Goal: Transaction & Acquisition: Book appointment/travel/reservation

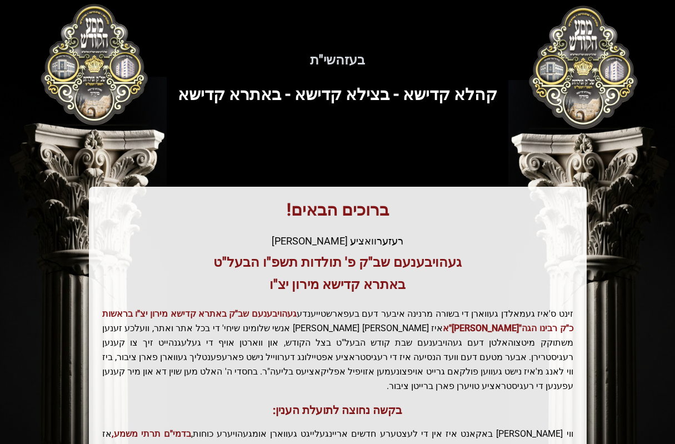
scroll to position [199, 0]
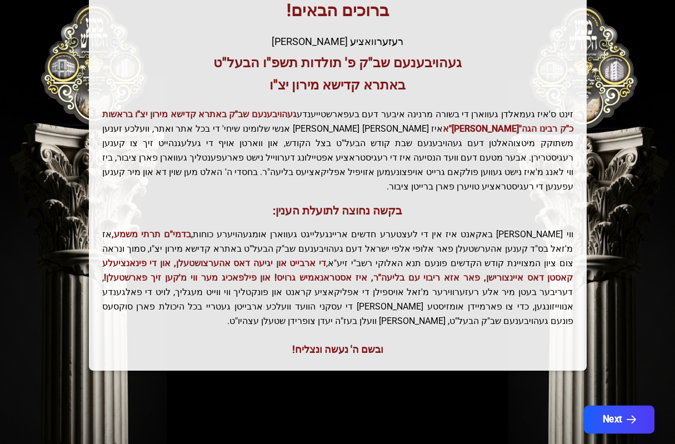
click at [618, 405] on button "Next" at bounding box center [619, 419] width 71 height 28
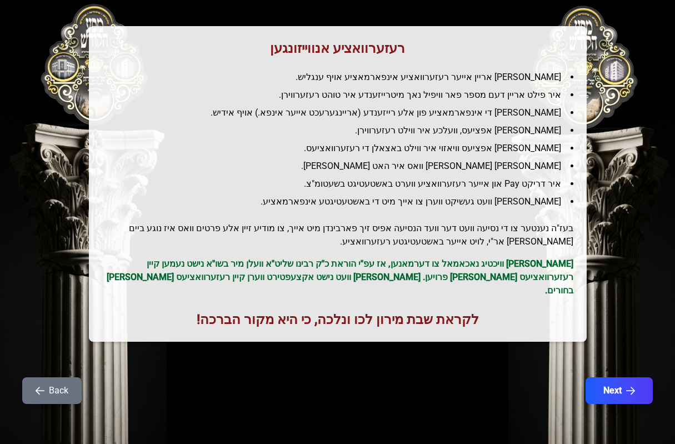
scroll to position [0, 0]
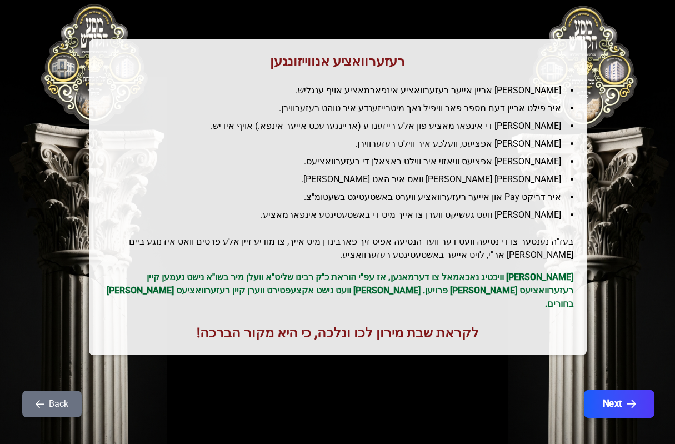
click at [598, 390] on button "Next" at bounding box center [619, 404] width 71 height 28
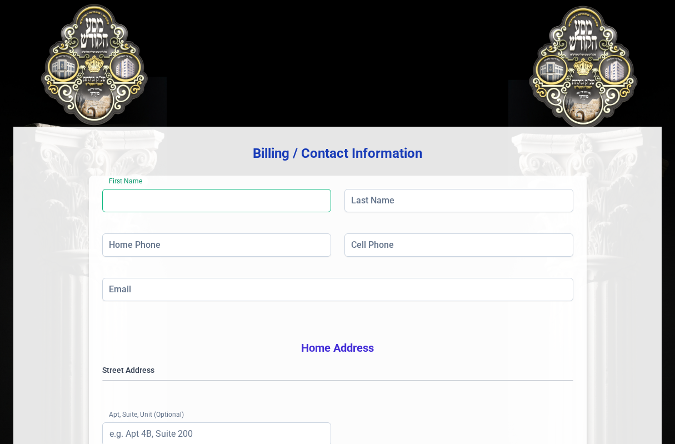
click at [271, 204] on input "First Name" at bounding box center [216, 200] width 229 height 23
type input "a"
type input "shraga"
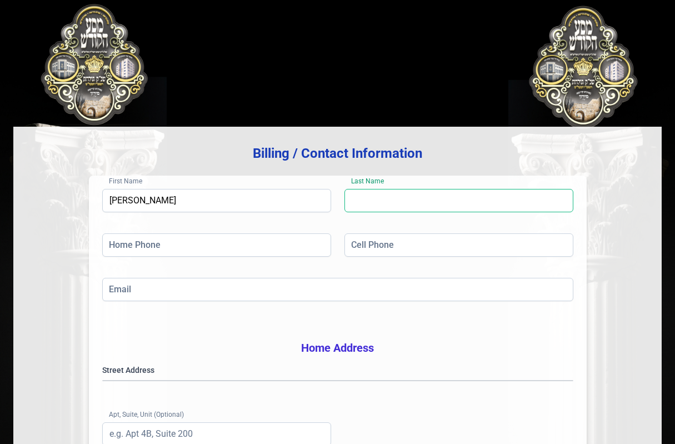
click at [497, 207] on input "Last Name" at bounding box center [458, 200] width 229 height 23
type input "gandel"
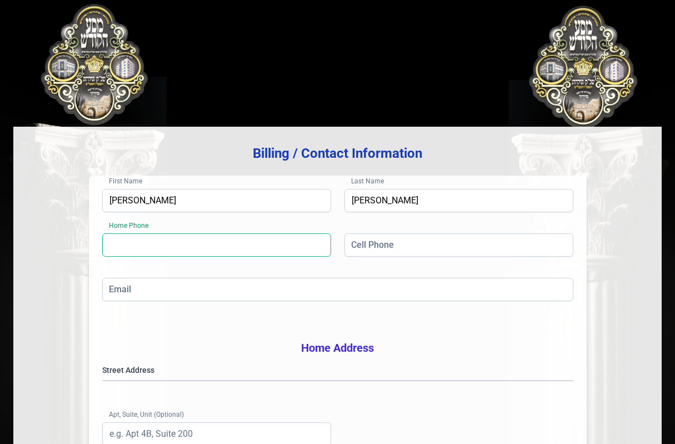
click at [305, 245] on input "Home Phone" at bounding box center [216, 244] width 229 height 23
paste input "(845) 783-4617"
type input "(845) 783-4617"
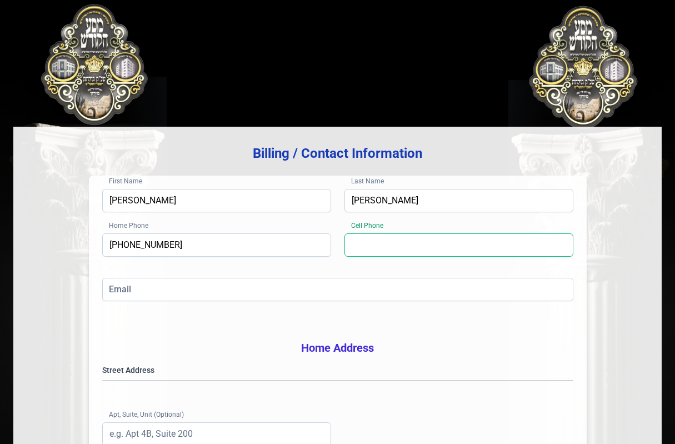
paste input "(347) 461-8304"
type input "(347) 461-8304"
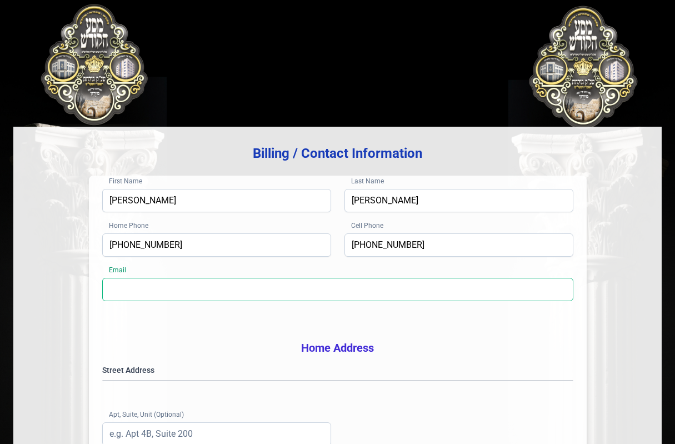
paste input "[EMAIL_ADDRESS][DOMAIN_NAME]"
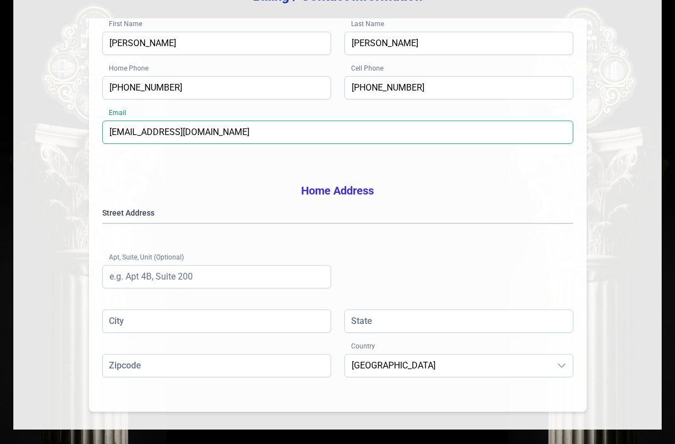
scroll to position [167, 0]
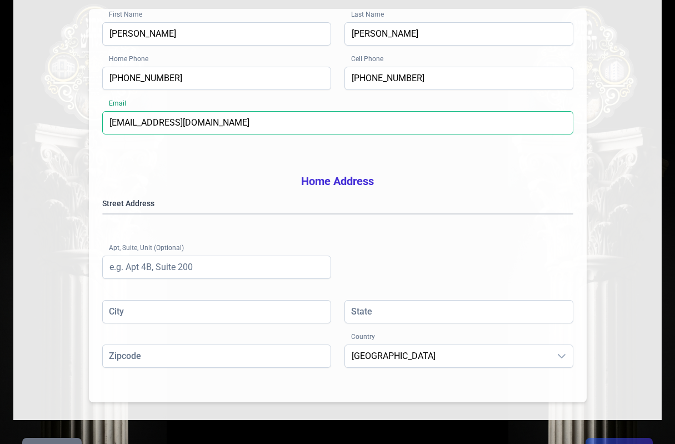
type input "[EMAIL_ADDRESS][DOMAIN_NAME]"
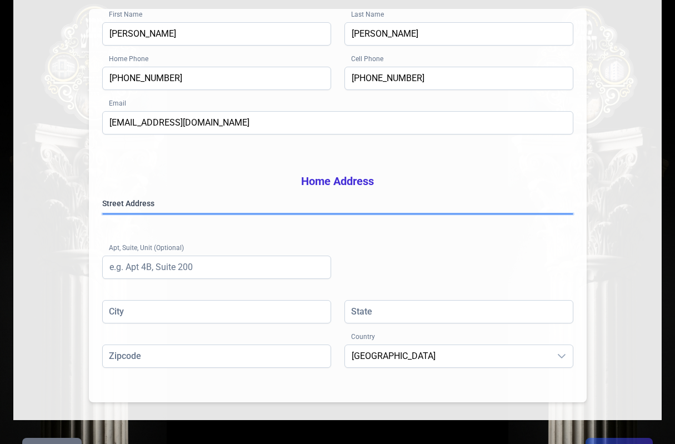
click at [103, 214] on gmp-place-autocomplete at bounding box center [103, 214] width 0 height 0
type input "Kiryas Joel"
type input "NY"
type input "109506297"
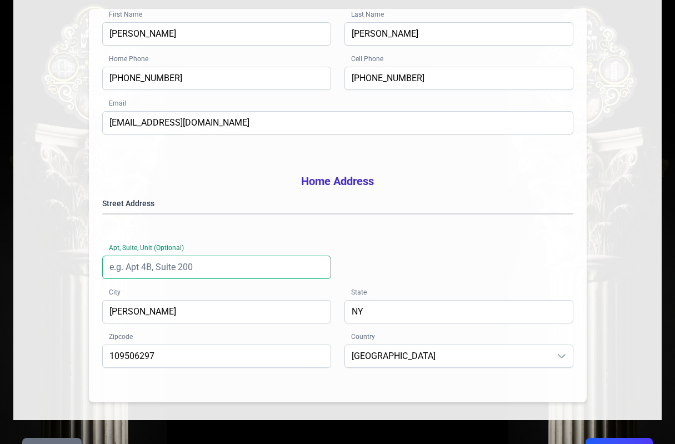
click at [279, 279] on input "Apt, Suite, Unit (Optional)" at bounding box center [216, 266] width 229 height 23
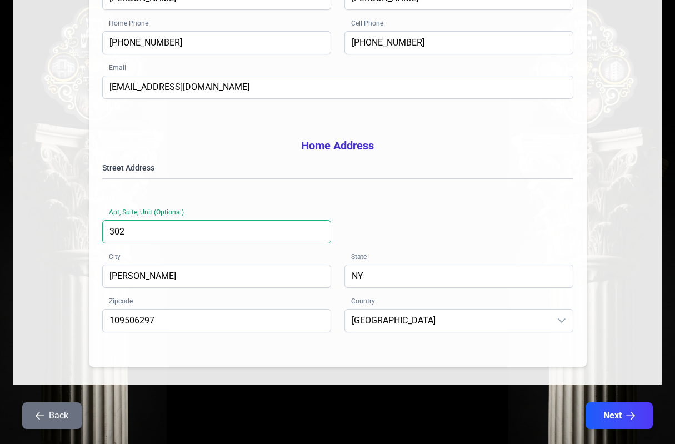
scroll to position [244, 0]
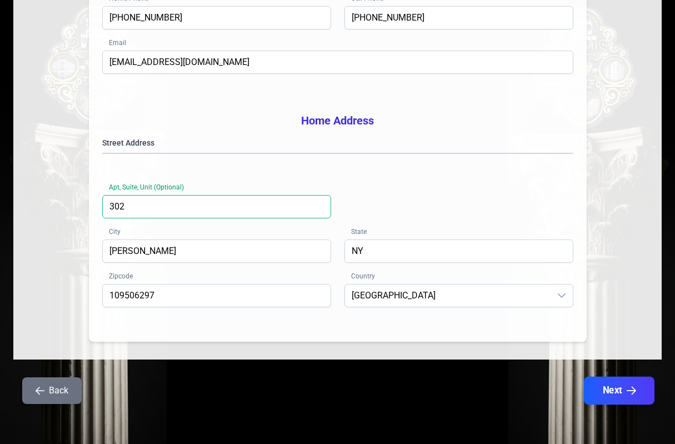
type input "302"
click at [608, 388] on button "Next" at bounding box center [619, 391] width 71 height 28
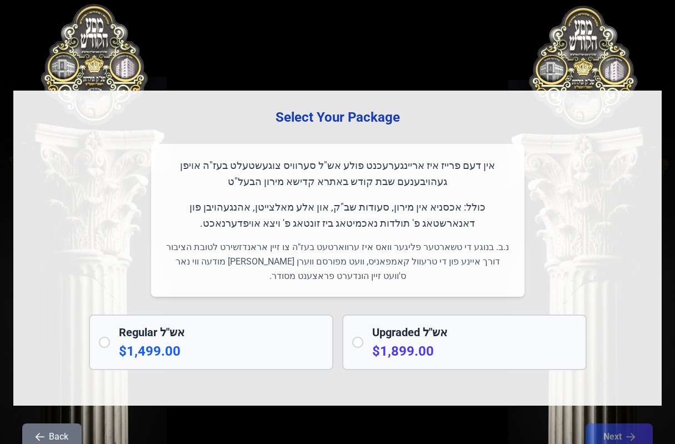
scroll to position [0, 0]
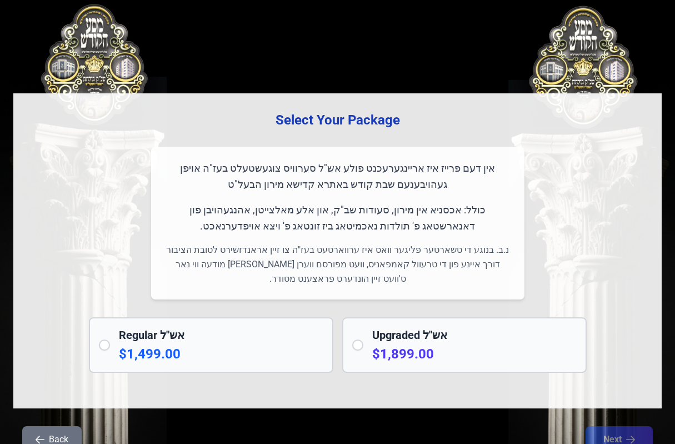
click at [103, 349] on input "radio" at bounding box center [104, 344] width 11 height 11
radio input "true"
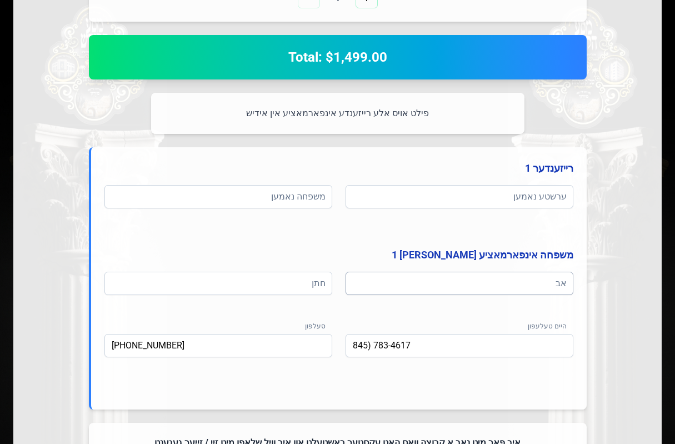
scroll to position [444, 0]
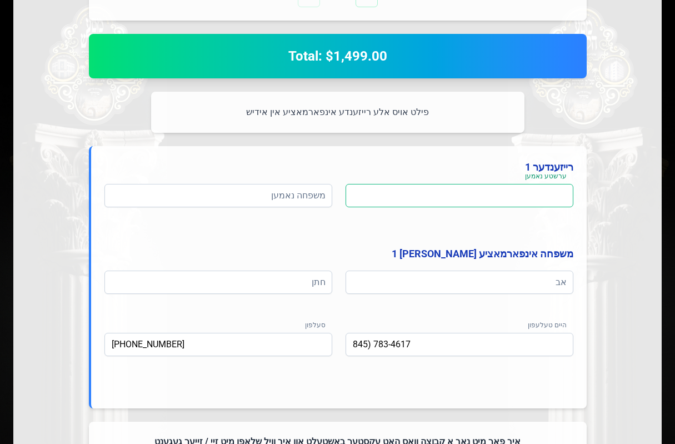
click at [450, 197] on input at bounding box center [459, 195] width 228 height 23
type input "a"
type input "\"
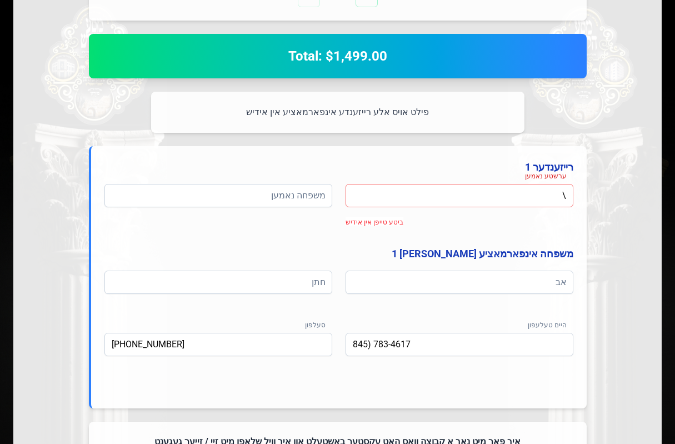
click at [461, 207] on input "\" at bounding box center [459, 195] width 228 height 23
drag, startPoint x: 460, startPoint y: 209, endPoint x: 459, endPoint y: 184, distance: 24.5
click at [459, 184] on input at bounding box center [459, 195] width 228 height 23
paste input "שרגא"
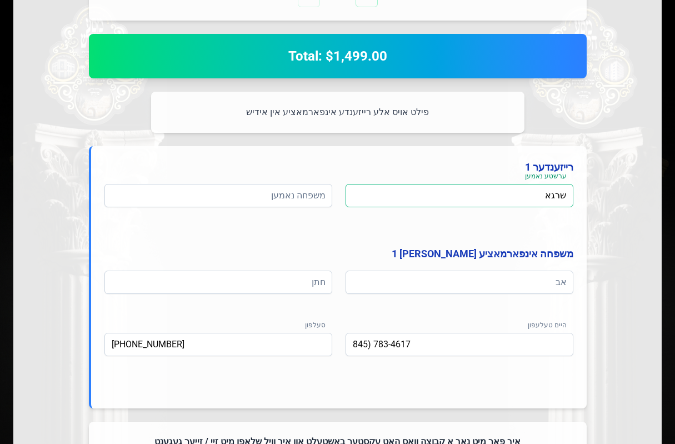
type input "שרגא"
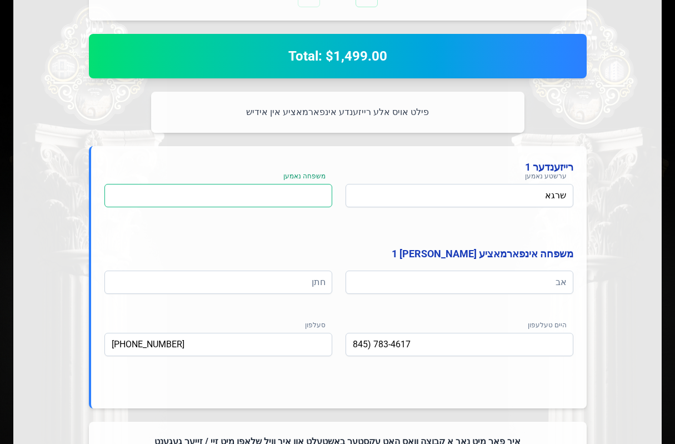
click at [205, 198] on input at bounding box center [218, 195] width 228 height 23
paste input "גאנדל"
type input "גאנדל"
click at [411, 266] on div "ערשטע נאמען שרגא משפחה נאמען גאנדל משפחה אינפארמאציע פון רייזענדער 1 אב חתן היי…" at bounding box center [338, 285] width 469 height 202
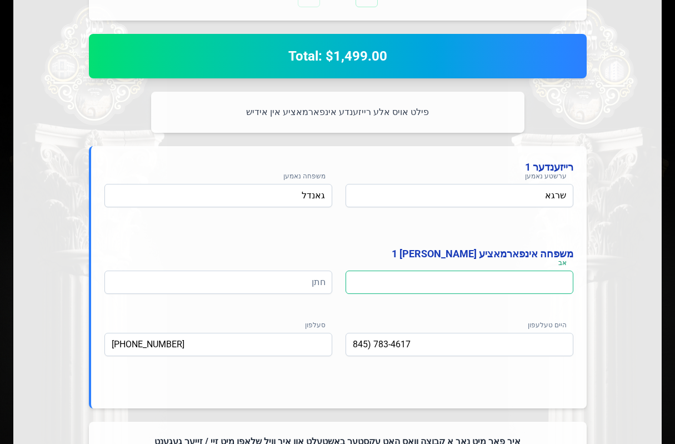
click at [403, 275] on input at bounding box center [459, 281] width 228 height 23
paste input "אשר אנטשיל"
type input "אשר אנטשיל"
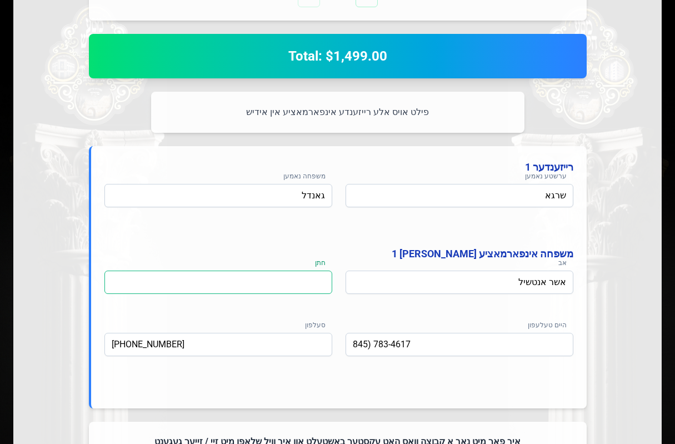
paste input "חיים אלעזר שפיצער"
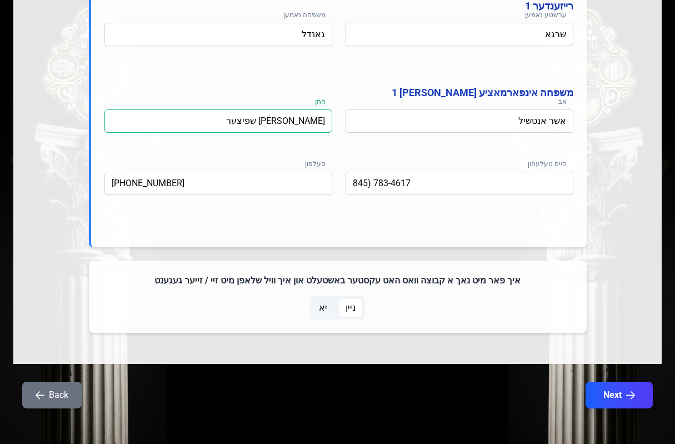
scroll to position [610, 0]
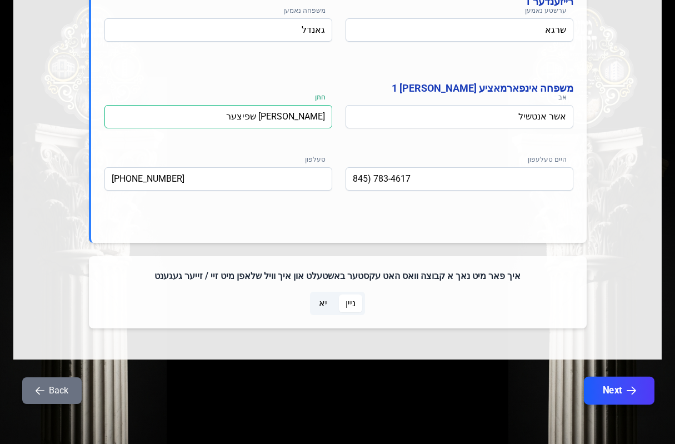
type input "חיים אלעזר שפיצער"
click at [638, 398] on button "Next" at bounding box center [619, 391] width 71 height 28
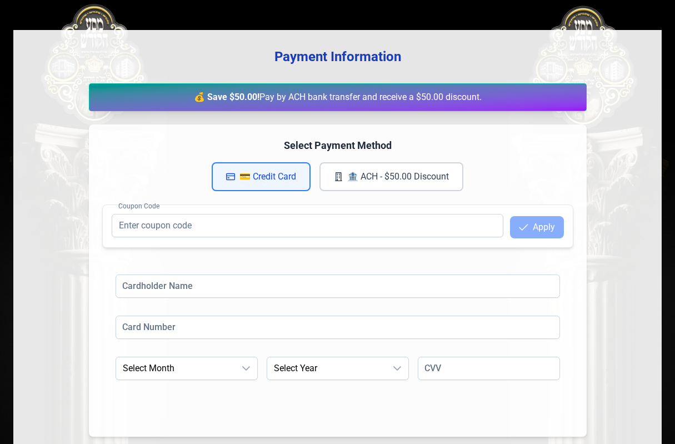
scroll to position [111, 0]
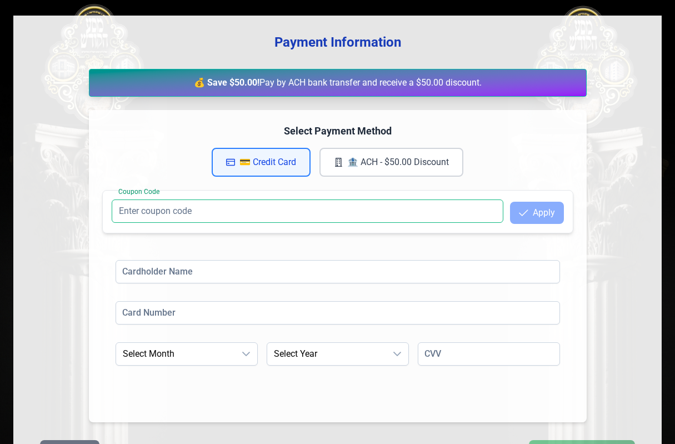
click at [322, 213] on input "Coupon Code" at bounding box center [308, 210] width 392 height 23
paste input "XGUA40"
type input "XGUA40"
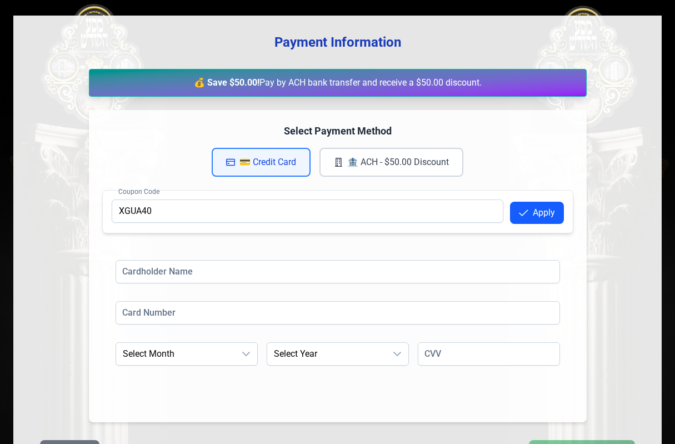
click at [532, 215] on button "Apply" at bounding box center [537, 213] width 54 height 22
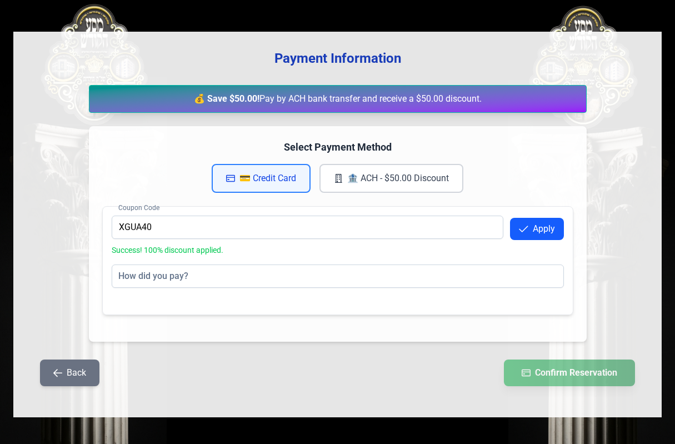
scroll to position [95, 0]
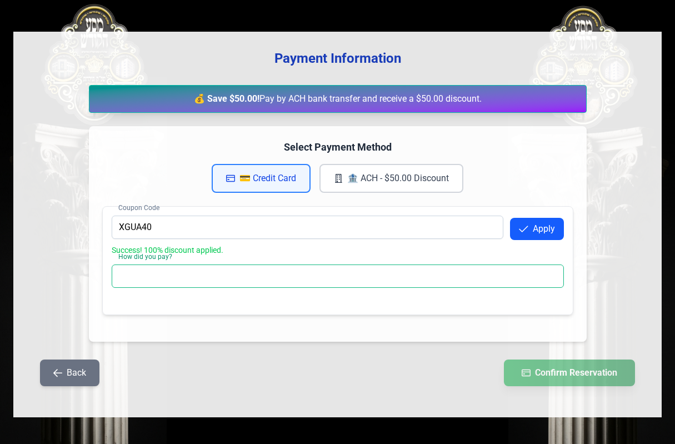
click at [210, 280] on input "How did you pay?" at bounding box center [338, 275] width 452 height 23
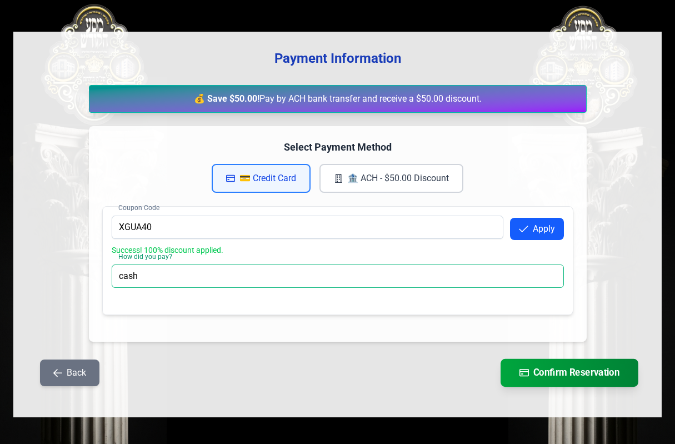
type input "cash"
click at [594, 373] on button "Confirm Reservation" at bounding box center [569, 373] width 138 height 28
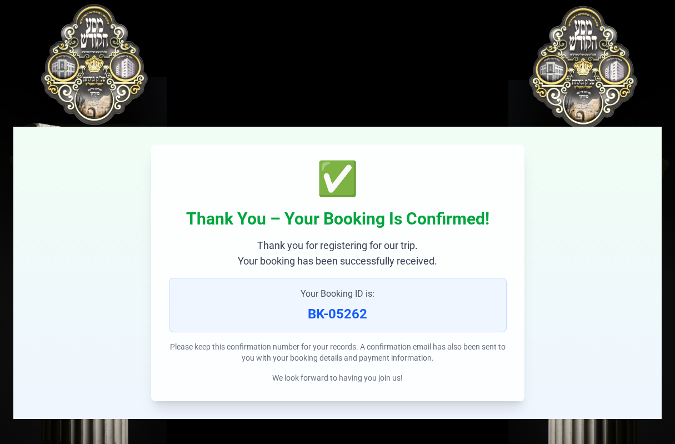
scroll to position [2, 0]
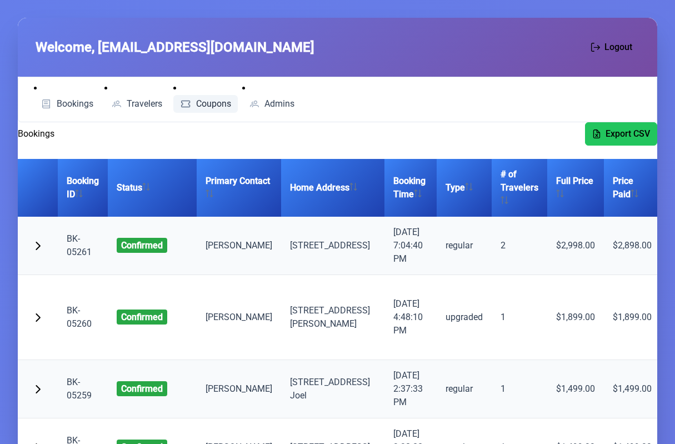
click at [225, 106] on span "Coupons" at bounding box center [213, 103] width 35 height 9
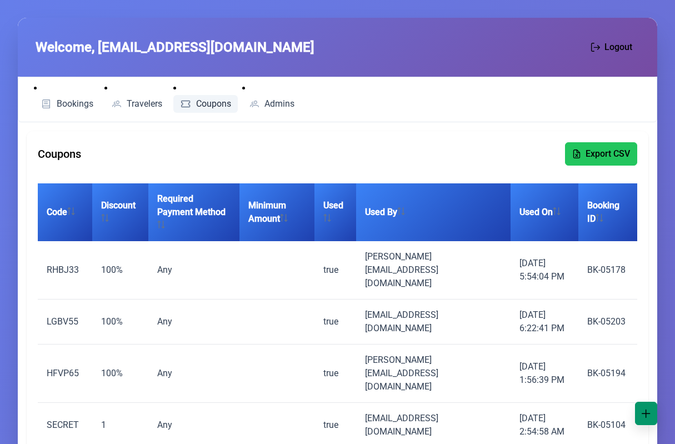
click at [643, 419] on button "button" at bounding box center [646, 413] width 22 height 23
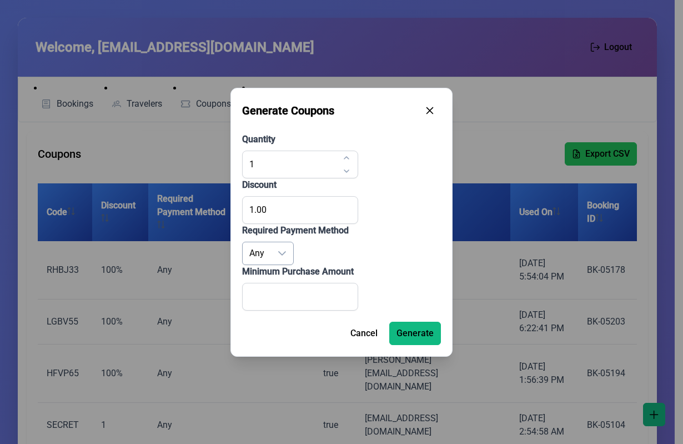
click at [273, 251] on div "dropdown trigger" at bounding box center [282, 253] width 22 height 22
click at [281, 251] on icon "dropdown trigger" at bounding box center [282, 253] width 9 height 9
click at [429, 109] on icon "button" at bounding box center [430, 109] width 7 height 7
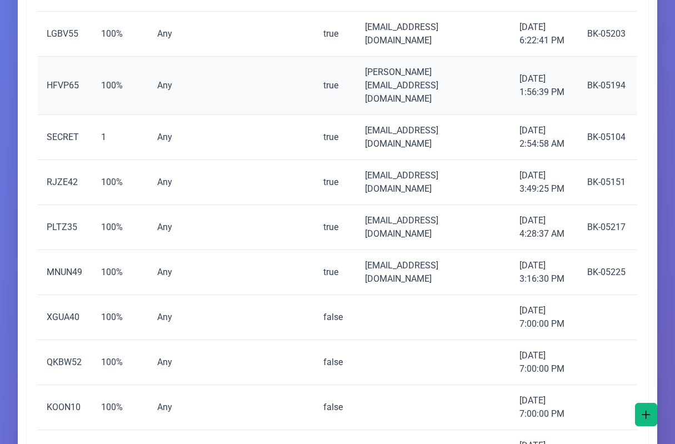
scroll to position [278, 0]
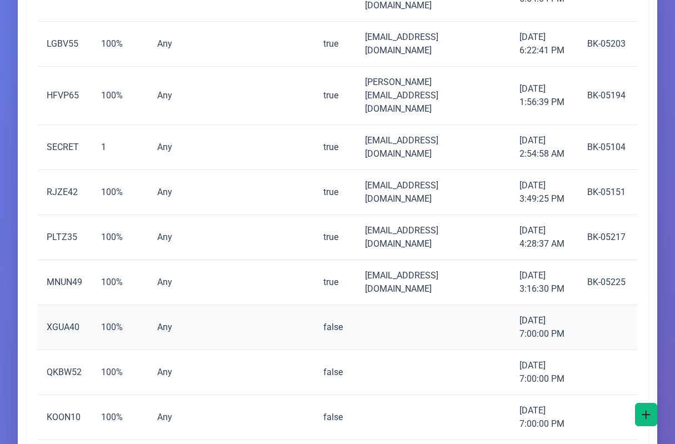
click at [379, 305] on td at bounding box center [433, 327] width 154 height 45
click at [78, 305] on td "XGUA40" at bounding box center [65, 327] width 54 height 45
copy td "XGUA40"
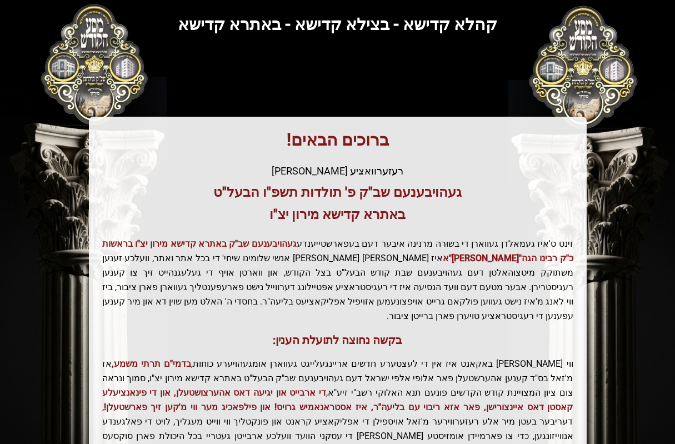
scroll to position [199, 0]
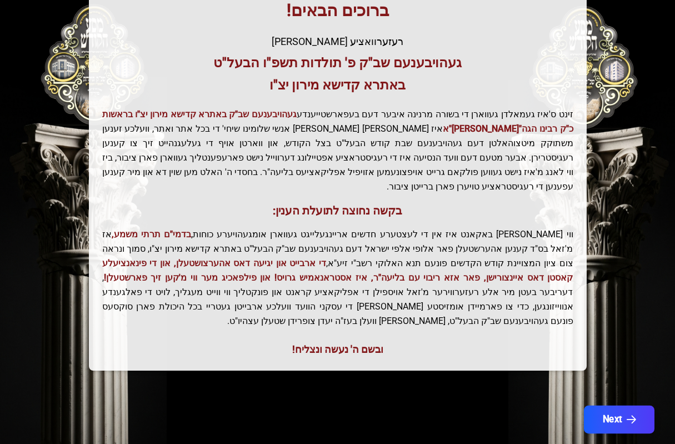
click at [612, 405] on button "Next" at bounding box center [619, 419] width 71 height 28
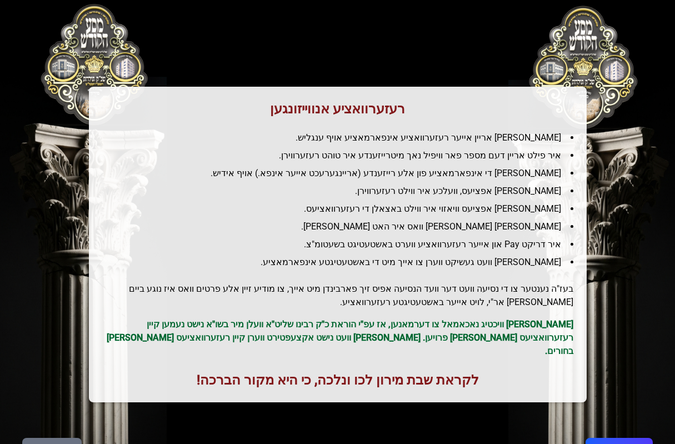
scroll to position [94, 0]
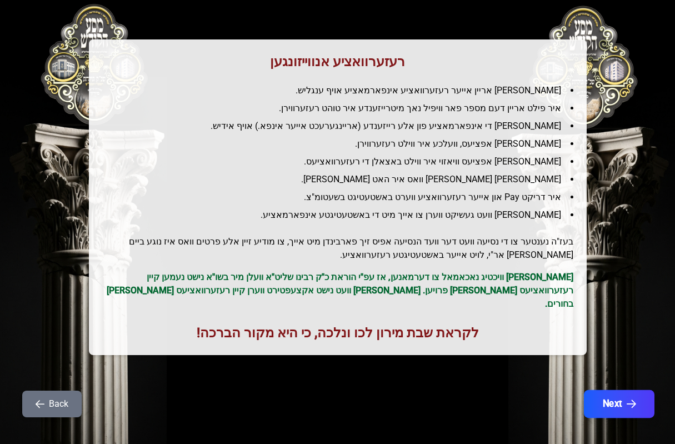
click at [623, 400] on button "Next" at bounding box center [619, 404] width 71 height 28
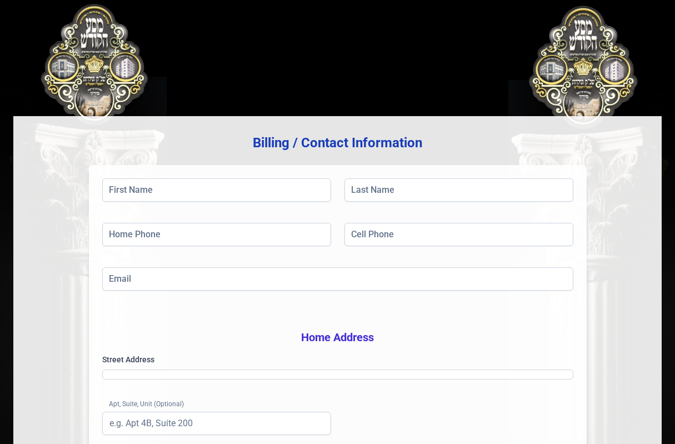
scroll to position [0, 0]
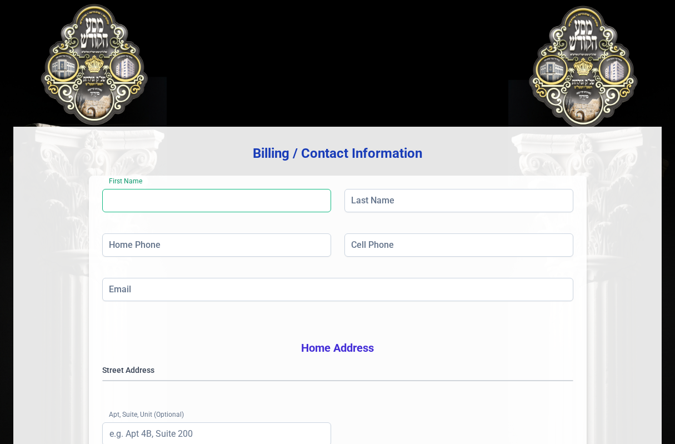
click at [276, 207] on input "First Name" at bounding box center [216, 200] width 229 height 23
click at [187, 190] on input "First Name" at bounding box center [216, 200] width 229 height 23
type input "yosef"
click at [372, 186] on div "First Name yosef Last Name Home Phone Cell Phone Email Home Address Street Addr…" at bounding box center [338, 372] width 498 height 393
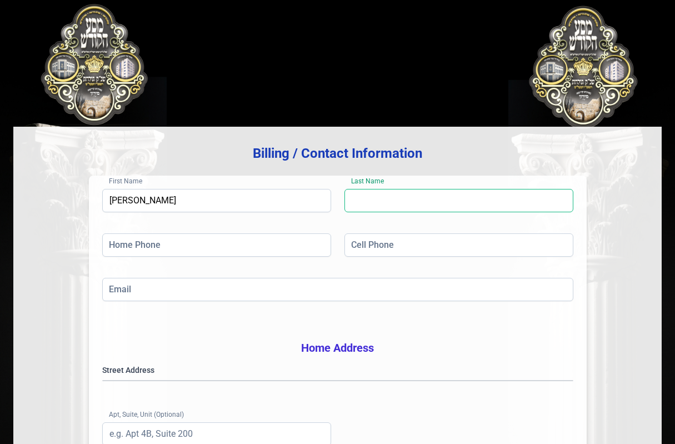
click at [370, 199] on input "Last Name" at bounding box center [458, 200] width 229 height 23
click at [363, 203] on input "Last Name" at bounding box center [458, 200] width 229 height 23
type input "stern"
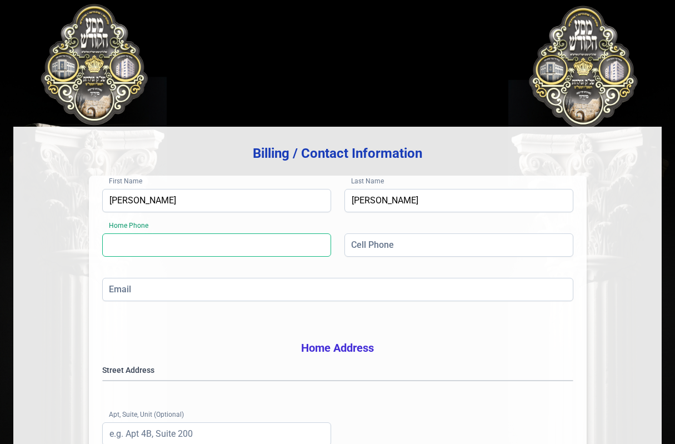
click at [268, 252] on input "Home Phone" at bounding box center [216, 244] width 229 height 23
type input "(718) 854-4108"
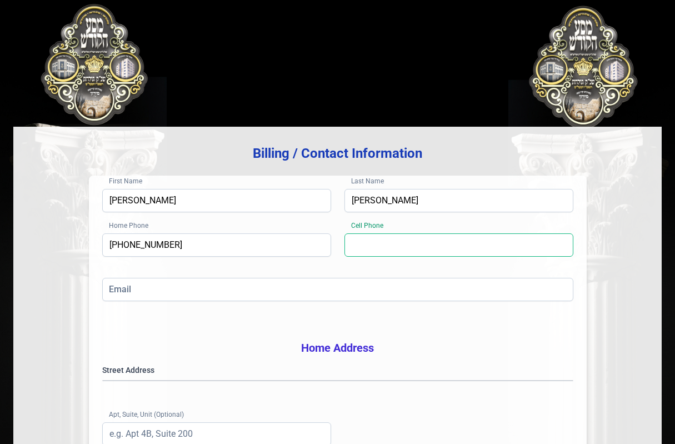
click at [367, 243] on input "Cell Phone" at bounding box center [458, 244] width 229 height 23
type input "(646) 772-8459"
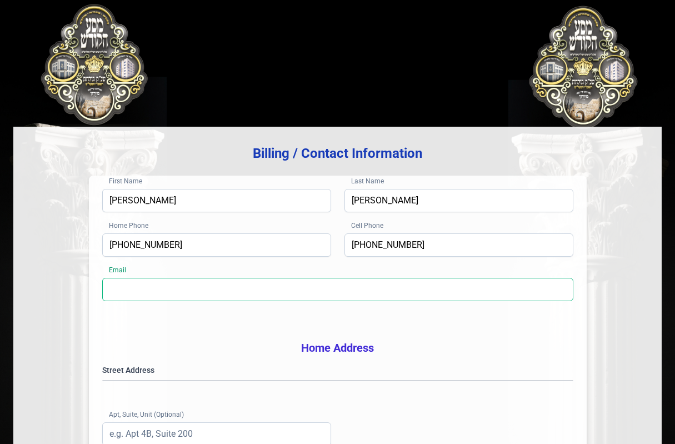
click at [266, 284] on input "Email" at bounding box center [337, 289] width 471 height 23
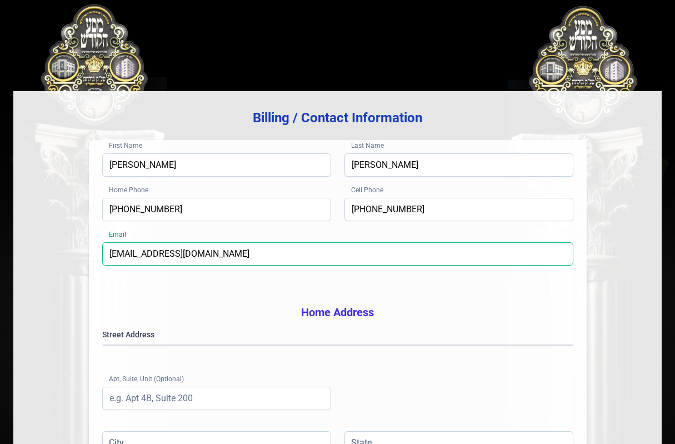
scroll to position [56, 0]
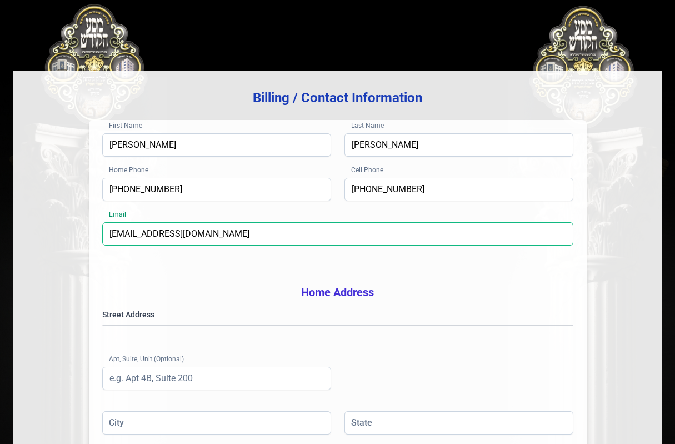
type input "yg.utabp@gmail.com"
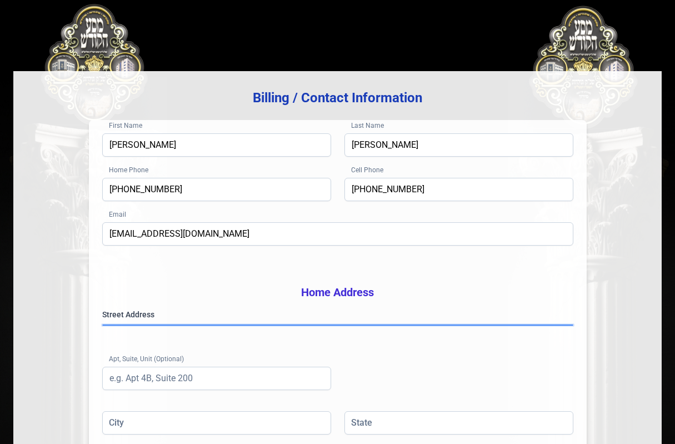
click at [103, 325] on gmp-place-autocomplete at bounding box center [103, 325] width 0 height 0
type input "Brooklyn"
type input "NY"
type input "11219"
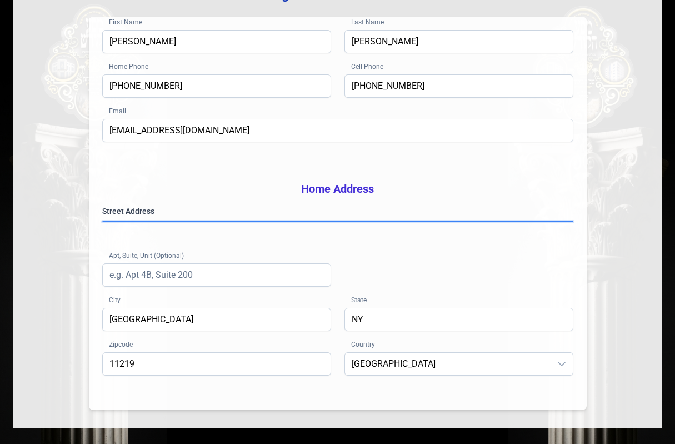
scroll to position [222, 0]
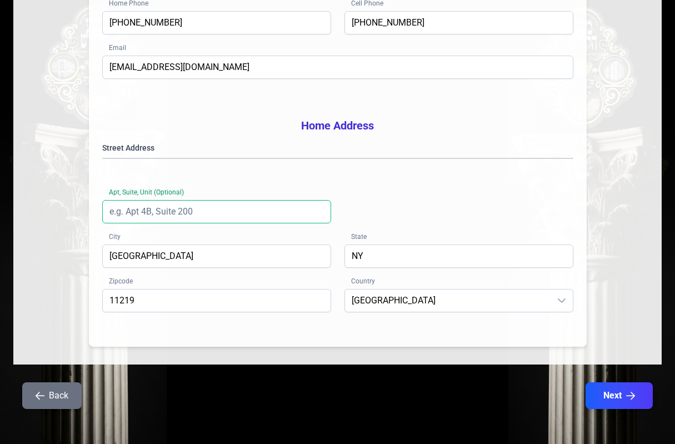
click at [171, 223] on input "Apt, Suite, Unit (Optional)" at bounding box center [216, 211] width 229 height 23
type input "3"
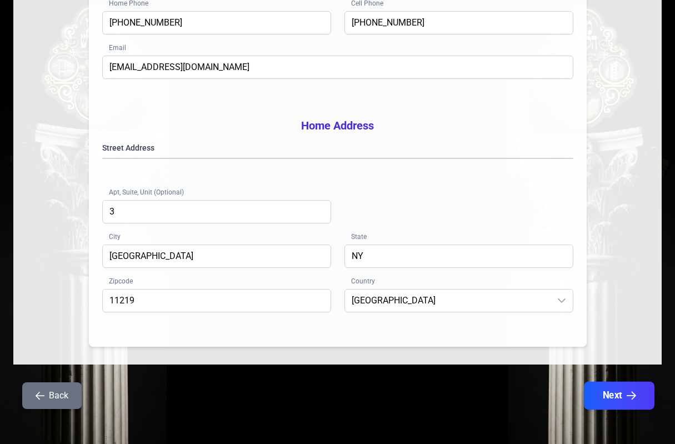
click at [623, 409] on button "Next" at bounding box center [619, 396] width 71 height 28
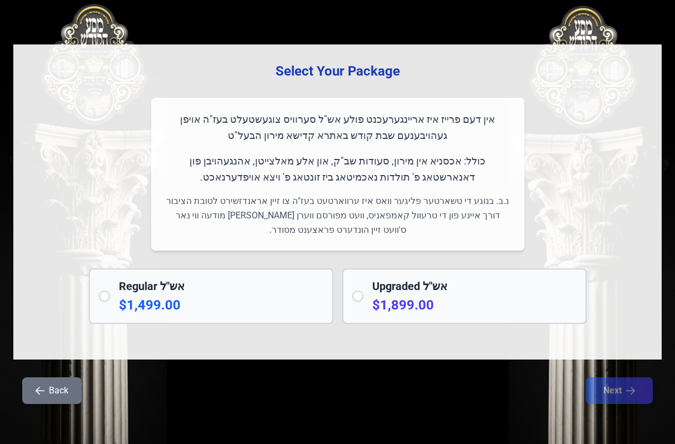
scroll to position [0, 0]
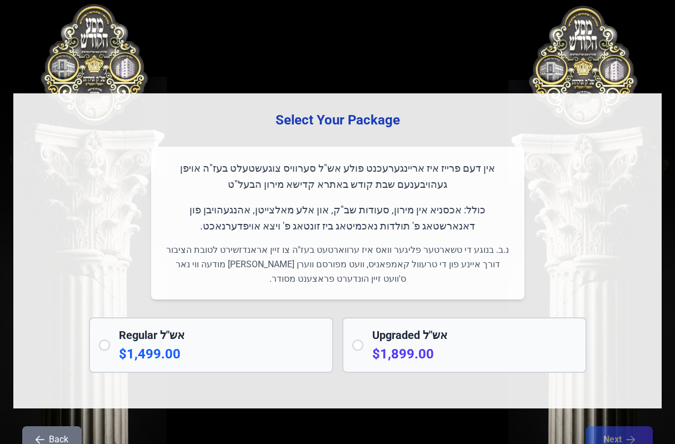
click at [369, 347] on div "Upgraded אש"ל $1,899.00" at bounding box center [464, 345] width 244 height 56
radio input "true"
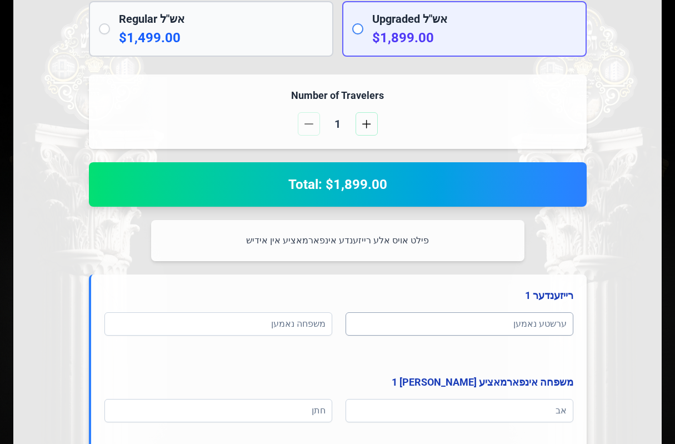
scroll to position [333, 0]
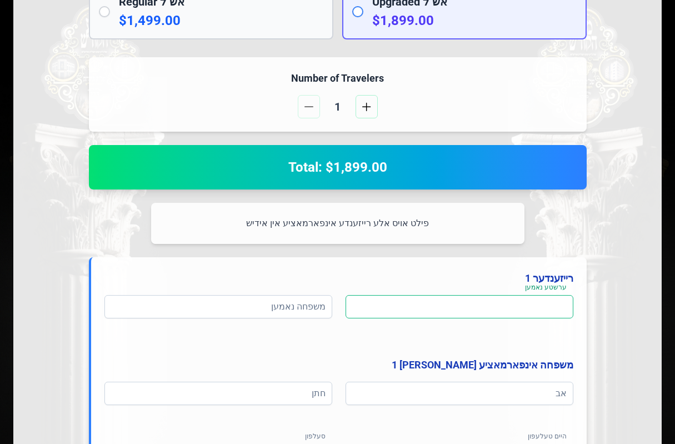
click at [418, 299] on input at bounding box center [459, 306] width 228 height 23
type input "h"
type input "יונתן בנמין"
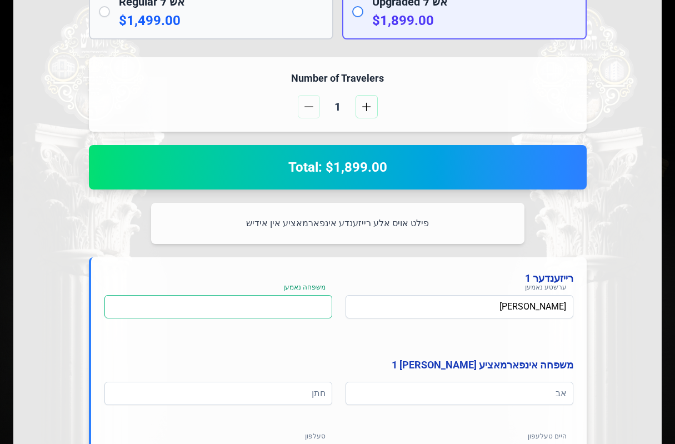
click at [288, 311] on input at bounding box center [218, 306] width 228 height 23
type input "שטערן"
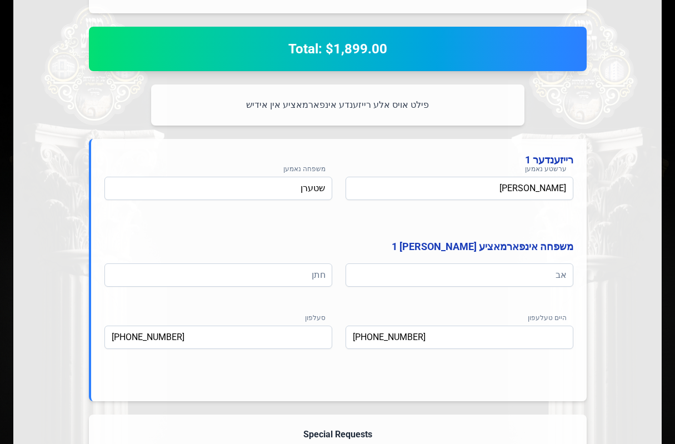
scroll to position [555, 0]
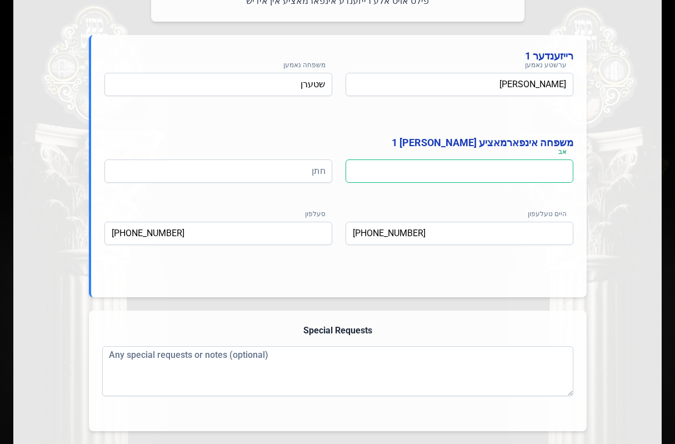
click at [396, 169] on input at bounding box center [459, 170] width 228 height 23
type input "חיים מיכל"
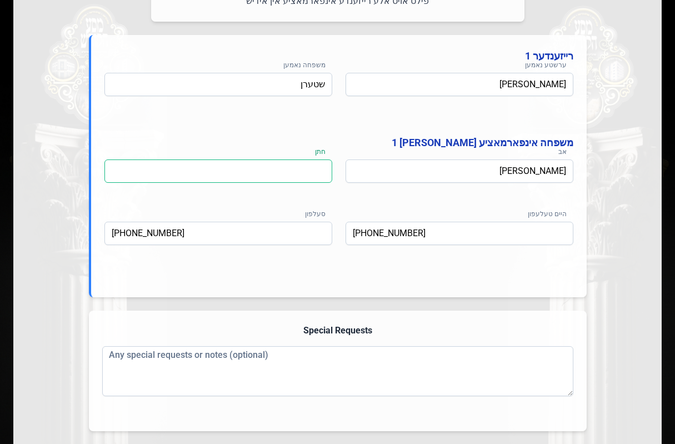
click at [245, 178] on input at bounding box center [218, 170] width 228 height 23
click at [233, 174] on input at bounding box center [218, 170] width 228 height 23
click at [224, 177] on input "הערש אלימלך" at bounding box center [218, 170] width 228 height 23
type input "הערש אלימלך גאלדקלאנג"
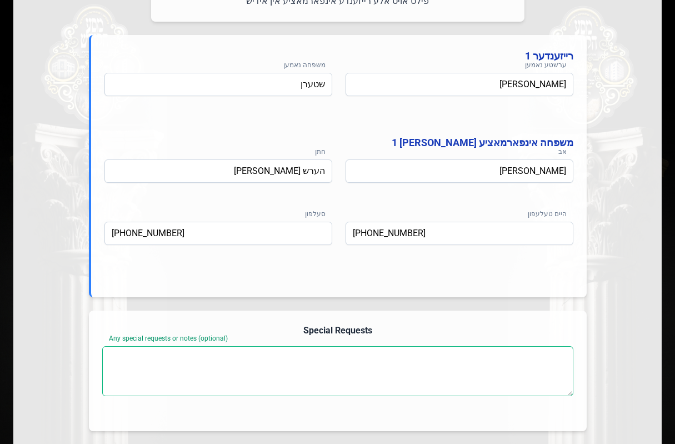
click at [315, 368] on textarea "Any special requests or notes (optional)" at bounding box center [337, 371] width 471 height 50
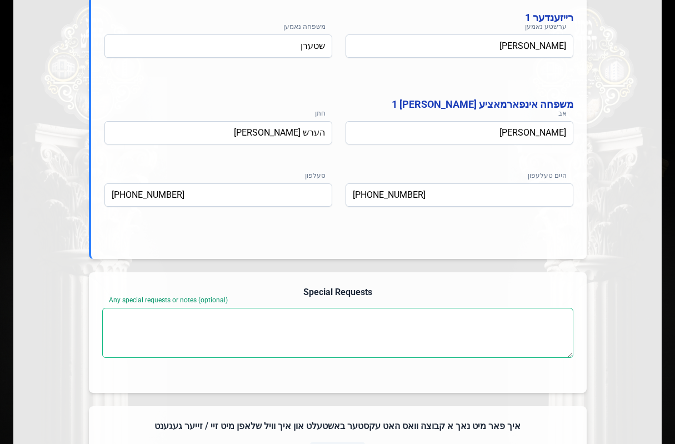
scroll to position [667, 0]
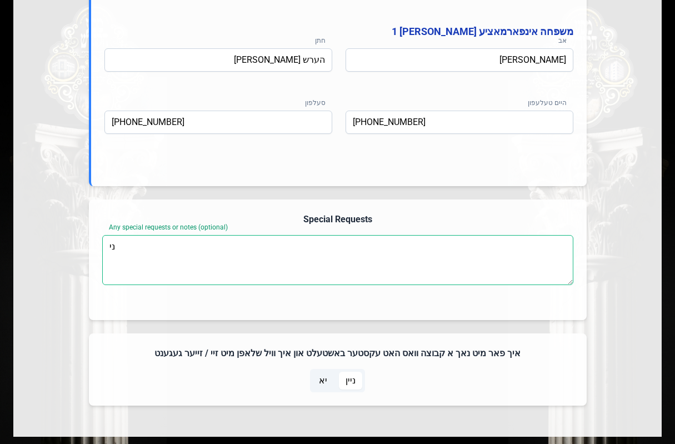
type textarea "נ"
click at [157, 239] on textarea "בעבער מושטעלן אינמיטן" at bounding box center [337, 260] width 471 height 50
click at [158, 240] on textarea "בעבער מושטעלן אינמיטן" at bounding box center [337, 260] width 471 height 50
click at [158, 241] on textarea "בעבער מושטעלן אינמיטן" at bounding box center [337, 260] width 471 height 50
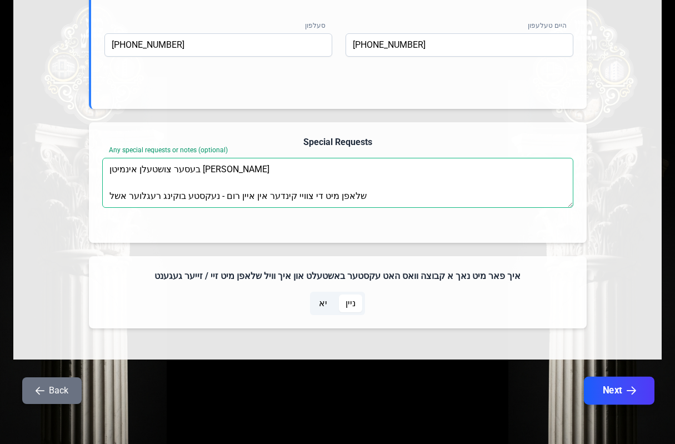
type textarea "בעסער צושטעלן אינמיטן נעבן רבין שלאפן מיט די צוויי קינדער אין איין רום - נעקסטע…"
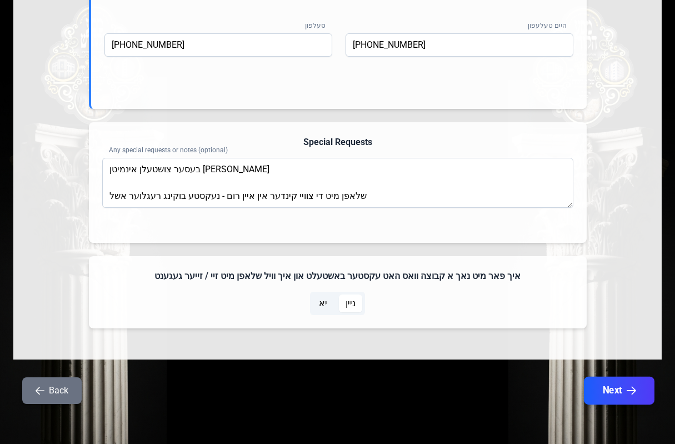
click at [599, 387] on button "Next" at bounding box center [619, 391] width 71 height 28
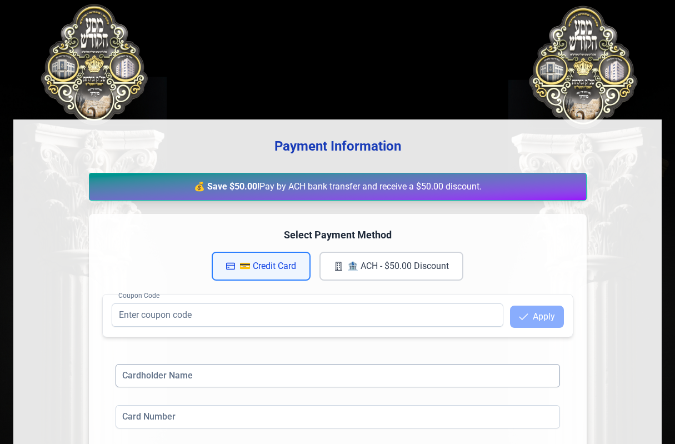
scroll to position [0, 0]
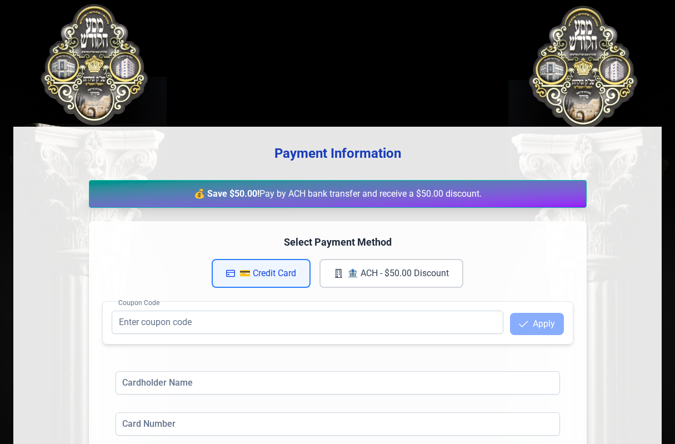
click at [444, 268] on button "🏦 ACH - $50.00 Discount" at bounding box center [391, 273] width 144 height 29
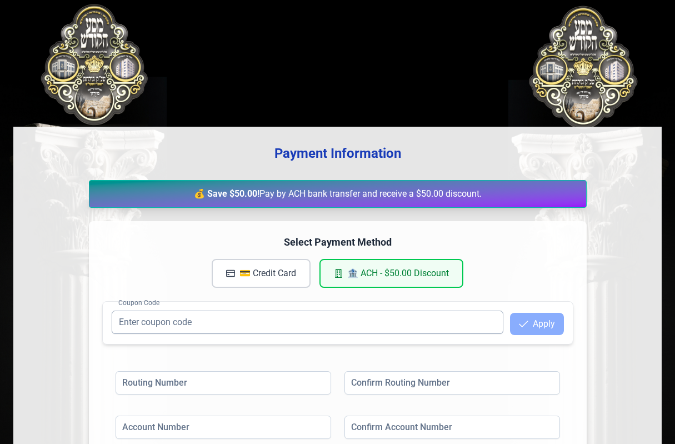
scroll to position [56, 0]
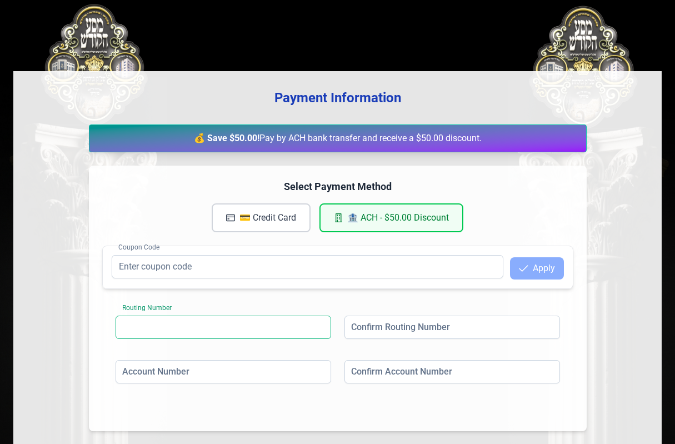
click at [178, 323] on input at bounding box center [224, 326] width 216 height 23
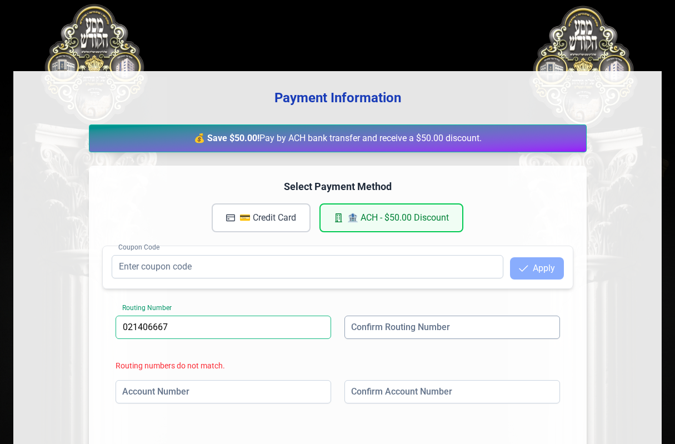
type input "021406667"
click at [408, 327] on input at bounding box center [452, 326] width 216 height 23
click at [146, 328] on input "021406667" at bounding box center [224, 326] width 216 height 23
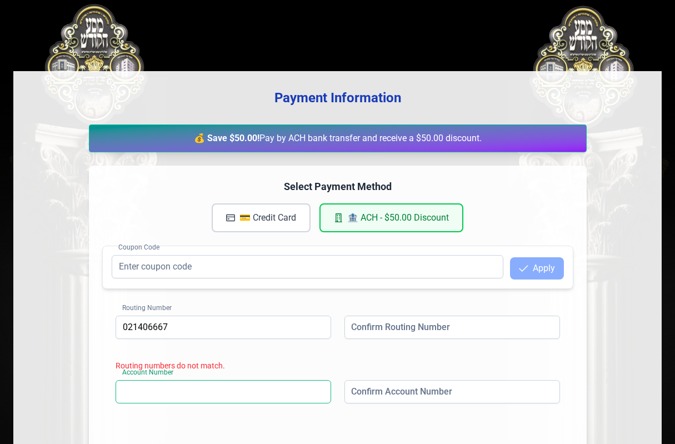
click at [196, 389] on input at bounding box center [224, 391] width 216 height 23
paste input "021406667"
type input "021406667"
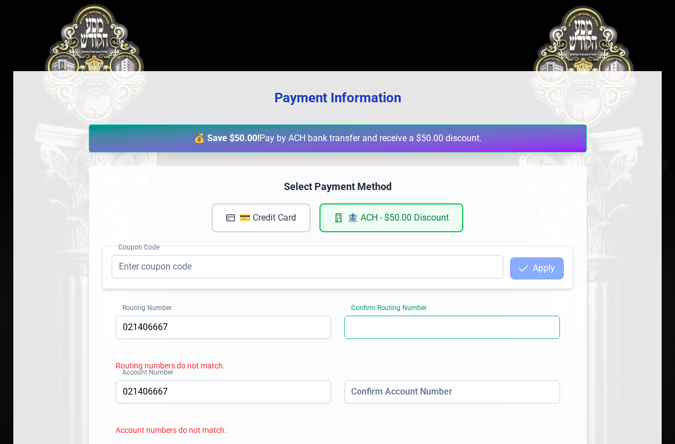
click at [427, 336] on input at bounding box center [452, 326] width 216 height 23
click at [393, 328] on input "10000173680" at bounding box center [452, 326] width 216 height 23
type input "10000173680"
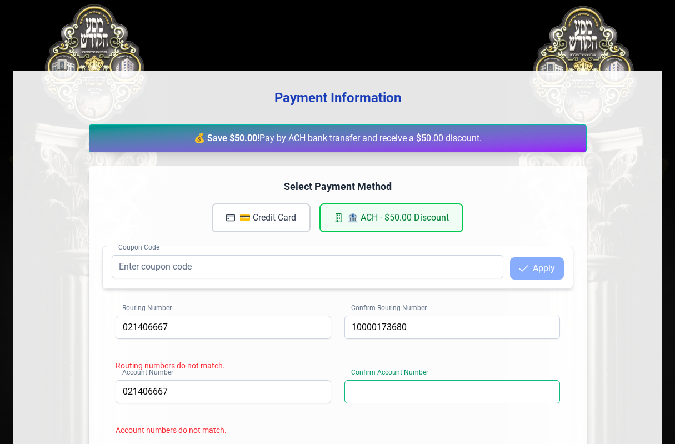
click at [390, 387] on input at bounding box center [452, 391] width 216 height 23
paste input "10000173680"
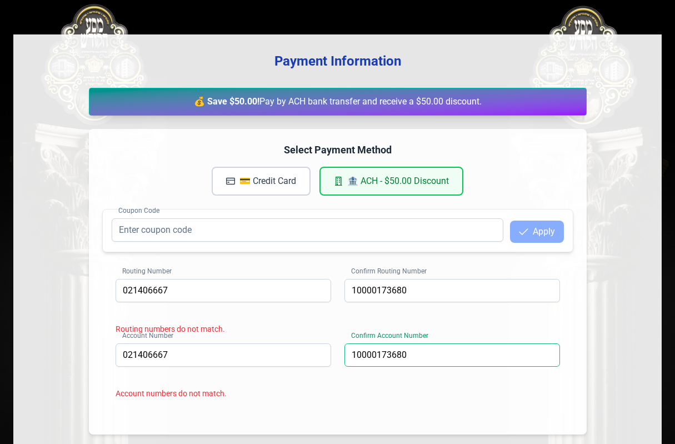
scroll to position [167, 0]
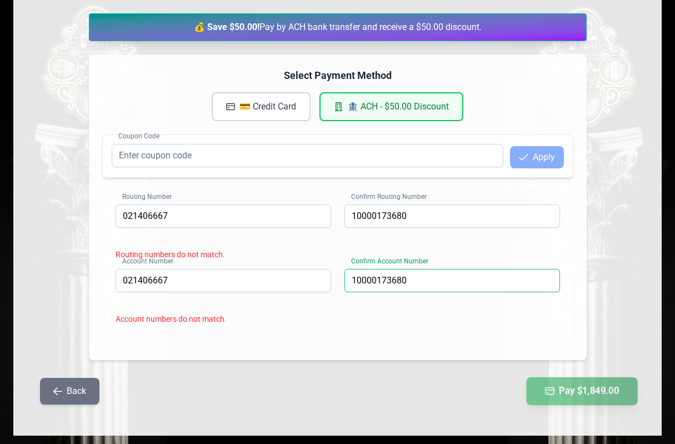
type input "10000173680"
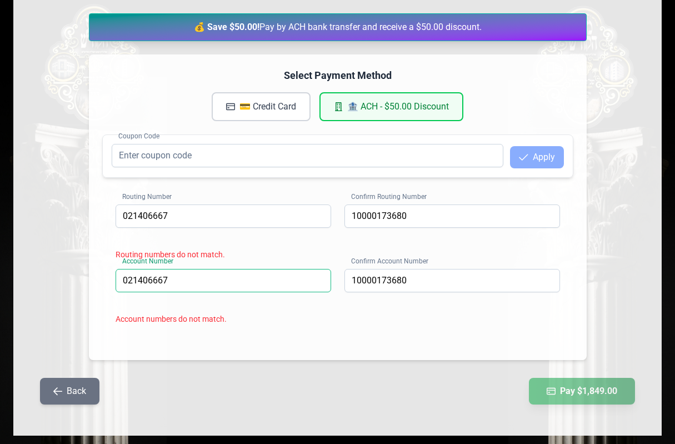
click at [120, 279] on input "021406667" at bounding box center [224, 280] width 216 height 23
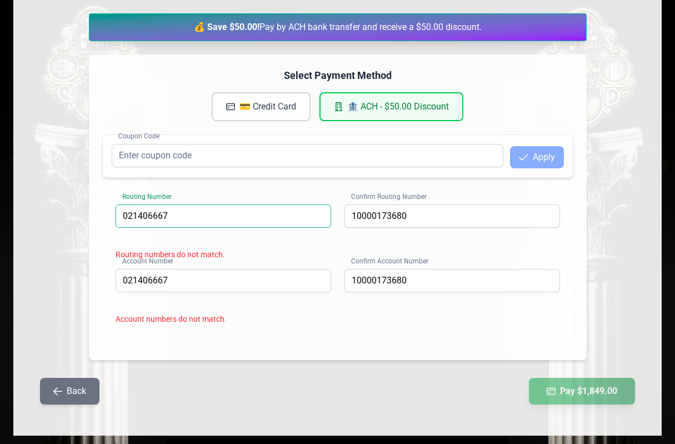
click at [122, 217] on input "021406667" at bounding box center [224, 215] width 216 height 23
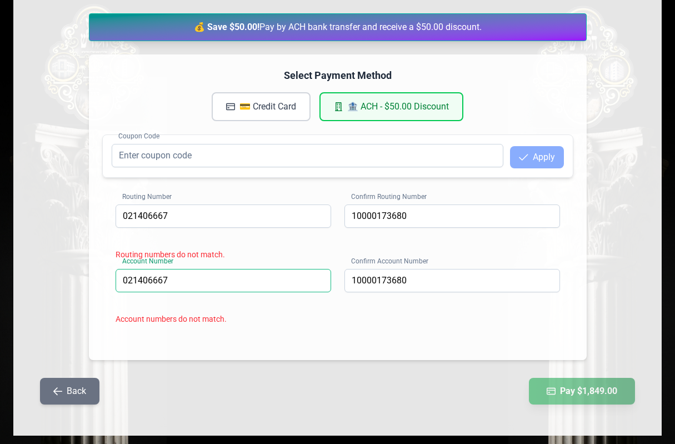
click at [174, 286] on input "021406667" at bounding box center [224, 280] width 216 height 23
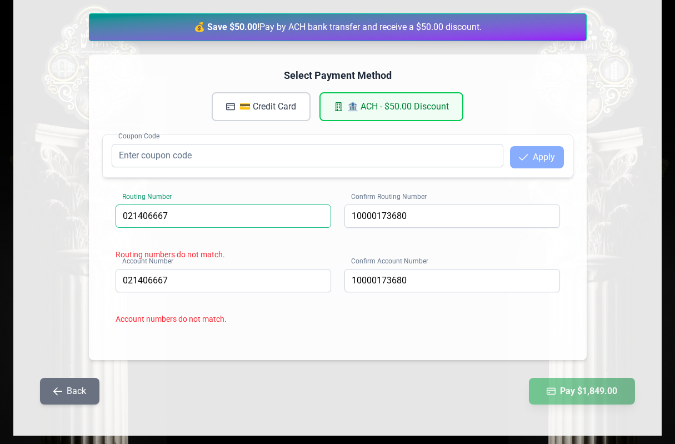
click at [191, 217] on input "021406667" at bounding box center [224, 215] width 216 height 23
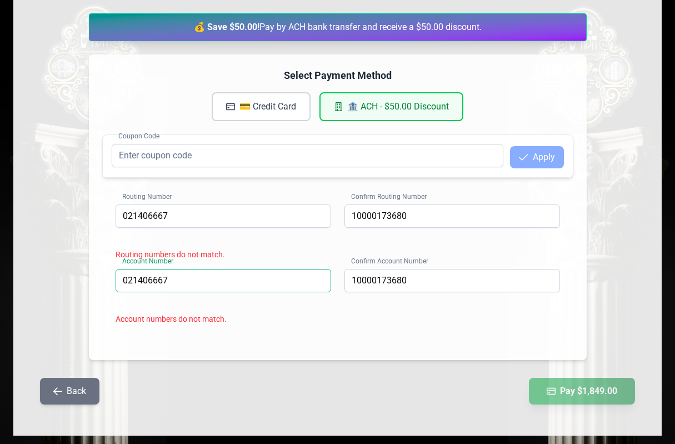
click at [143, 280] on input "021406667" at bounding box center [224, 280] width 216 height 23
click at [144, 280] on input "021406667" at bounding box center [224, 280] width 216 height 23
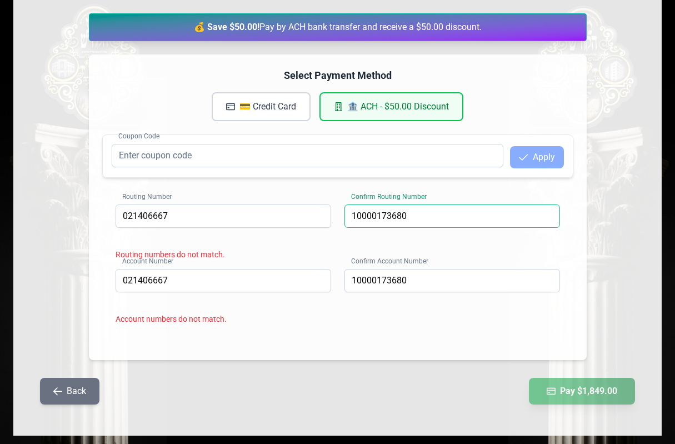
click at [424, 216] on input "10000173680" at bounding box center [452, 215] width 216 height 23
click at [421, 220] on input "10000173680" at bounding box center [452, 215] width 216 height 23
paste input "021406667"
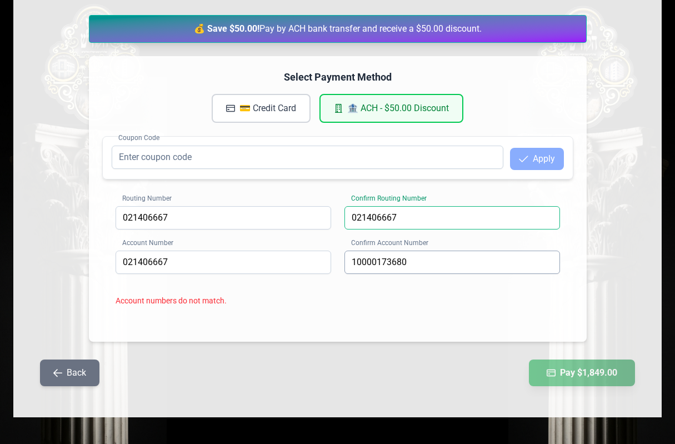
type input "021406667"
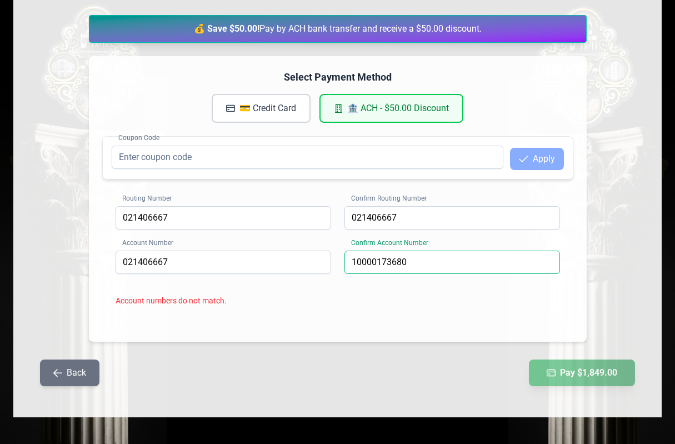
click at [375, 263] on input "10000173680" at bounding box center [452, 261] width 216 height 23
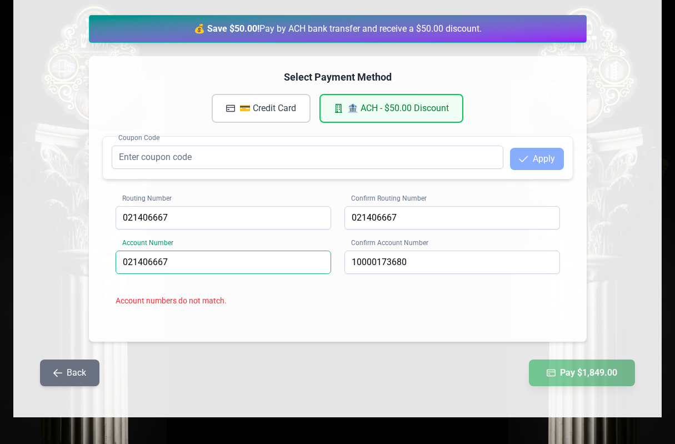
click at [164, 267] on input "021406667" at bounding box center [224, 261] width 216 height 23
paste input "10000173680"
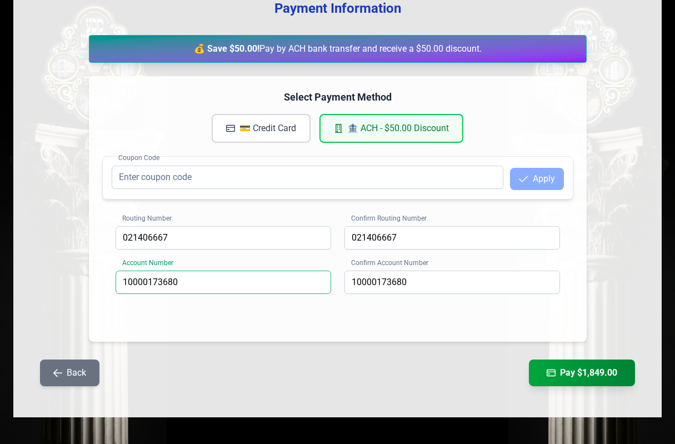
scroll to position [145, 0]
type input "10000173680"
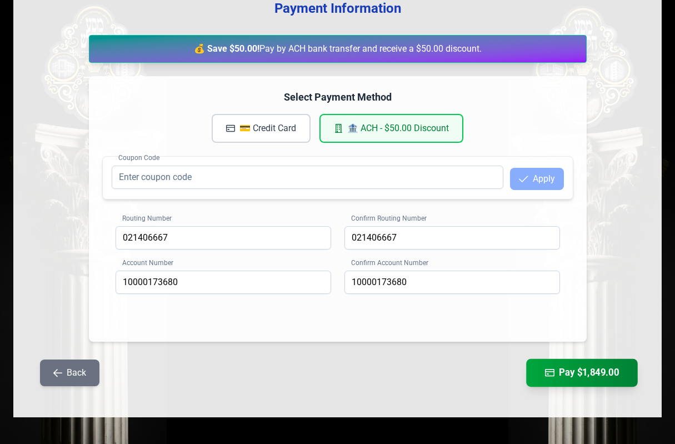
click at [537, 379] on button "Pay $1,849.00" at bounding box center [582, 373] width 112 height 28
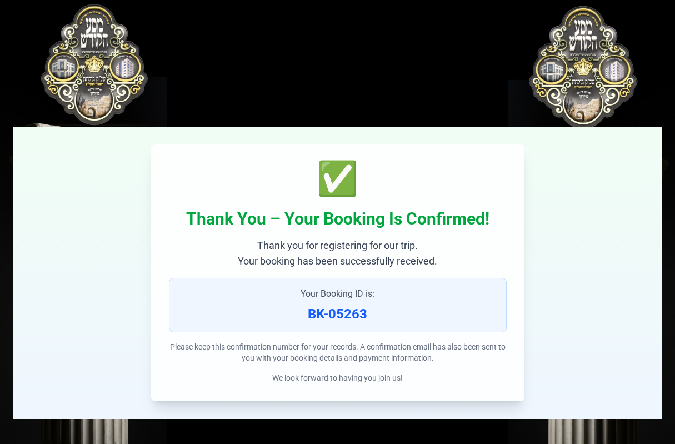
scroll to position [2, 0]
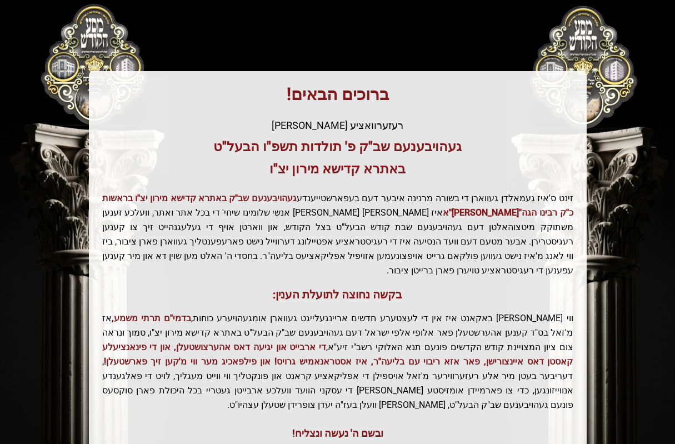
scroll to position [199, 0]
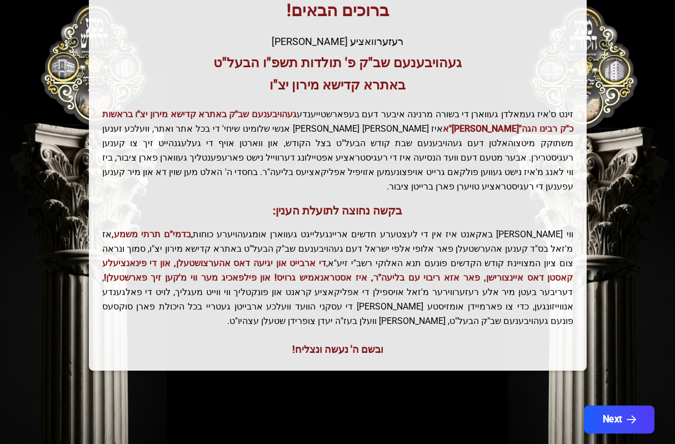
click at [628, 405] on button "Next" at bounding box center [619, 419] width 71 height 28
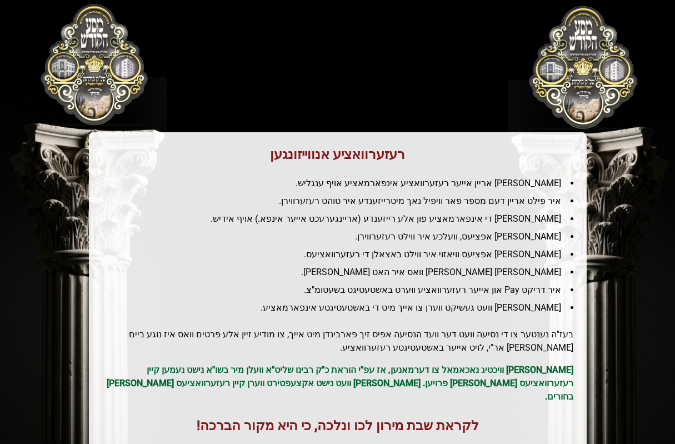
scroll to position [0, 0]
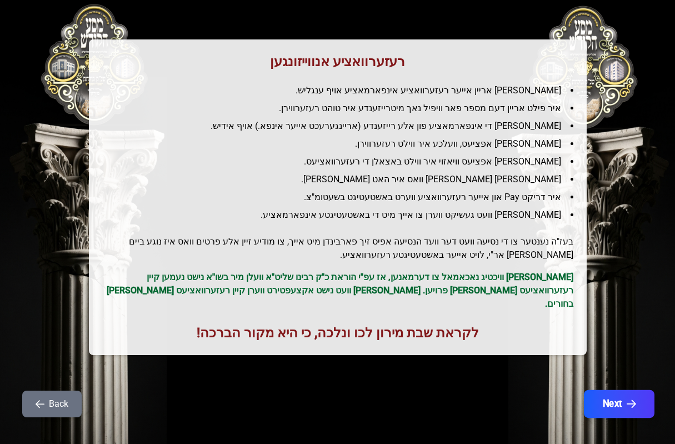
click at [635, 390] on button "Next" at bounding box center [619, 404] width 71 height 28
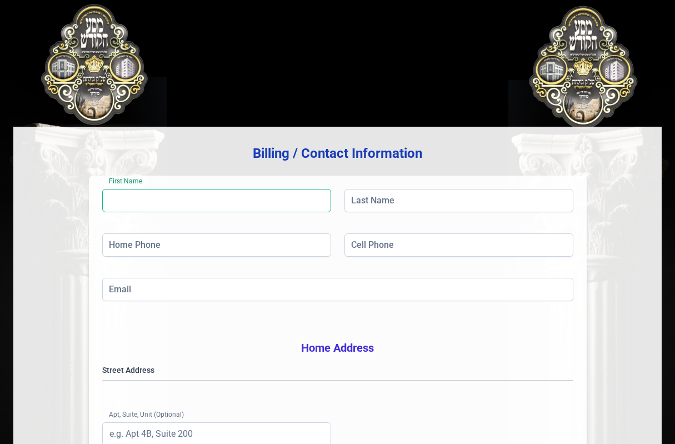
click at [224, 199] on input "First Name" at bounding box center [216, 200] width 229 height 23
type input "ט"
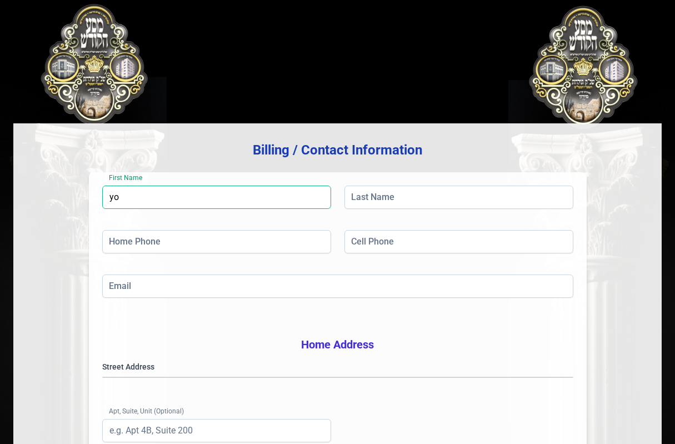
click at [202, 191] on input "yo" at bounding box center [216, 197] width 229 height 23
type input "yosef"
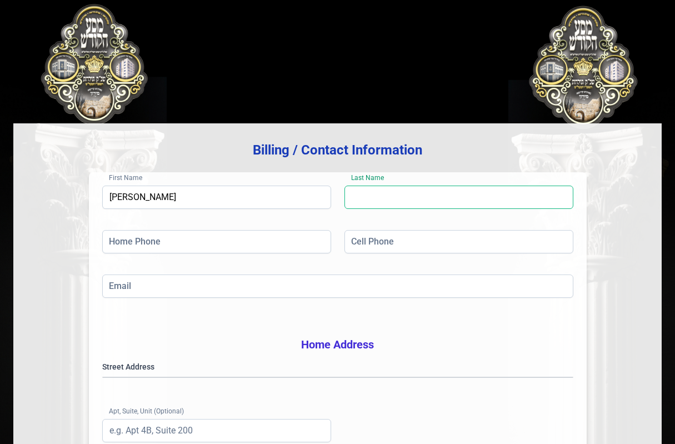
click at [432, 189] on input "Last Name" at bounding box center [458, 197] width 229 height 23
type input "stern"
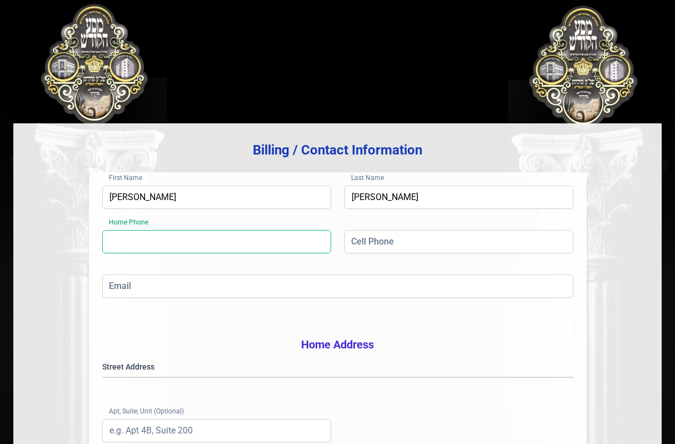
click at [221, 249] on input "Home Phone" at bounding box center [216, 241] width 229 height 23
type input "(718) 854-4108"
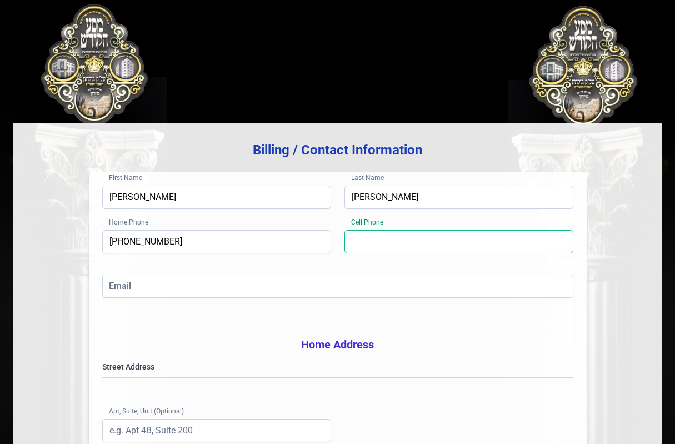
click at [461, 246] on input "Cell Phone" at bounding box center [458, 241] width 229 height 23
type input "(646) 772-8459"
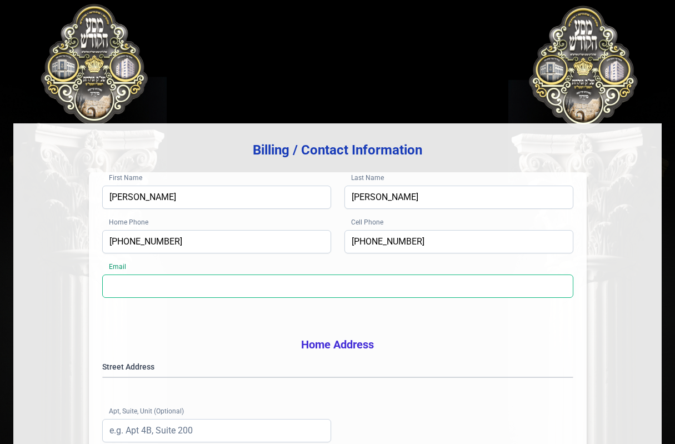
click at [362, 282] on input "Email" at bounding box center [337, 285] width 471 height 23
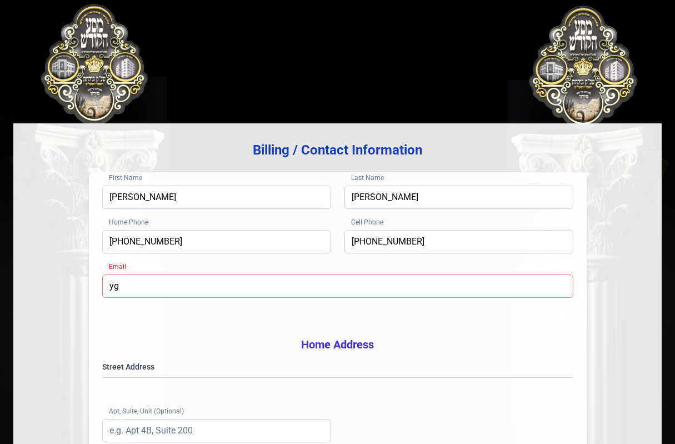
type input "yg.utabp@gmail.com"
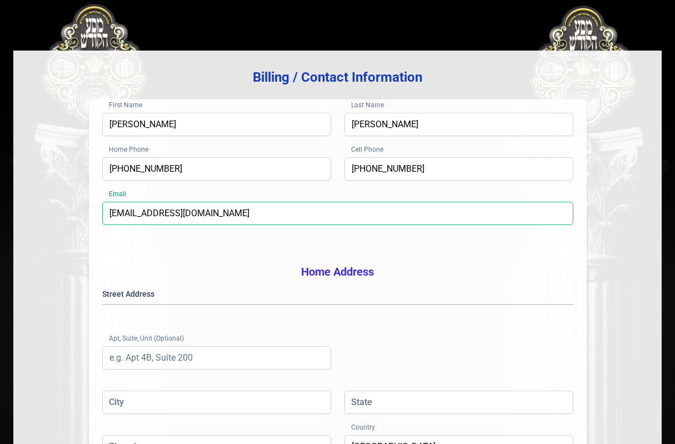
scroll to position [170, 0]
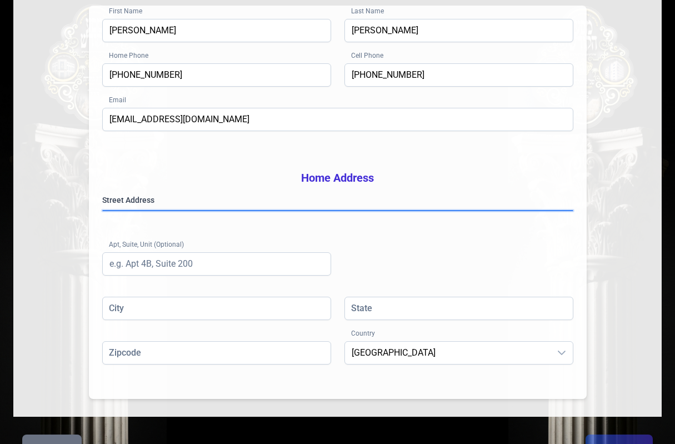
click at [103, 211] on gmp-place-autocomplete at bounding box center [103, 211] width 0 height 0
drag, startPoint x: 192, startPoint y: 253, endPoint x: 180, endPoint y: 284, distance: 33.2
click at [103, 211] on gmp-place-autocomplete at bounding box center [103, 211] width 0 height 0
type input "Brooklyn"
type input "NY"
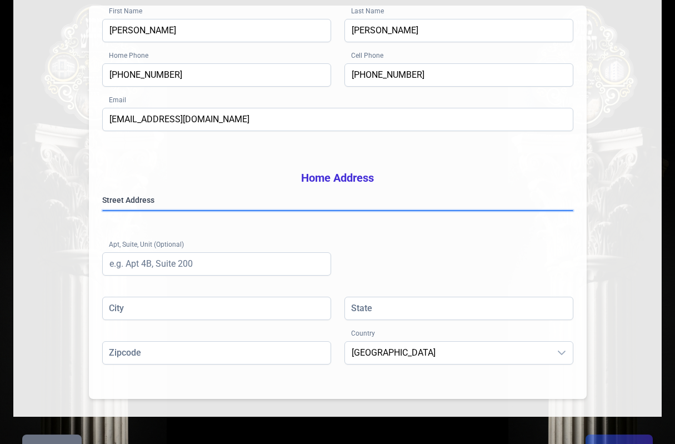
type input "11219"
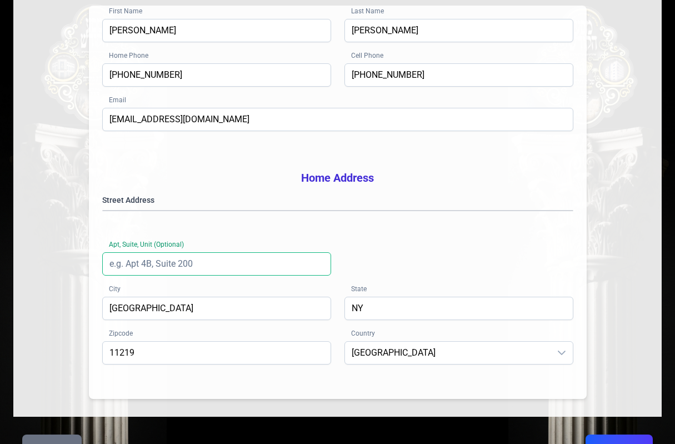
click at [181, 275] on input "Apt, Suite, Unit (Optional)" at bounding box center [216, 263] width 229 height 23
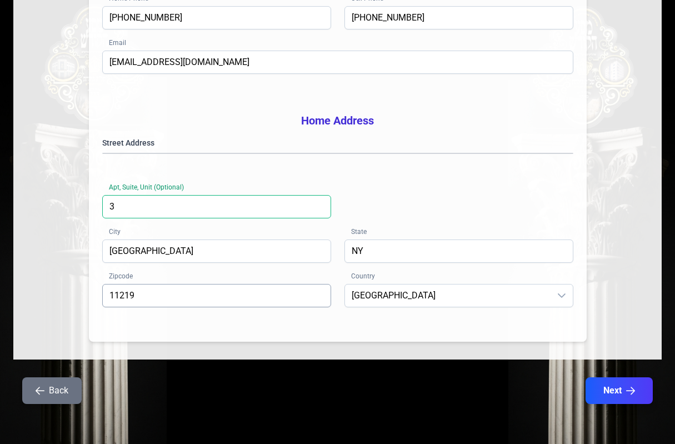
scroll to position [244, 0]
type input "3"
click at [619, 393] on button "Next" at bounding box center [619, 391] width 71 height 28
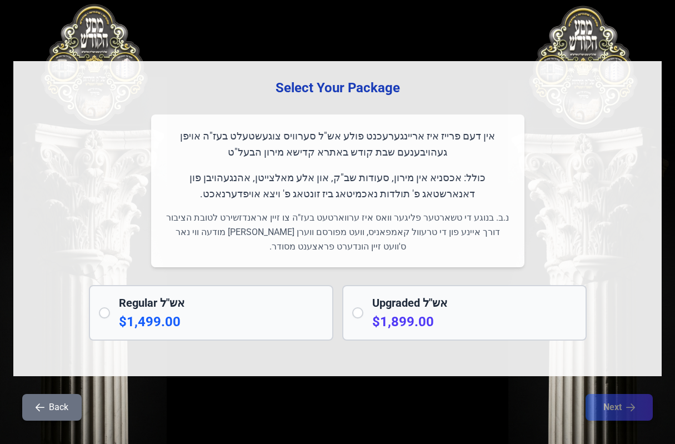
scroll to position [49, 0]
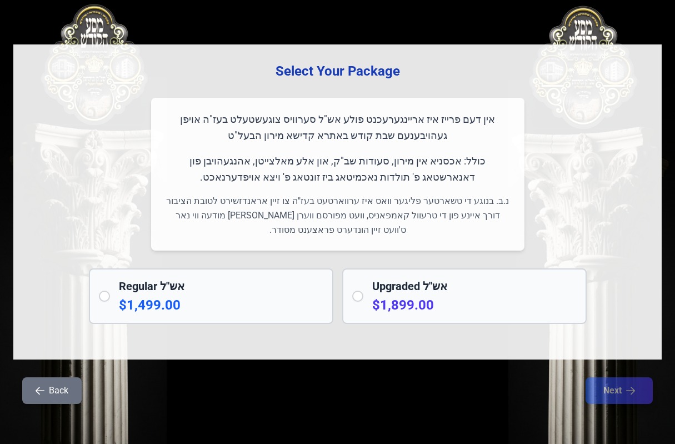
click at [101, 293] on p-radio-button at bounding box center [104, 295] width 11 height 11
radio input "true"
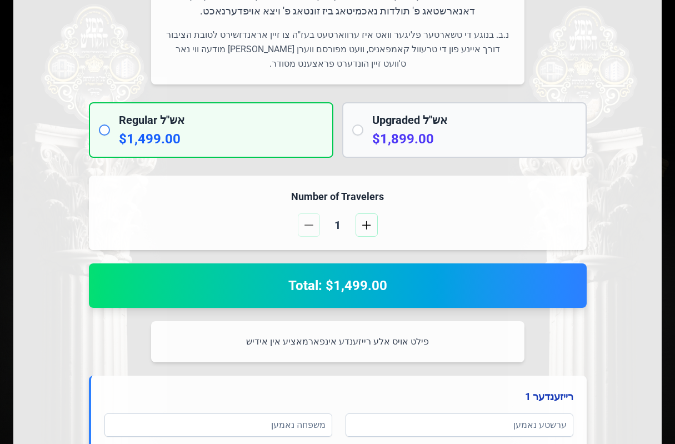
scroll to position [216, 0]
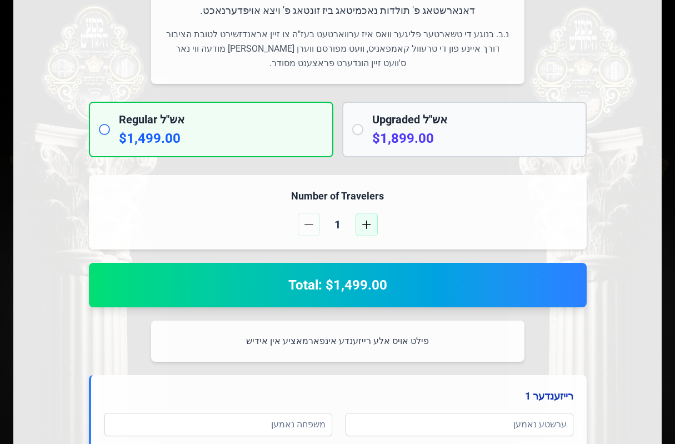
click at [363, 231] on button "button" at bounding box center [366, 224] width 22 height 23
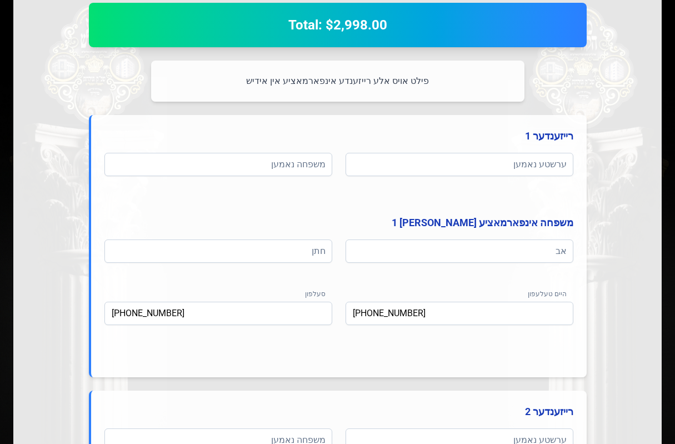
scroll to position [493, 0]
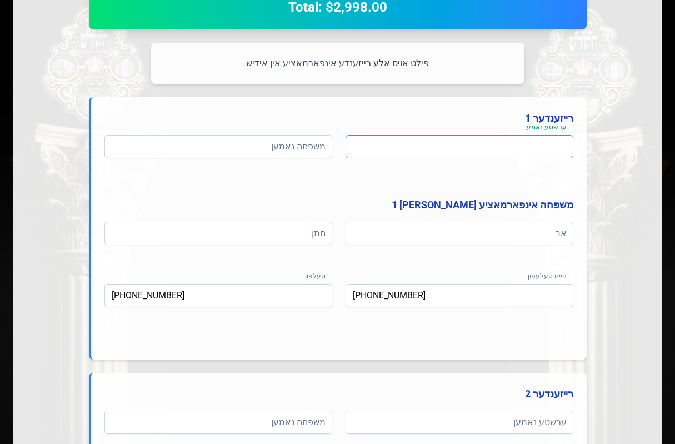
click at [436, 151] on input at bounding box center [459, 146] width 228 height 23
type input "h"
type input "יואל"
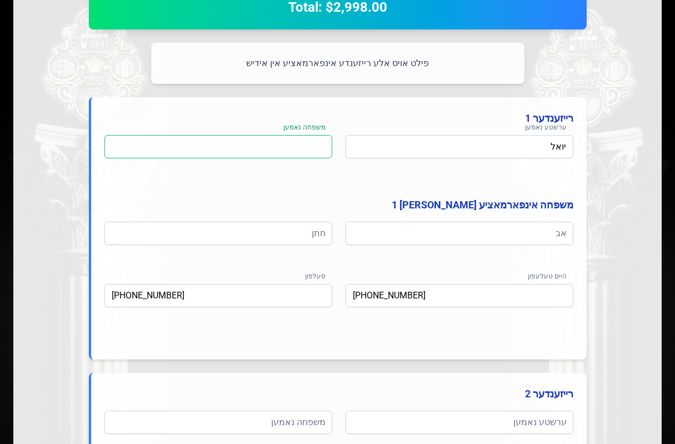
click at [292, 141] on input at bounding box center [218, 146] width 228 height 23
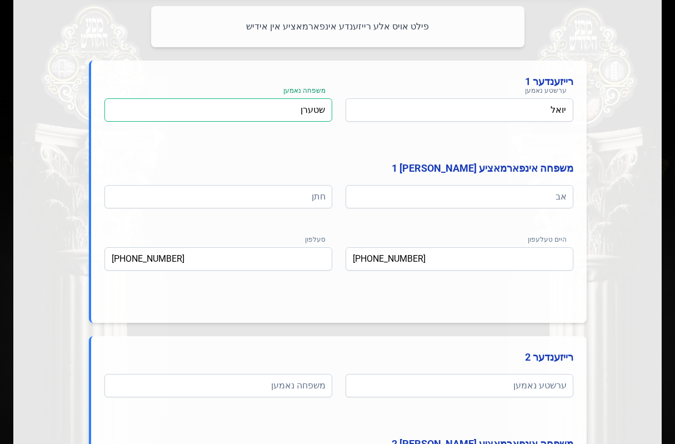
scroll to position [549, 0]
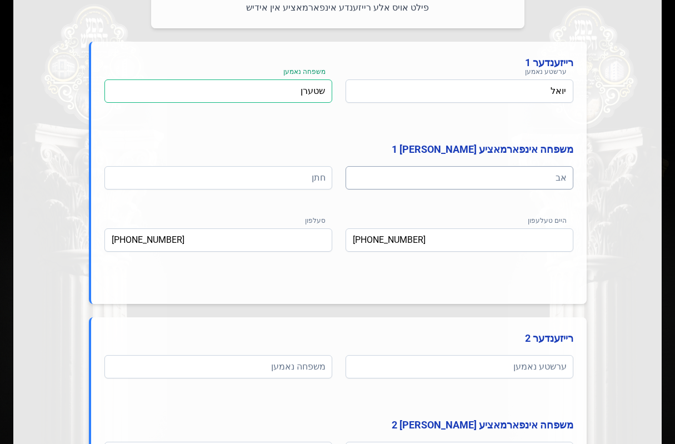
type input "שטערן"
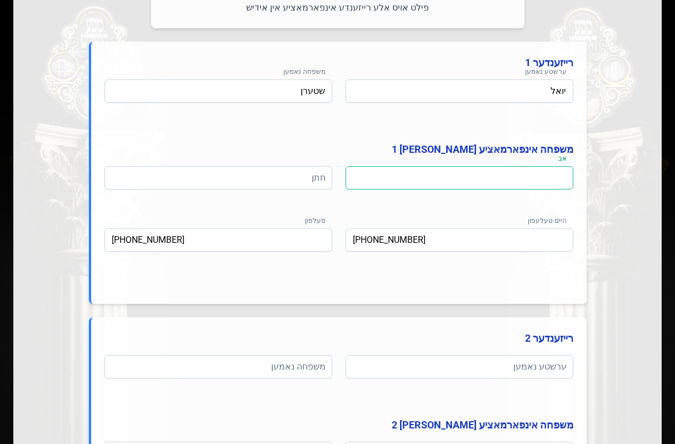
click at [491, 178] on input at bounding box center [459, 177] width 228 height 23
type input "יוסף בנמין"
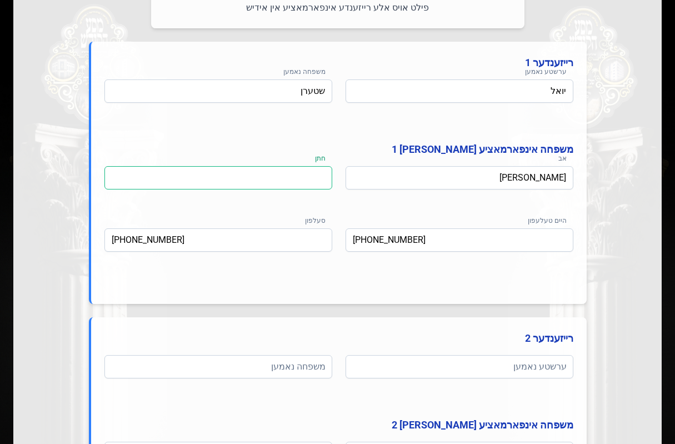
click at [290, 169] on input at bounding box center [218, 177] width 228 height 23
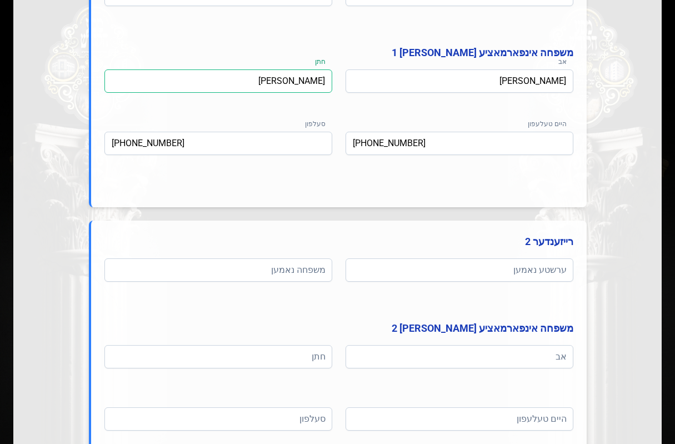
scroll to position [660, 0]
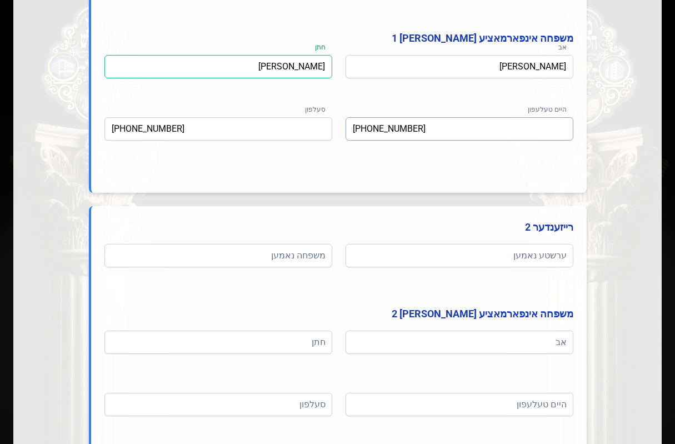
type input "יונתן בנימין האניג"
click at [368, 122] on input "(718) 854-4108" at bounding box center [459, 128] width 228 height 23
click at [368, 123] on input "(718) 854-4108" at bounding box center [459, 128] width 228 height 23
click at [368, 124] on input "(718) 854-4108" at bounding box center [459, 128] width 228 height 23
type input "(845) 783-6305"
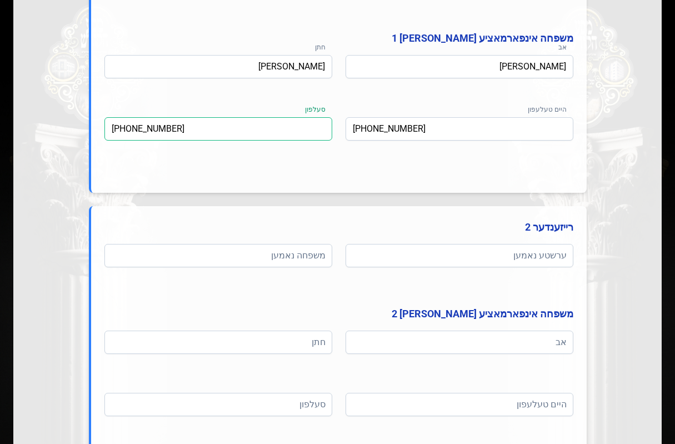
click at [168, 132] on input "(646) 772-8459" at bounding box center [218, 128] width 228 height 23
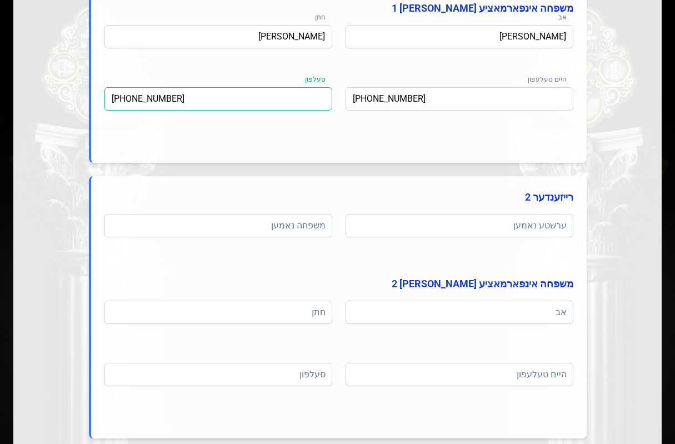
scroll to position [715, 0]
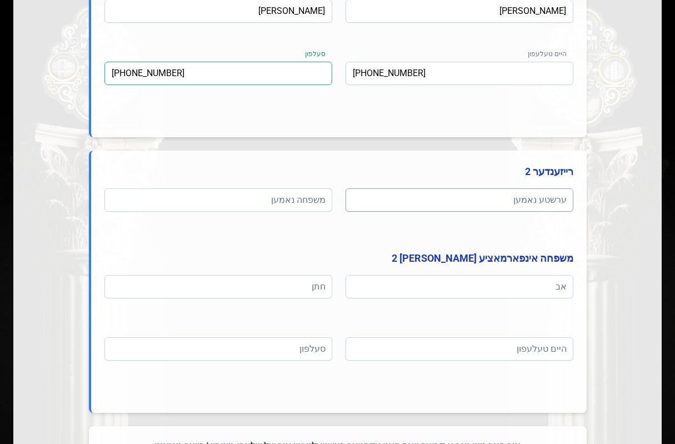
type input "(845) 662-7054"
click at [388, 207] on input at bounding box center [459, 199] width 228 height 23
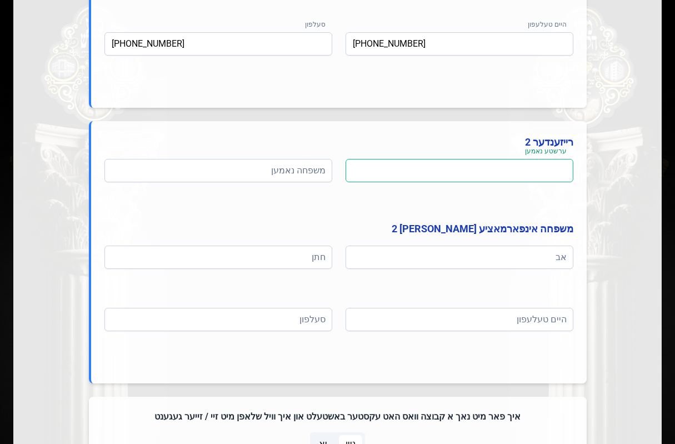
scroll to position [771, 0]
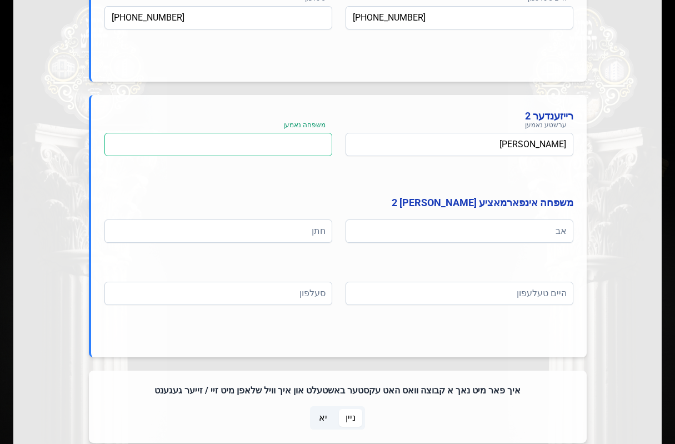
click at [264, 140] on input at bounding box center [218, 144] width 228 height 23
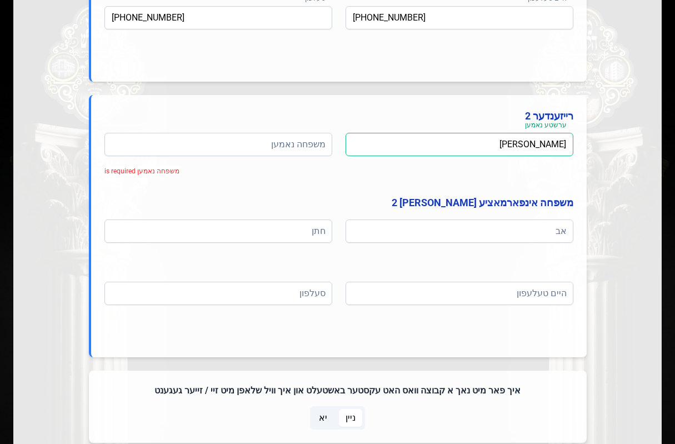
click at [539, 147] on input "נפתלי שטערן" at bounding box center [459, 144] width 228 height 23
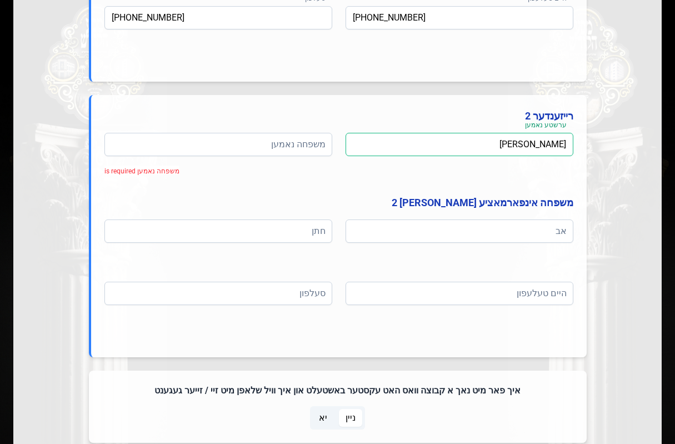
drag, startPoint x: 532, startPoint y: 144, endPoint x: 499, endPoint y: 152, distance: 33.3
click at [531, 144] on input "נפתלי שטערן" at bounding box center [459, 144] width 228 height 23
click at [499, 152] on input "נפתלי שטערן" at bounding box center [459, 144] width 228 height 23
click at [527, 139] on input "נפתלי שטערן" at bounding box center [459, 144] width 228 height 23
click at [527, 141] on input "נפתלי שטערן" at bounding box center [459, 144] width 228 height 23
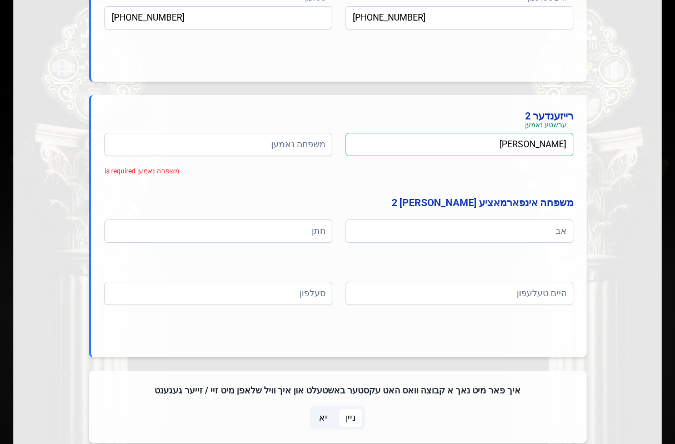
click at [527, 141] on input "נפתלי שטערן" at bounding box center [459, 144] width 228 height 23
type input "נפתלי"
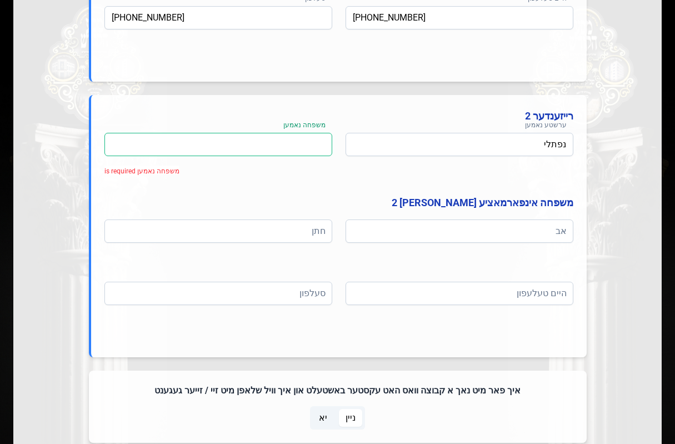
click at [290, 148] on input at bounding box center [218, 144] width 228 height 23
paste input "שטערן"
type input "שטערן"
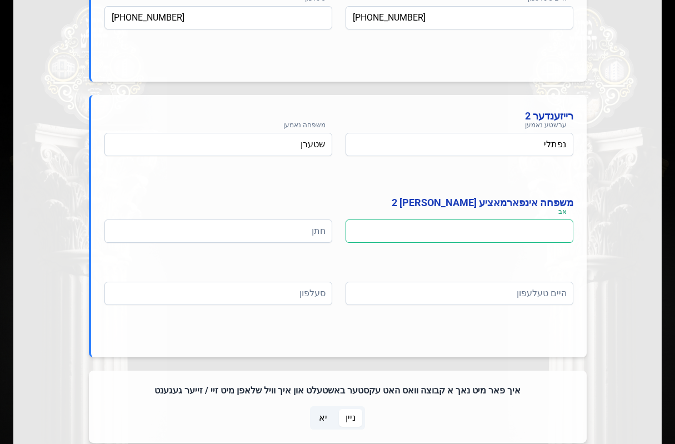
click at [410, 234] on input at bounding box center [459, 230] width 228 height 23
type input "יוסף בנימין"
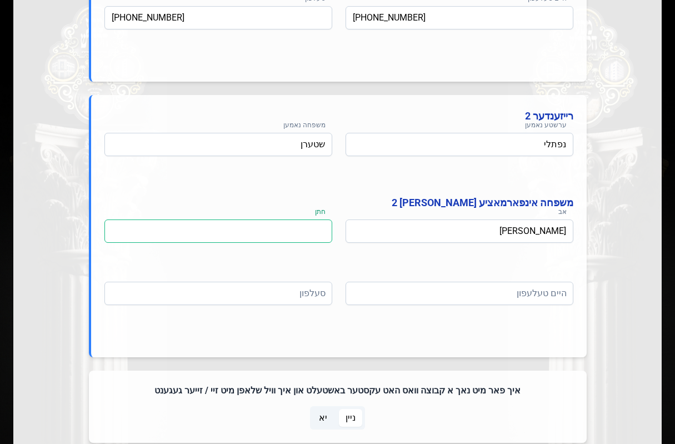
click at [291, 229] on input at bounding box center [218, 230] width 228 height 23
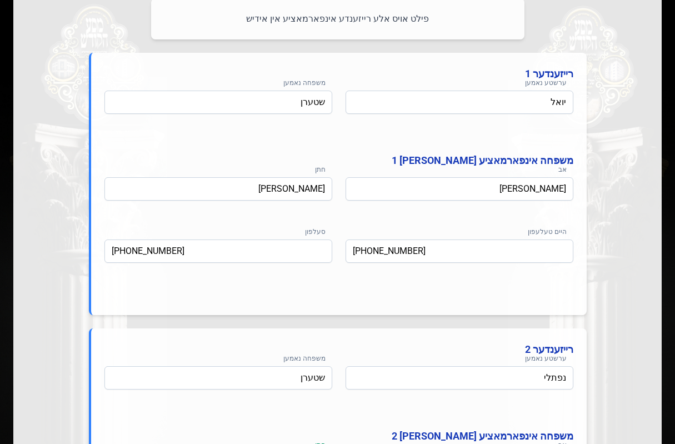
scroll to position [493, 0]
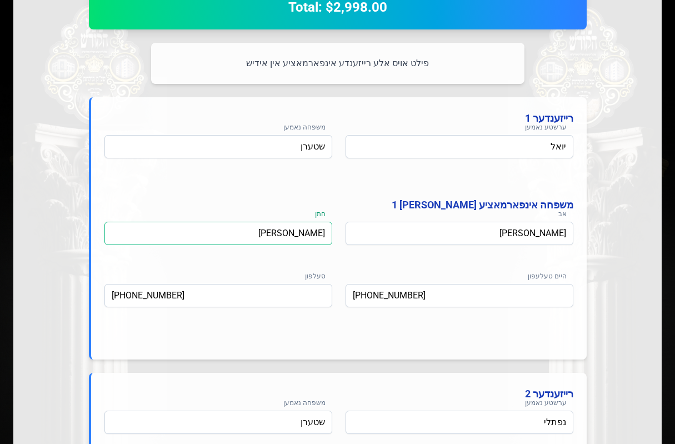
click at [296, 233] on input "יונתן בנימין האניג" at bounding box center [218, 233] width 228 height 23
drag, startPoint x: 296, startPoint y: 233, endPoint x: 187, endPoint y: 236, distance: 108.9
click at [187, 236] on input "יונתן בנימין האניג" at bounding box center [218, 233] width 228 height 23
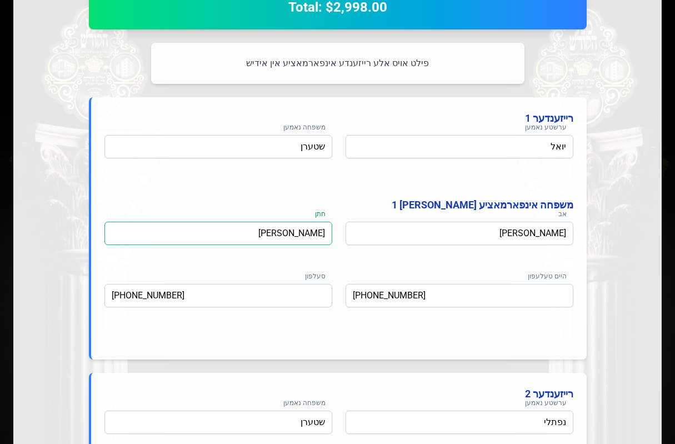
drag, startPoint x: 239, startPoint y: 235, endPoint x: 259, endPoint y: 236, distance: 20.0
click at [250, 236] on input "יונתן בנימין האניג" at bounding box center [218, 233] width 228 height 23
click at [275, 236] on input "יונתן בנימין האניג" at bounding box center [218, 233] width 228 height 23
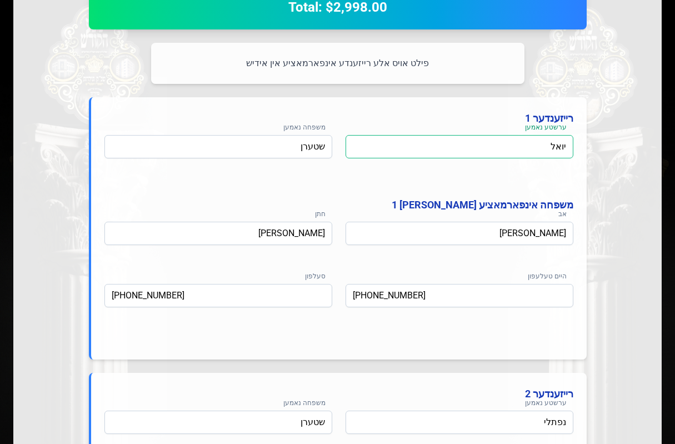
click at [558, 149] on input "יואל" at bounding box center [459, 146] width 228 height 23
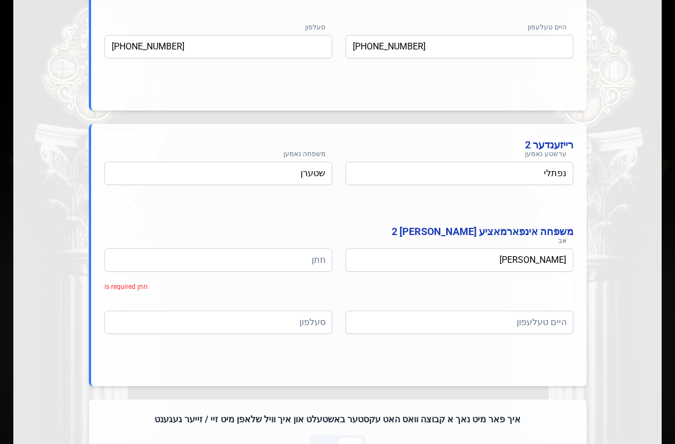
scroll to position [771, 0]
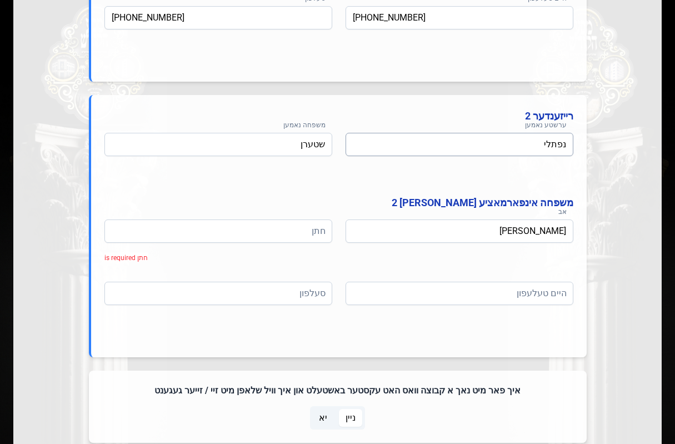
type input "נפתלי"
click at [528, 143] on input "נפתלי" at bounding box center [459, 144] width 228 height 23
click at [528, 145] on input "נפתלי" at bounding box center [459, 144] width 228 height 23
click at [546, 140] on input "נפתלי" at bounding box center [459, 144] width 228 height 23
click at [548, 143] on input "נפתל י" at bounding box center [459, 144] width 228 height 23
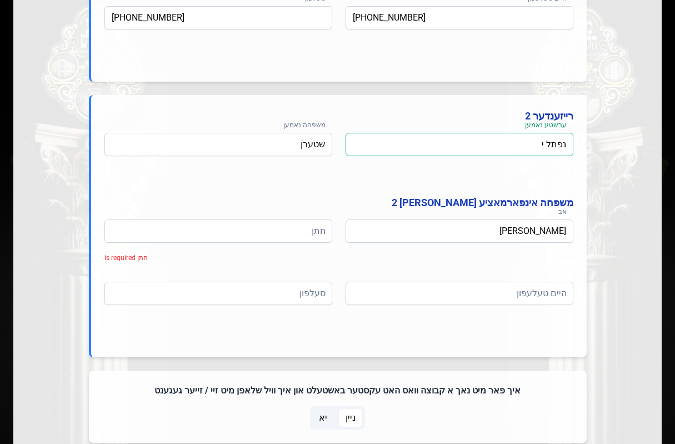
click at [548, 143] on input "נפתל י" at bounding box center [459, 144] width 228 height 23
drag, startPoint x: 548, startPoint y: 143, endPoint x: 563, endPoint y: 143, distance: 15.0
click at [561, 143] on input "נפתל י" at bounding box center [459, 144] width 228 height 23
type input "יואל"
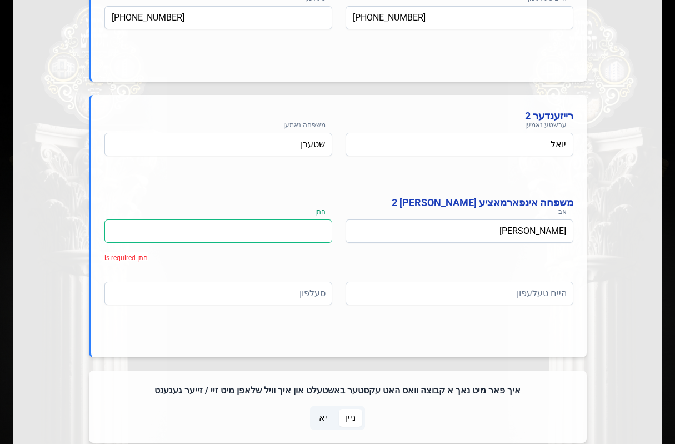
click at [156, 239] on input at bounding box center [218, 230] width 228 height 23
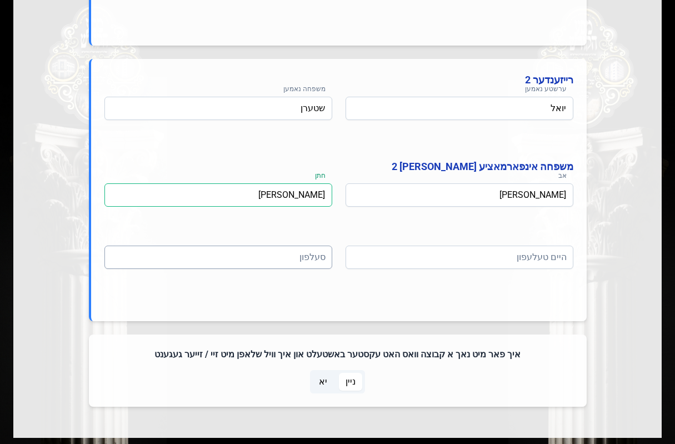
scroll to position [826, 0]
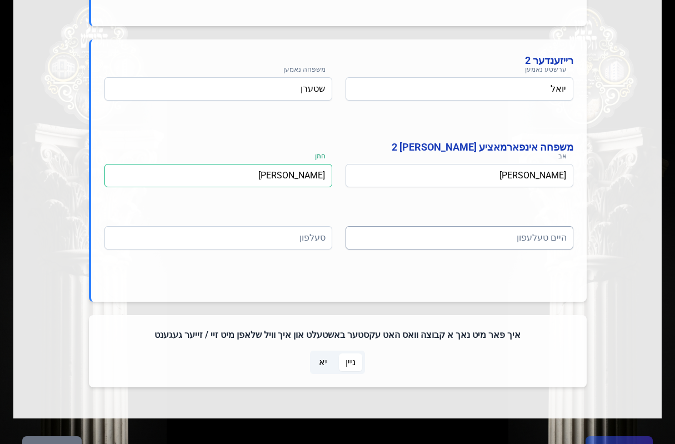
type input "אנטשיל ליכטענשטיין"
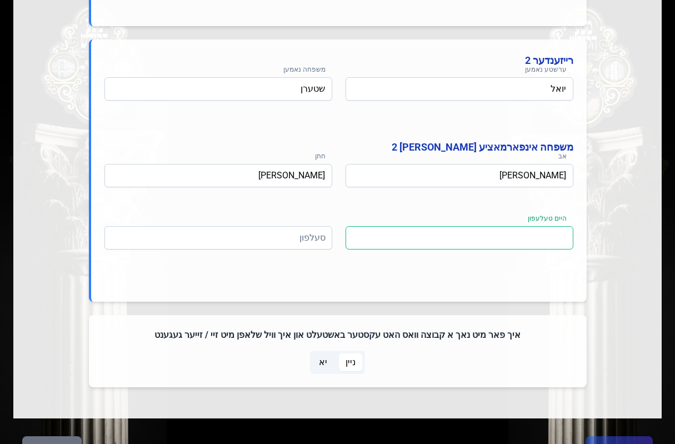
click at [396, 229] on input at bounding box center [459, 237] width 228 height 23
type input "(718) 782-0747"
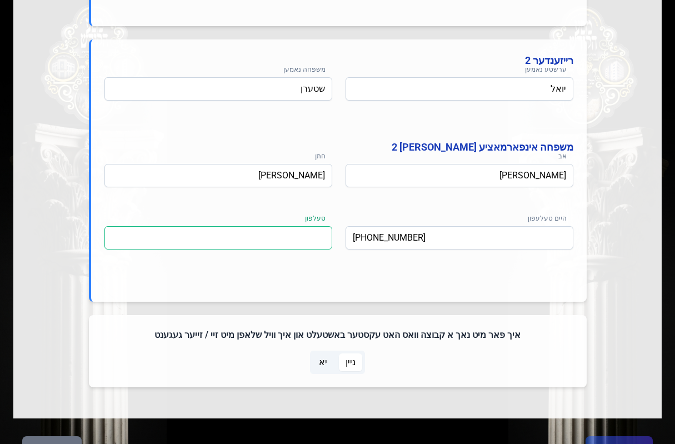
click at [306, 233] on input at bounding box center [218, 237] width 228 height 23
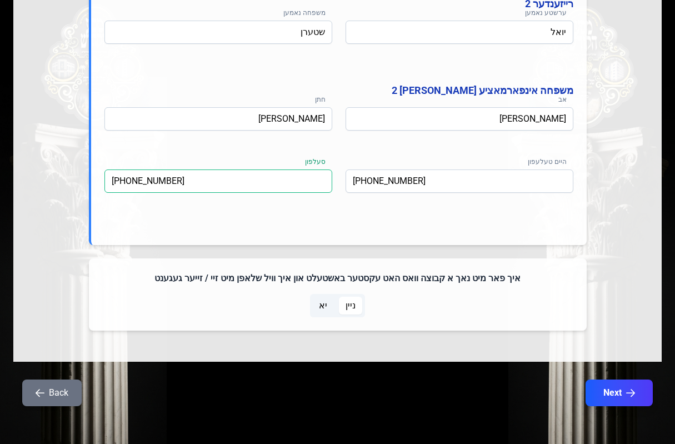
scroll to position [885, 0]
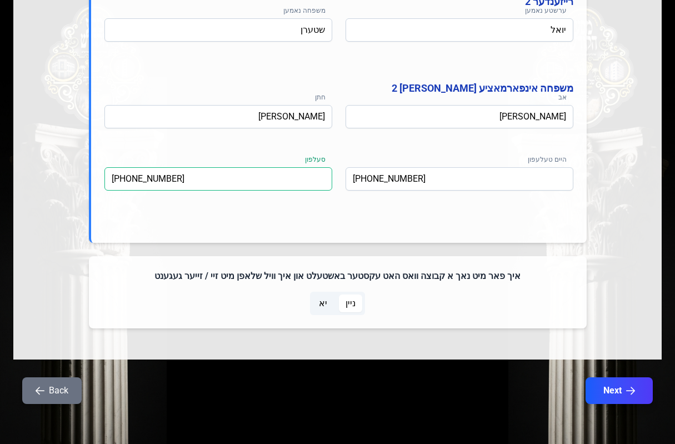
type input "(845) 662-7054"
click at [318, 305] on span "יא" at bounding box center [323, 303] width 22 height 18
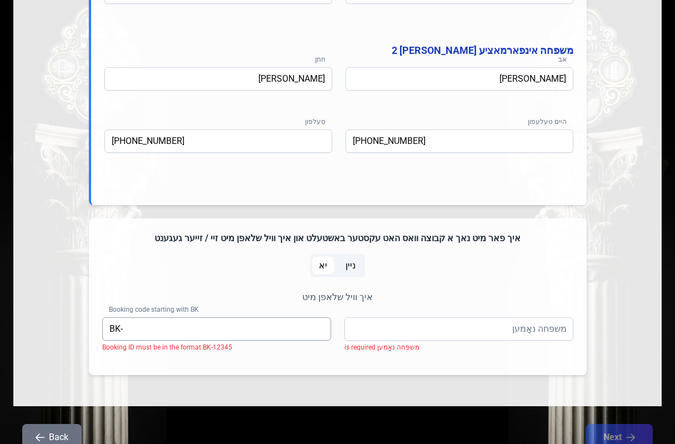
scroll to position [970, 0]
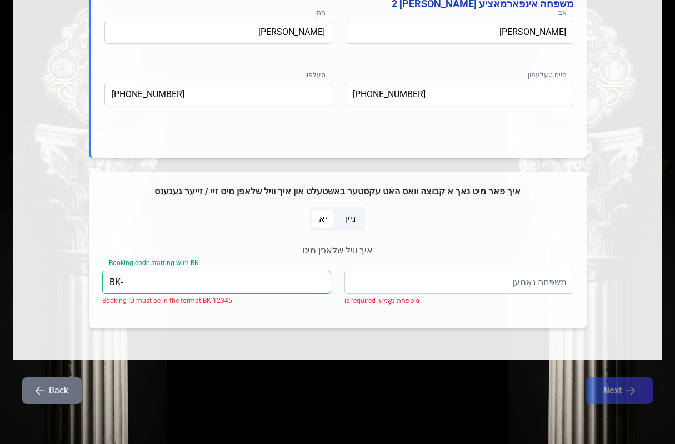
click at [154, 281] on input "BK-" at bounding box center [216, 281] width 229 height 23
type input "BK-05263"
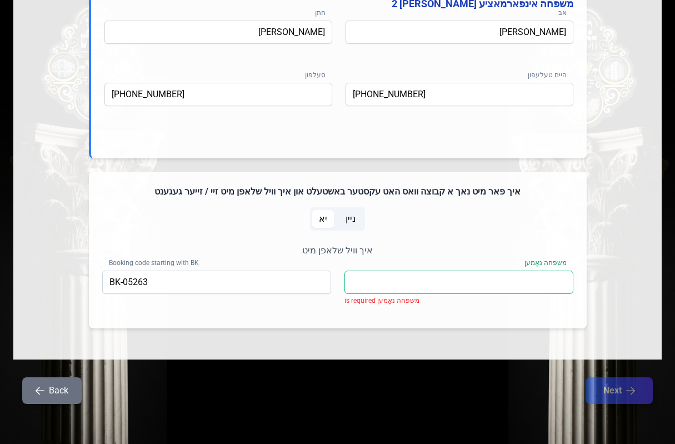
click at [407, 283] on input "משפּחה נאָמען" at bounding box center [458, 281] width 229 height 23
type input "שטערן"
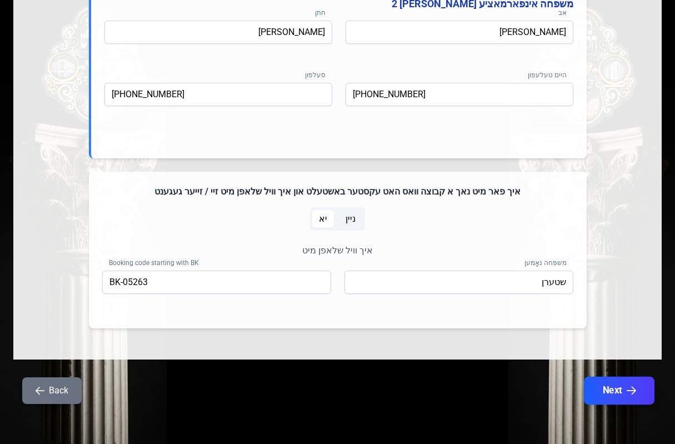
click at [624, 390] on button "Next" at bounding box center [619, 391] width 71 height 28
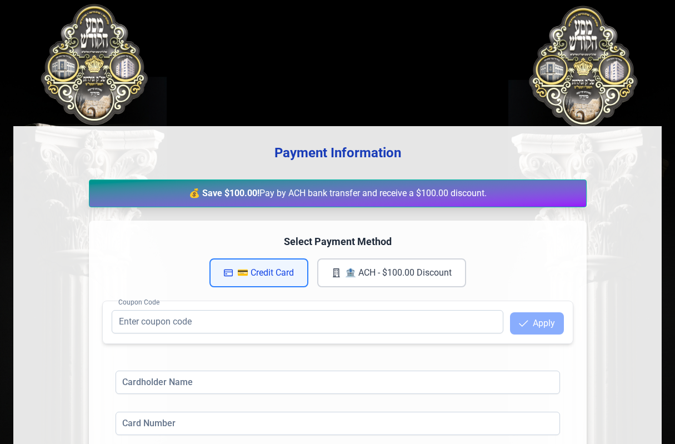
scroll to position [0, 0]
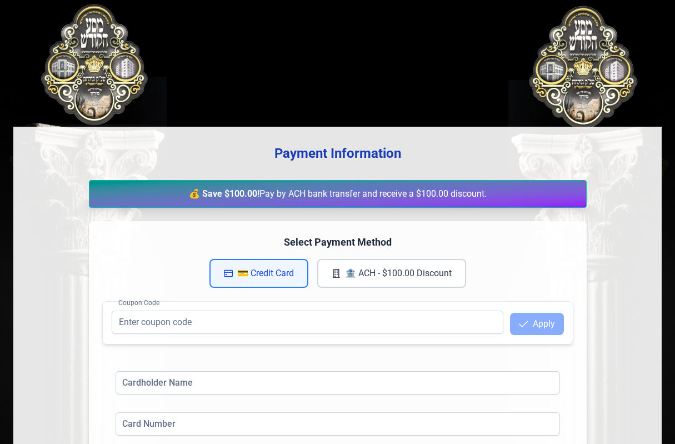
click at [371, 275] on button "🏦 ACH - $100.00 Discount" at bounding box center [391, 273] width 149 height 29
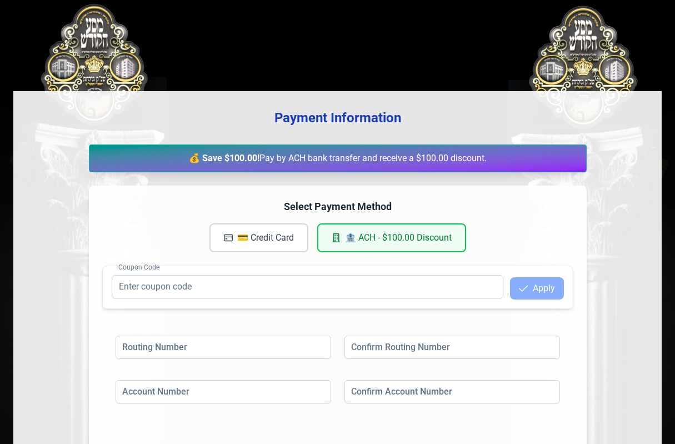
scroll to position [56, 0]
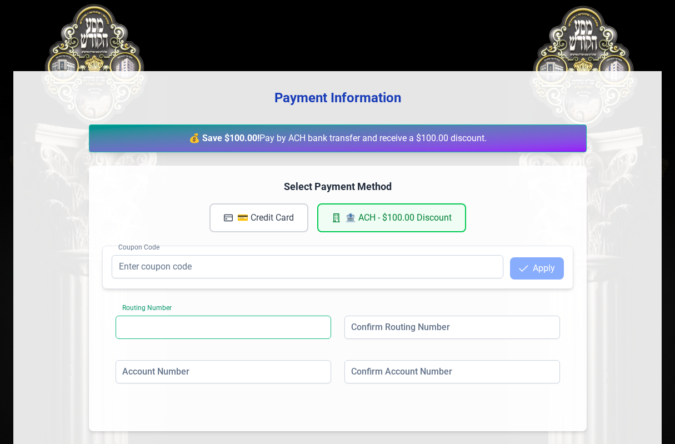
click at [200, 321] on input at bounding box center [224, 326] width 216 height 23
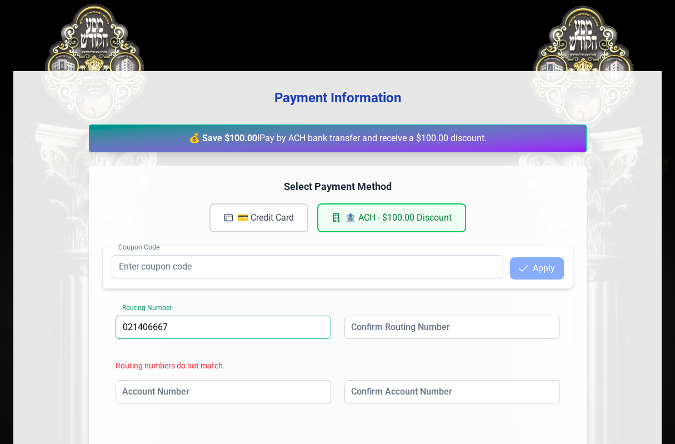
click at [138, 324] on input "021406667" at bounding box center [224, 326] width 216 height 23
type input "021406667"
drag, startPoint x: 387, startPoint y: 315, endPoint x: 385, endPoint y: 328, distance: 13.4
click at [386, 327] on div "Select Payment Method 💳 Credit Card 🏦 ACH - $100.00 Discount Coupon Code Apply …" at bounding box center [338, 308] width 498 height 285
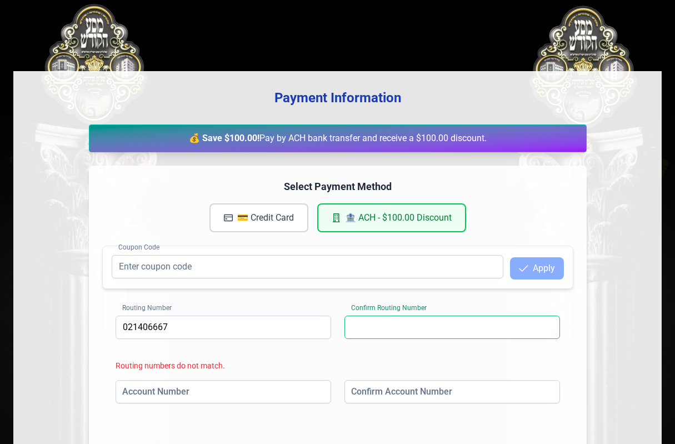
click at [384, 329] on input at bounding box center [452, 326] width 216 height 23
paste input "021406667"
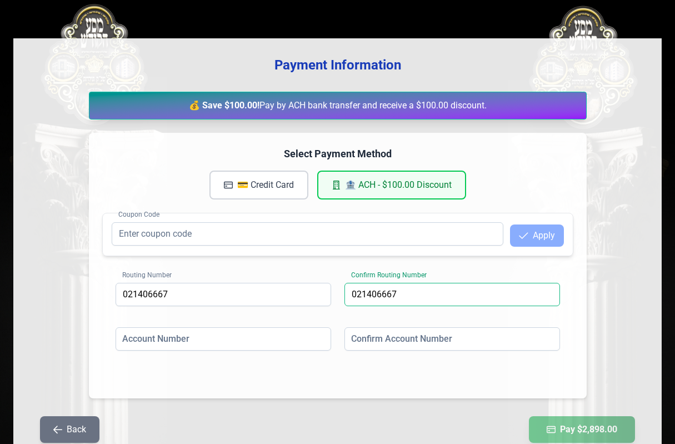
scroll to position [145, 0]
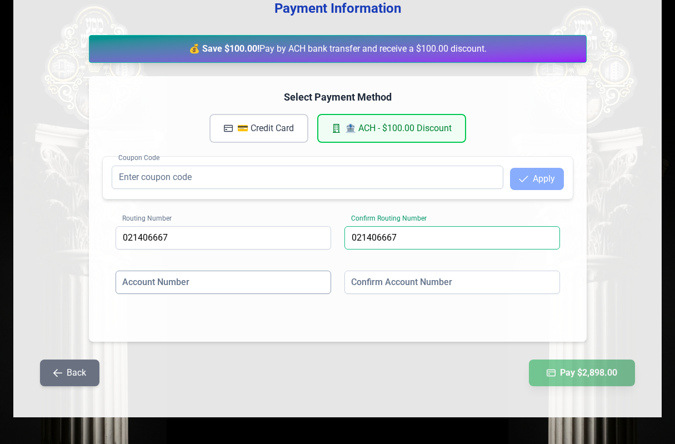
type input "021406667"
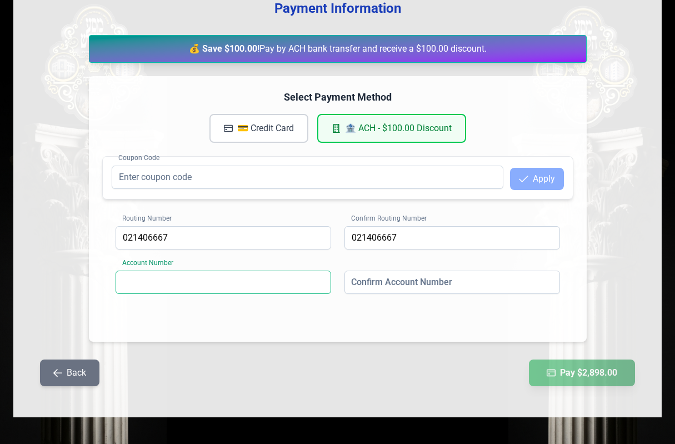
click at [282, 285] on input at bounding box center [224, 281] width 216 height 23
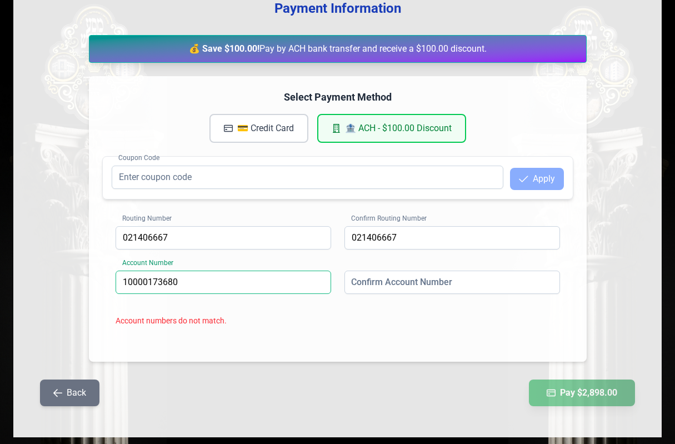
click at [142, 286] on input "10000173680" at bounding box center [224, 281] width 216 height 23
type input "10000173680"
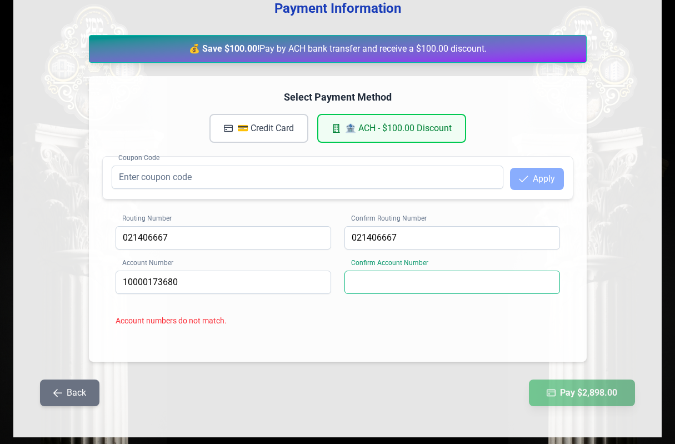
click at [437, 290] on input at bounding box center [452, 281] width 216 height 23
paste input "10000173680"
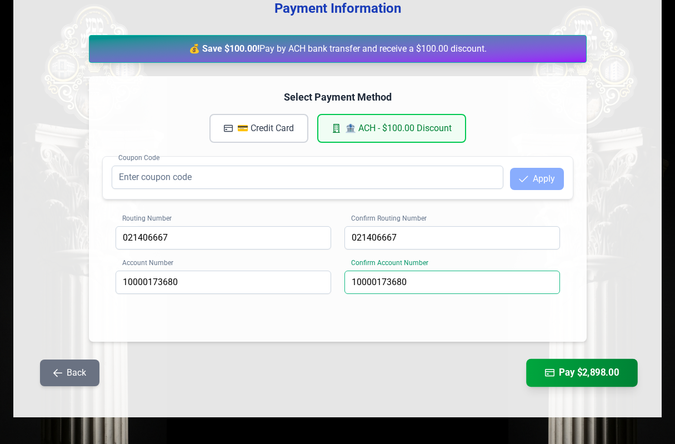
type input "10000173680"
click at [555, 374] on button "Pay $2,898.00" at bounding box center [582, 373] width 112 height 28
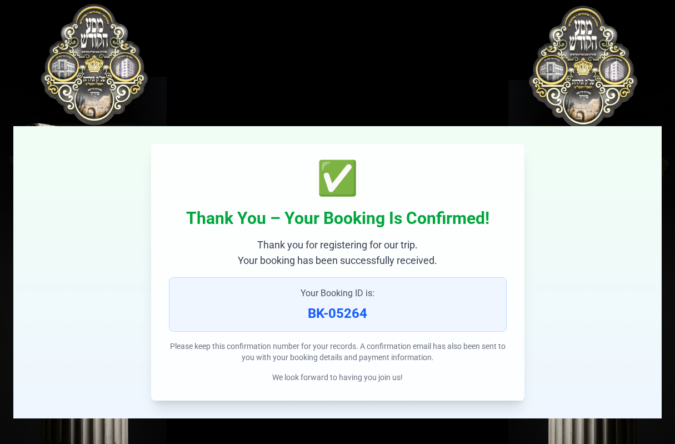
scroll to position [2, 0]
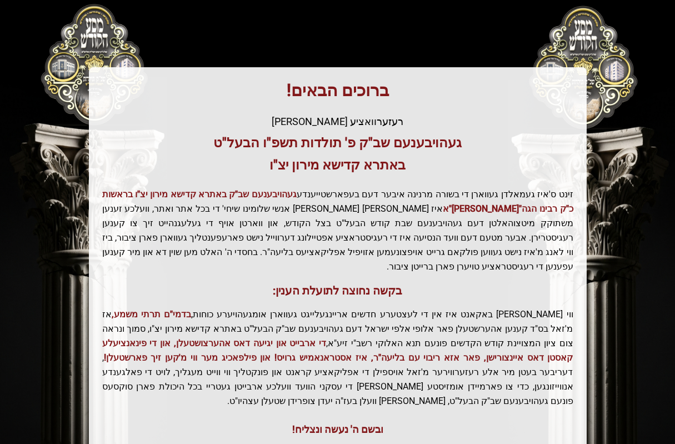
scroll to position [199, 0]
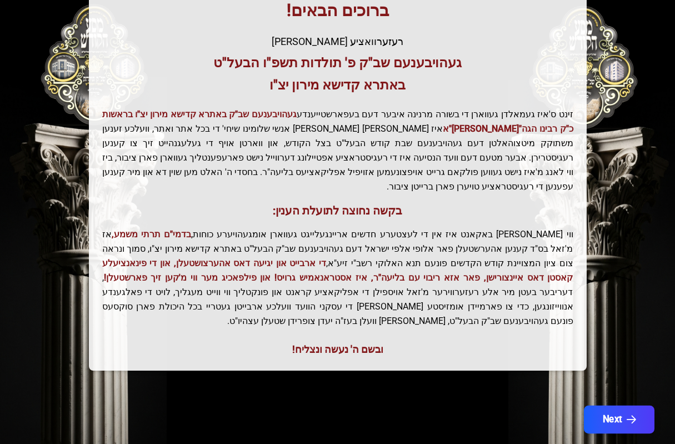
click at [636, 415] on icon "button" at bounding box center [631, 419] width 9 height 9
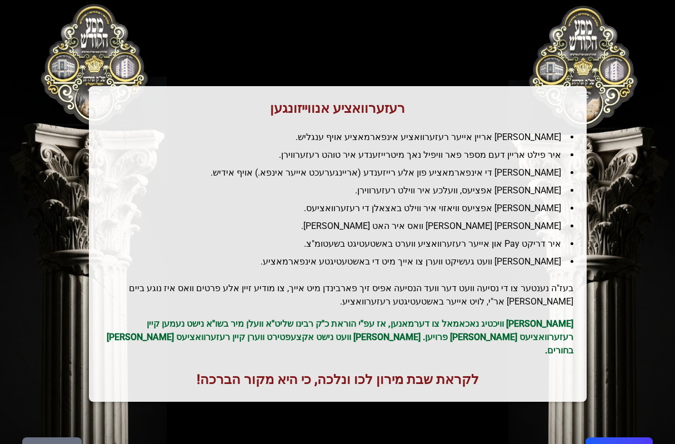
scroll to position [94, 0]
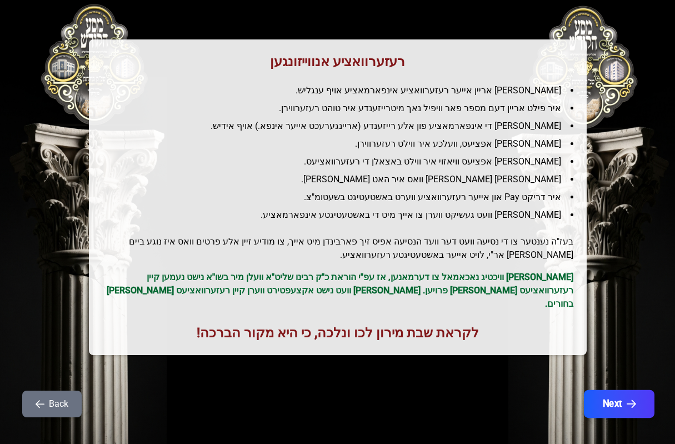
click at [636, 402] on button "Next" at bounding box center [619, 404] width 71 height 28
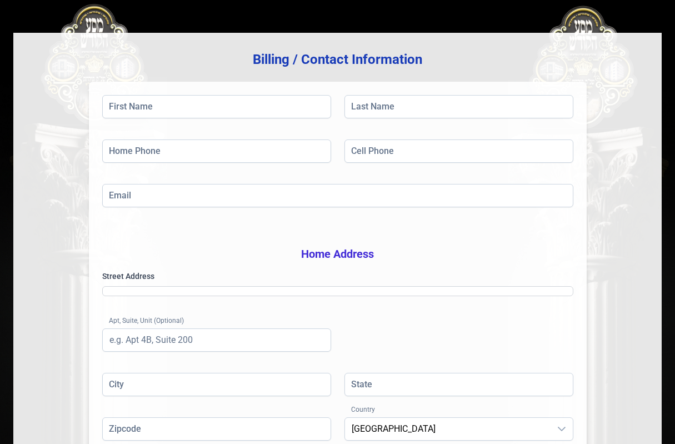
scroll to position [0, 0]
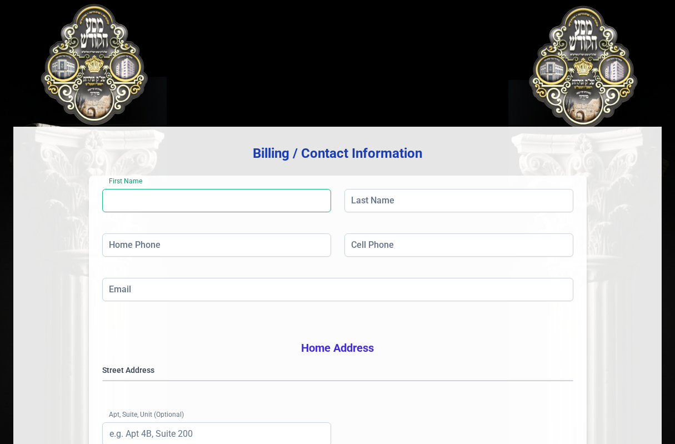
click at [139, 205] on input "First Name" at bounding box center [216, 200] width 229 height 23
type input "[PERSON_NAME]"
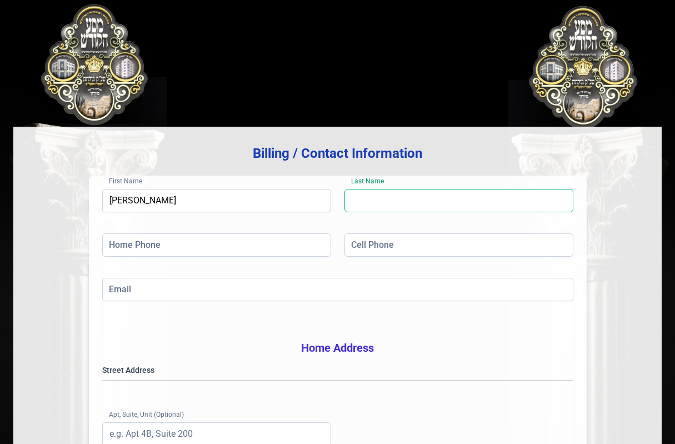
click at [405, 209] on input "Last Name" at bounding box center [458, 200] width 229 height 23
type input "[PERSON_NAME]"
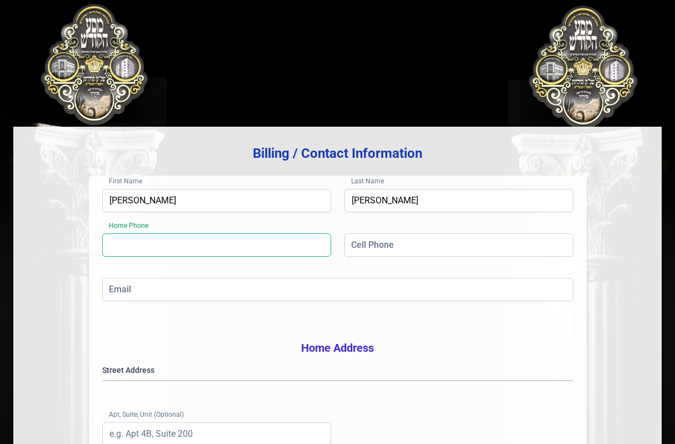
click at [179, 254] on input "Home Phone" at bounding box center [216, 244] width 229 height 23
type input "[PHONE_NUMBER]"
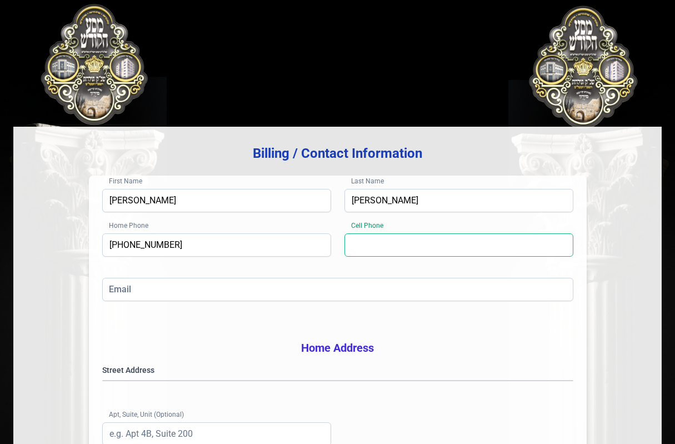
click at [390, 246] on input "Cell Phone" at bounding box center [458, 244] width 229 height 23
type input "[PHONE_NUMBER]"
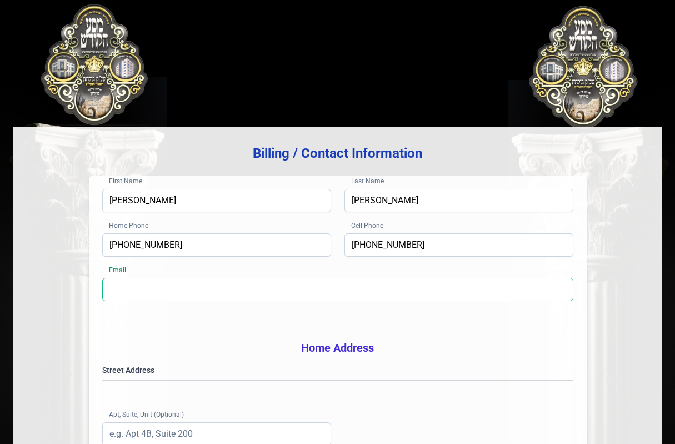
click at [162, 295] on input "Email" at bounding box center [337, 289] width 471 height 23
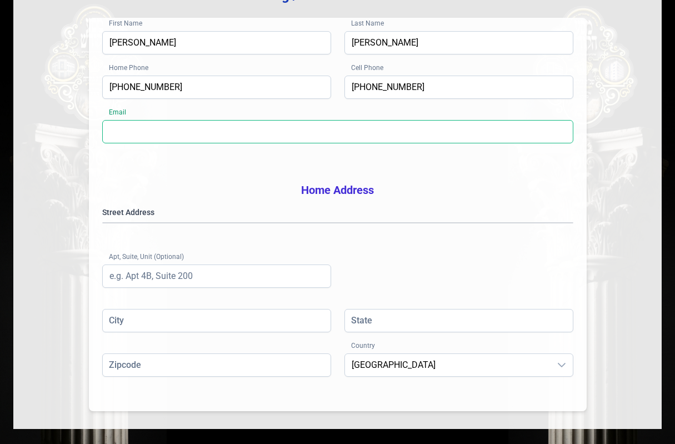
scroll to position [167, 0]
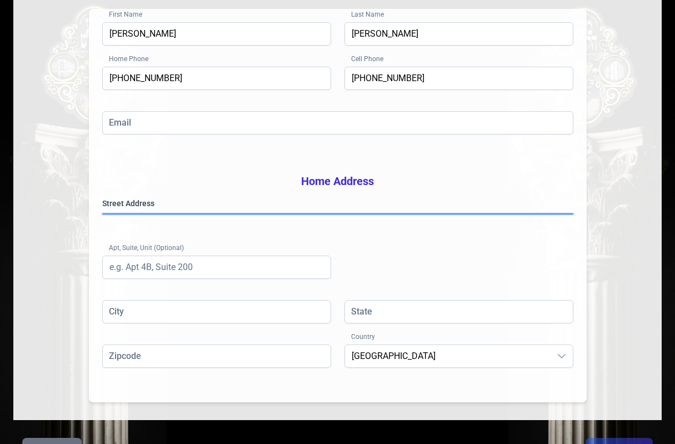
click at [103, 214] on gmp-place-autocomplete at bounding box center [103, 214] width 0 height 0
type input "[GEOGRAPHIC_DATA]"
type input "NY"
click at [103, 214] on gmp-place-autocomplete at bounding box center [103, 214] width 0 height 0
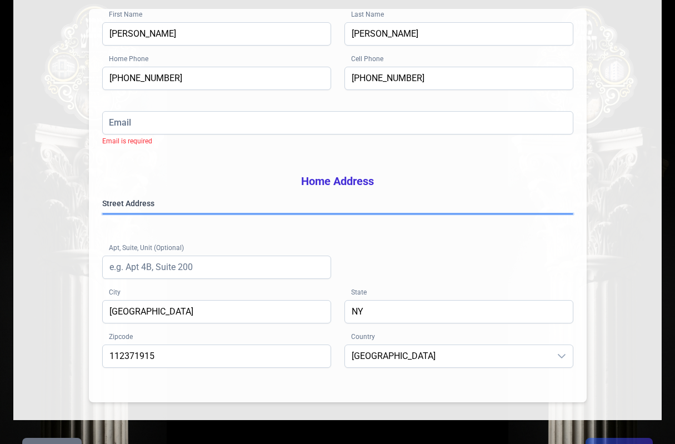
click at [103, 214] on gmp-place-autocomplete at bounding box center [103, 214] width 0 height 0
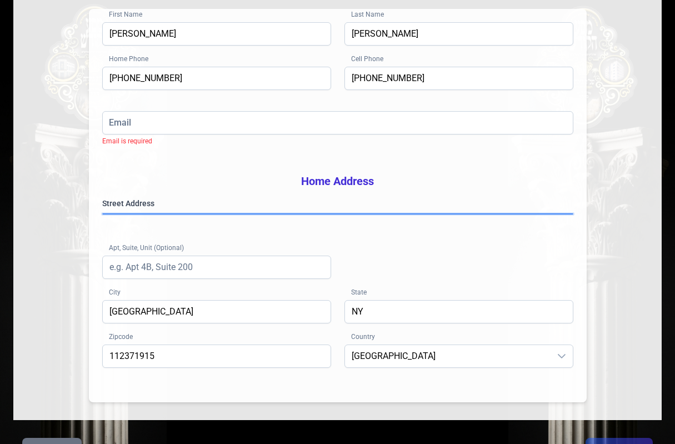
click at [103, 214] on gmp-place-autocomplete at bounding box center [103, 214] width 0 height 0
drag, startPoint x: 130, startPoint y: 224, endPoint x: 161, endPoint y: 227, distance: 30.7
click at [103, 214] on gmp-place-autocomplete at bounding box center [103, 214] width 0 height 0
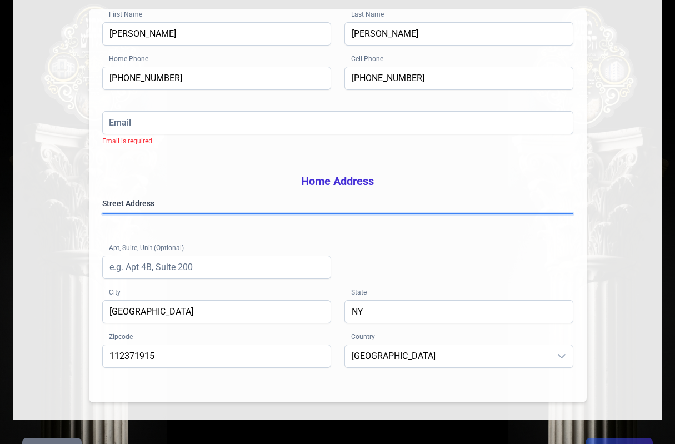
click at [103, 214] on gmp-place-autocomplete at bounding box center [103, 214] width 0 height 0
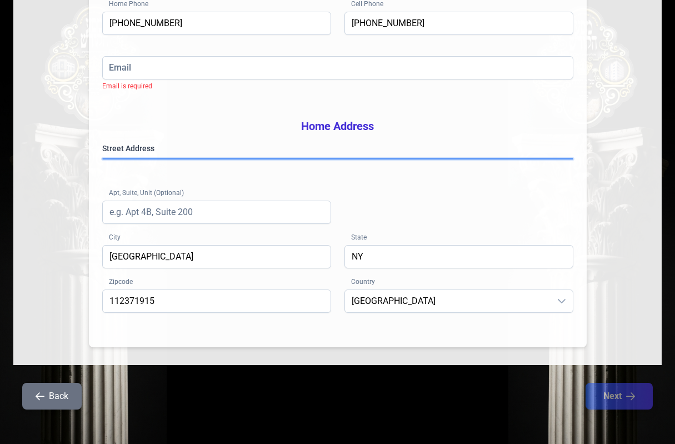
scroll to position [222, 0]
click at [103, 158] on gmp-place-autocomplete at bounding box center [103, 158] width 0 height 0
type input "11249"
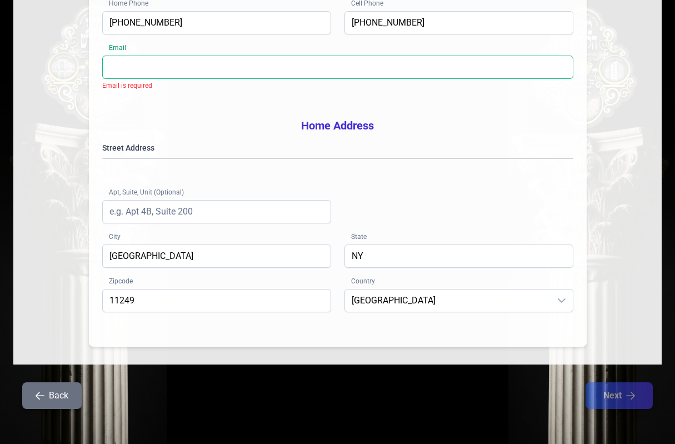
click at [168, 59] on input "Email" at bounding box center [337, 67] width 471 height 23
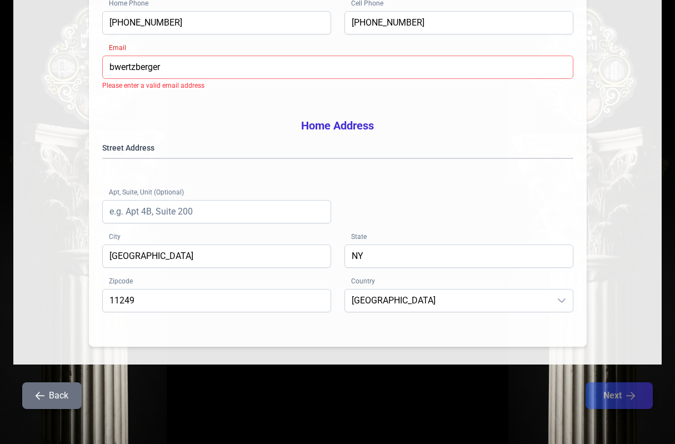
click at [138, 63] on input "bwertzberger" at bounding box center [337, 67] width 471 height 23
paste input "ins@gmail.com"
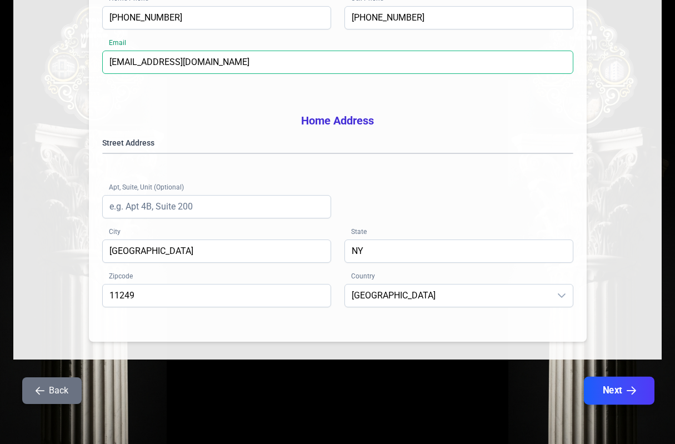
type input "bwertzbergerins@gmail.com"
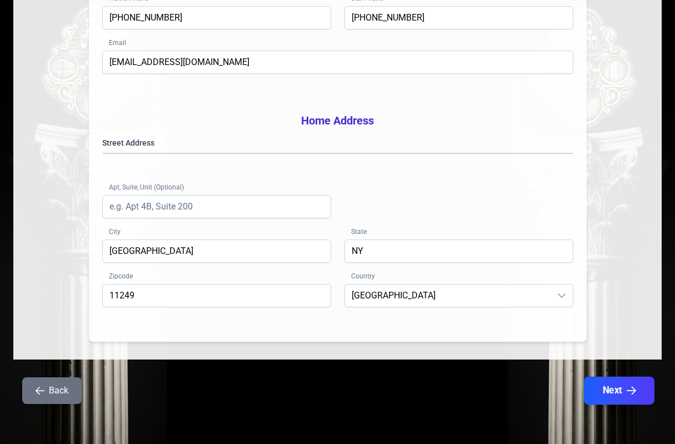
click at [604, 389] on button "Next" at bounding box center [619, 391] width 71 height 28
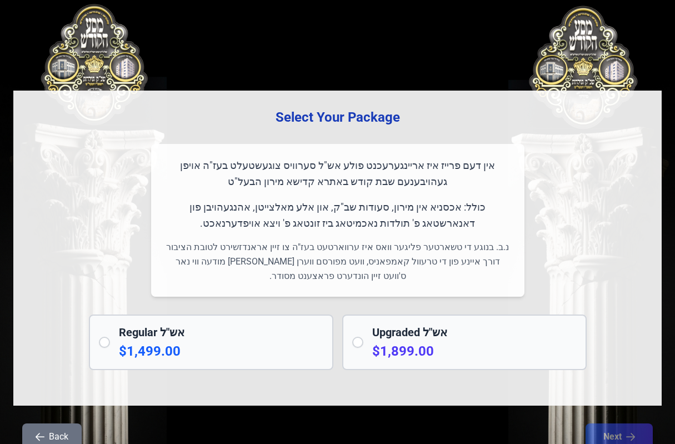
scroll to position [0, 0]
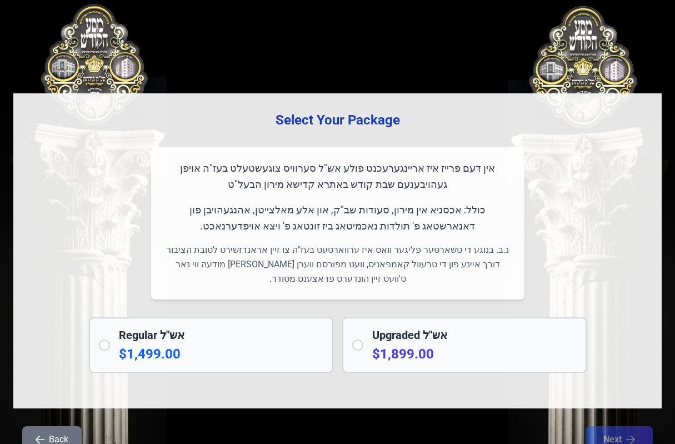
click at [362, 346] on input "radio" at bounding box center [357, 344] width 11 height 11
radio input "true"
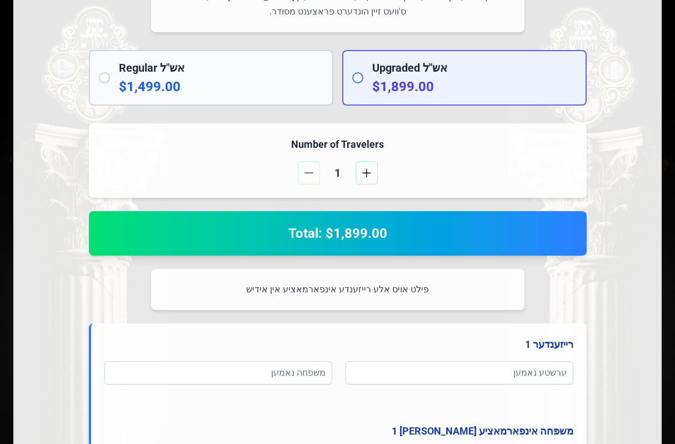
scroll to position [333, 0]
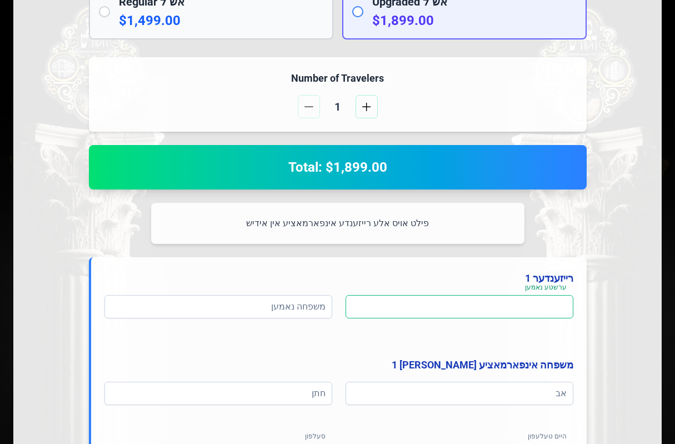
click at [418, 304] on input at bounding box center [459, 306] width 228 height 23
type input "c"
type input "בנציון אהרן"
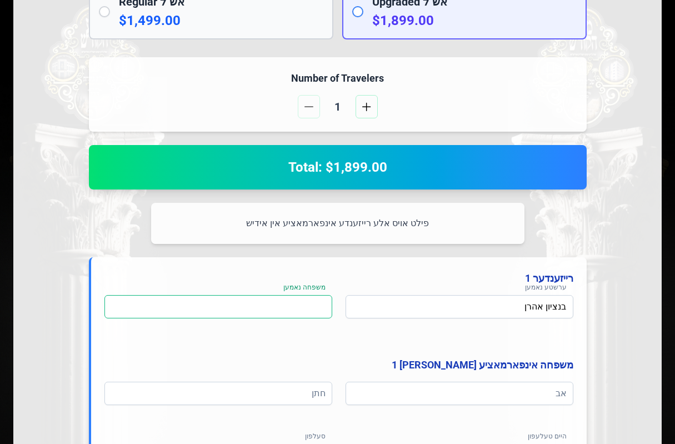
drag, startPoint x: 299, startPoint y: 312, endPoint x: 292, endPoint y: 313, distance: 7.3
click at [299, 312] on input at bounding box center [218, 306] width 228 height 23
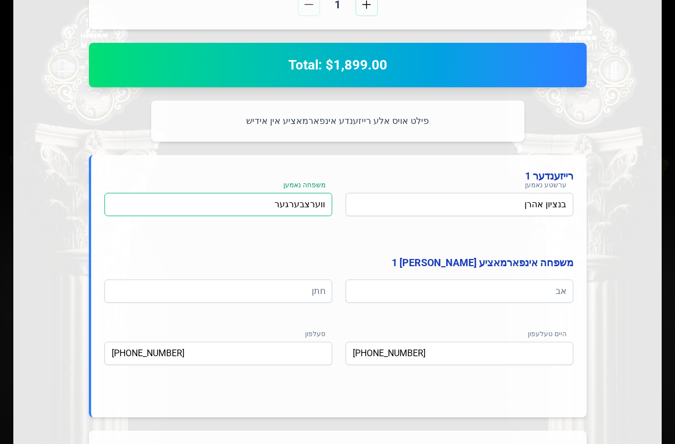
scroll to position [444, 0]
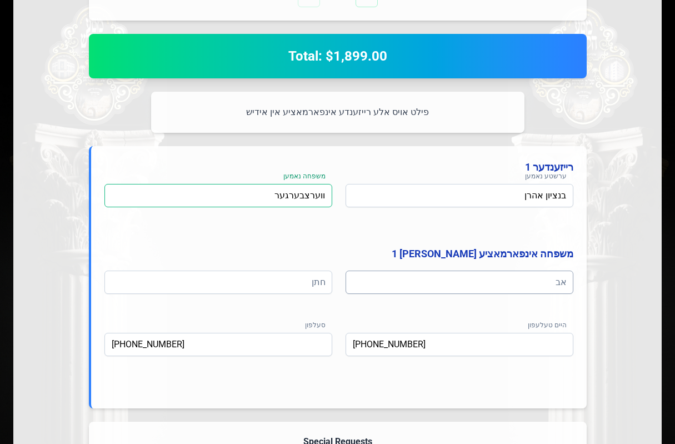
type input "ווערצבערגער"
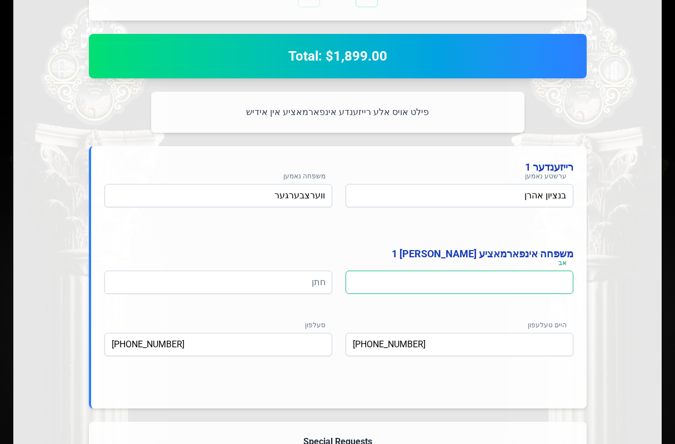
click at [466, 279] on input at bounding box center [459, 281] width 228 height 23
type input "זוסא ארי"
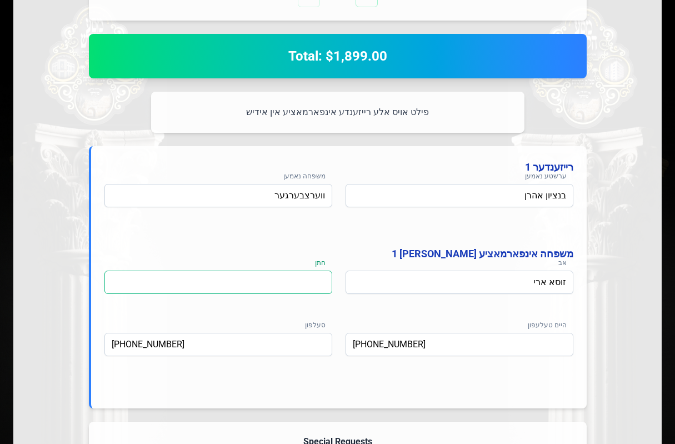
click at [252, 293] on input at bounding box center [218, 281] width 228 height 23
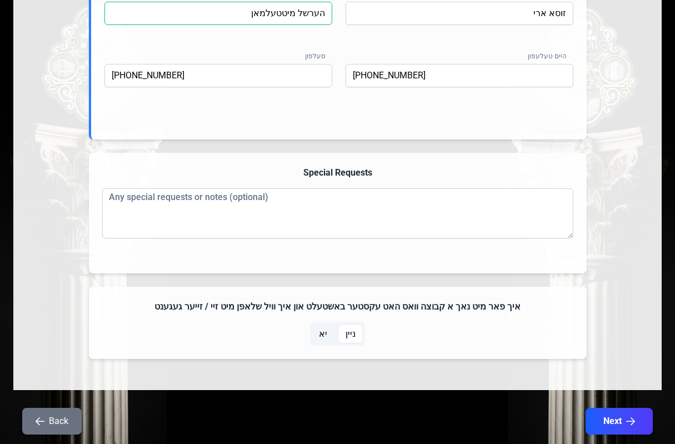
scroll to position [722, 0]
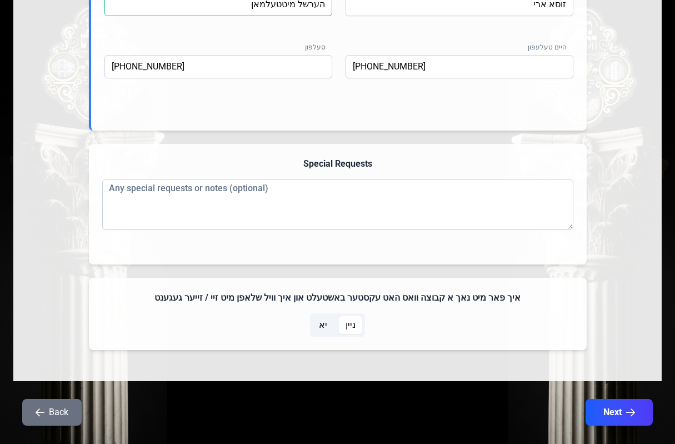
type input "הערשל מיטטעלמאן"
click at [325, 331] on span "יא" at bounding box center [323, 324] width 8 height 13
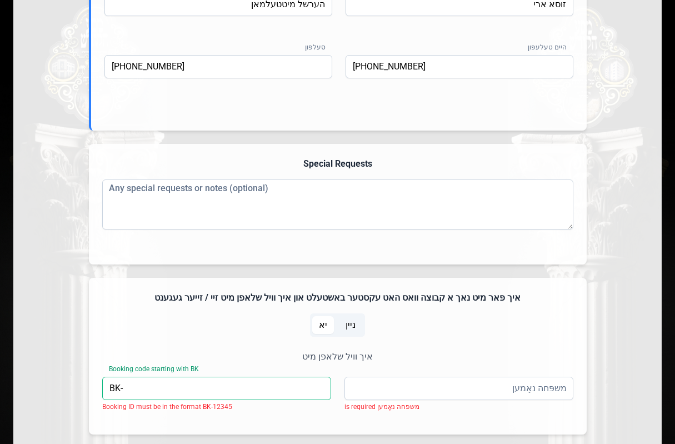
click at [226, 393] on input "BK-" at bounding box center [216, 388] width 229 height 23
type input "BK-05255"
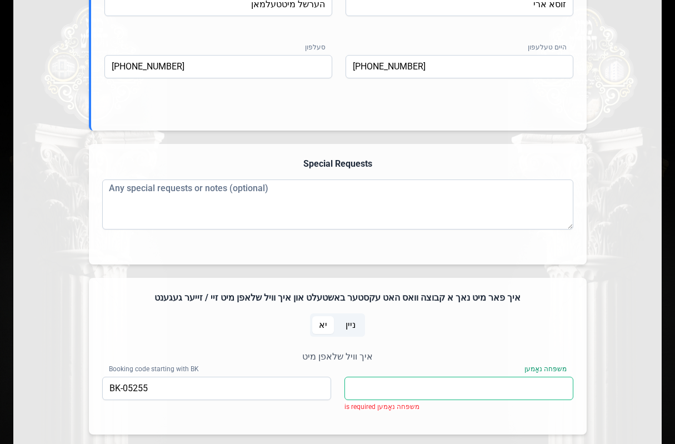
click at [379, 391] on input "משפּחה נאָמען" at bounding box center [458, 388] width 229 height 23
click at [538, 388] on input "ווערצבערגער" at bounding box center [458, 388] width 229 height 23
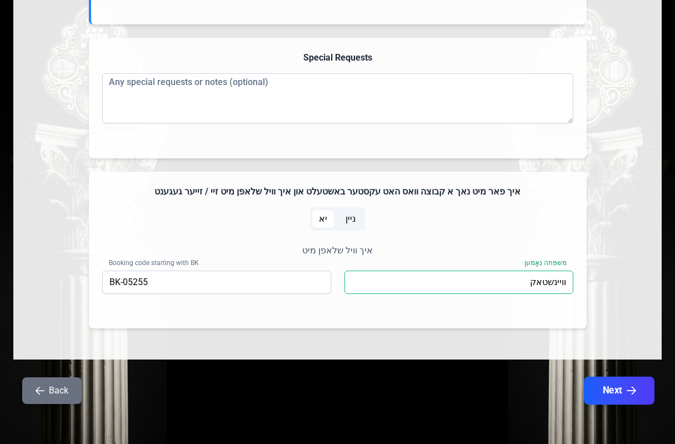
type input "וויינשטאק"
click at [596, 384] on button "Next" at bounding box center [619, 391] width 71 height 28
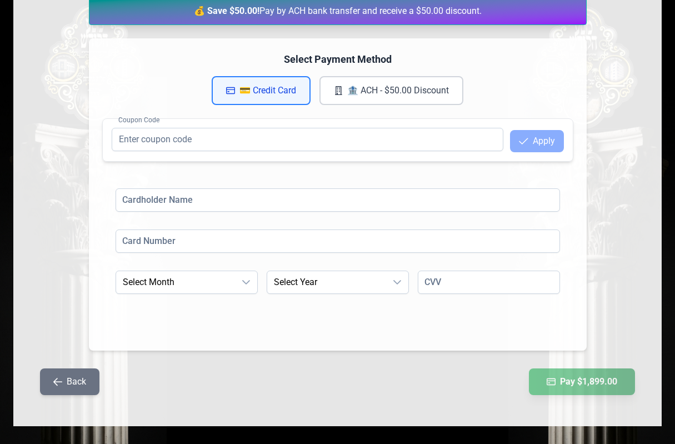
scroll to position [192, 0]
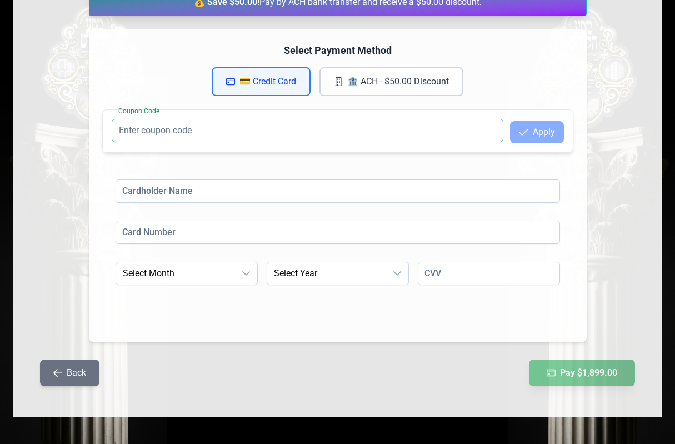
click at [408, 126] on input "Coupon Code" at bounding box center [308, 130] width 392 height 23
paste input "QKBW52"
type input "QKBW52"
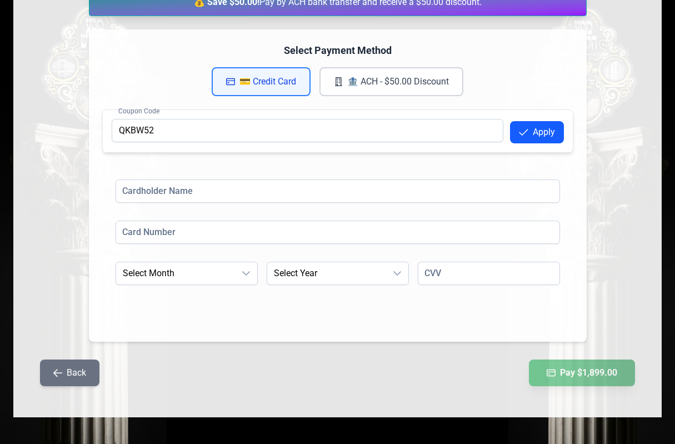
click at [524, 134] on icon "button" at bounding box center [523, 132] width 9 height 9
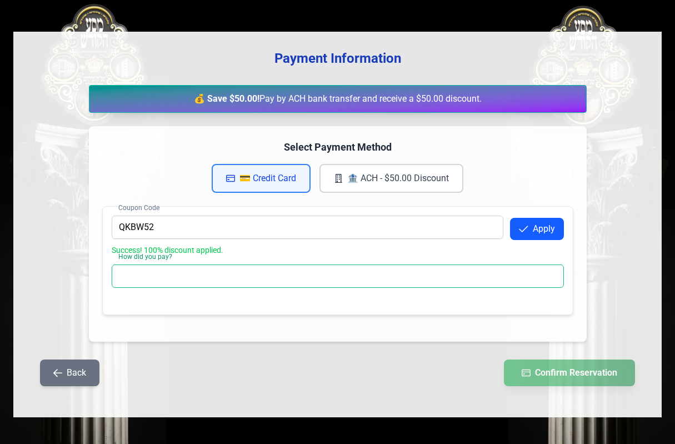
click at [179, 274] on input "How did you pay?" at bounding box center [338, 275] width 452 height 23
type input "CC SPLIT"
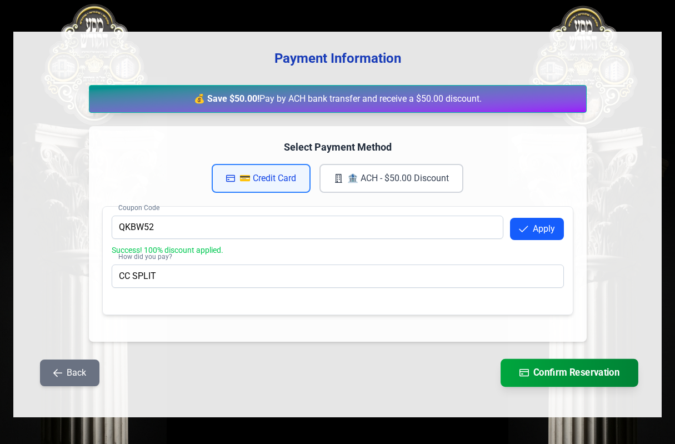
click at [547, 375] on button "Confirm Reservation" at bounding box center [569, 373] width 138 height 28
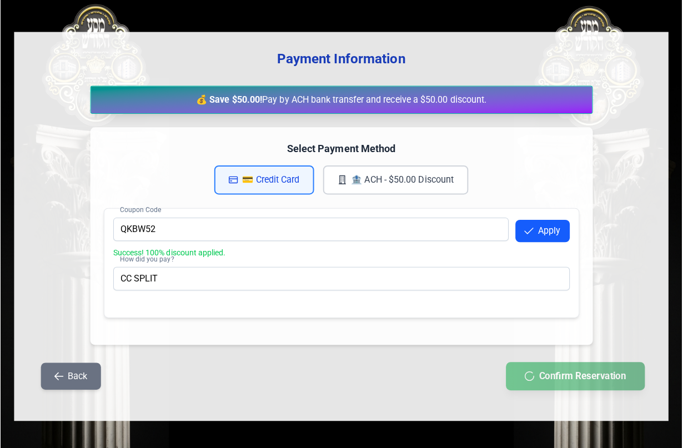
scroll to position [0, 0]
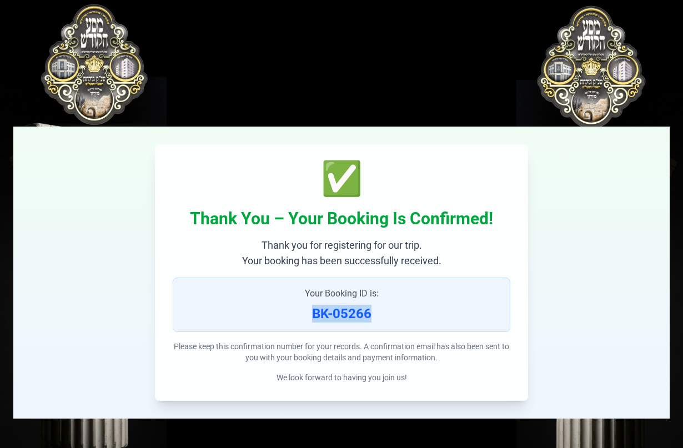
drag, startPoint x: 305, startPoint y: 315, endPoint x: 421, endPoint y: 331, distance: 117.2
click at [421, 331] on div "Your Booking ID is: BK-05266" at bounding box center [342, 305] width 338 height 54
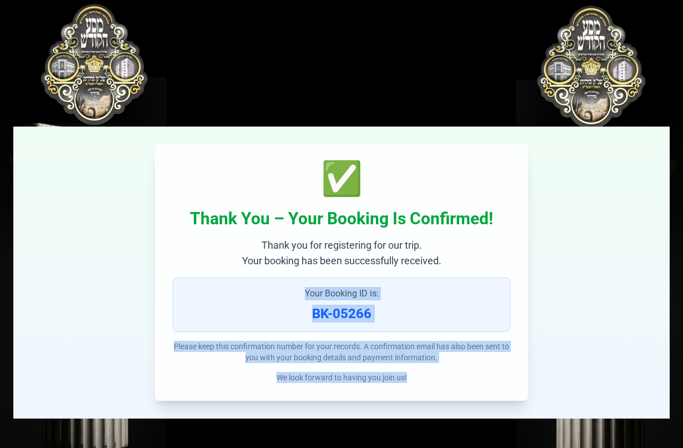
drag, startPoint x: 290, startPoint y: 289, endPoint x: 650, endPoint y: 413, distance: 381.2
click at [650, 413] on div "✅ Thank You – Your Booking Is Confirmed! Thank you for registering for our trip…" at bounding box center [341, 273] width 657 height 292
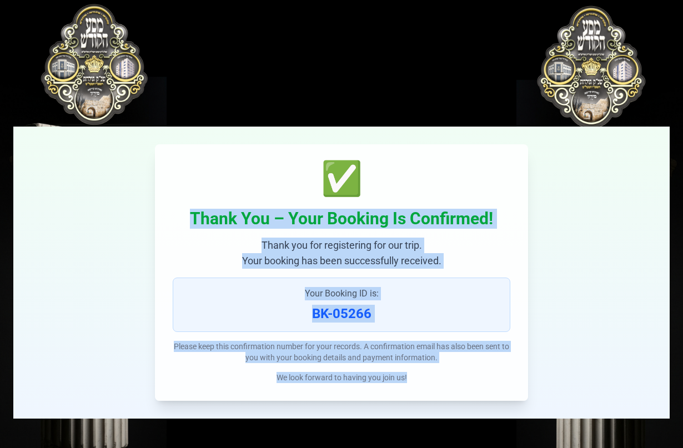
drag, startPoint x: 173, startPoint y: 204, endPoint x: 522, endPoint y: 404, distance: 401.8
click at [525, 406] on div "✅ Thank You – Your Booking Is Confirmed! Thank you for registering for our trip…" at bounding box center [341, 273] width 657 height 292
click at [194, 212] on h2 "Thank You – Your Booking Is Confirmed!" at bounding box center [342, 219] width 338 height 20
drag, startPoint x: 177, startPoint y: 213, endPoint x: 540, endPoint y: 410, distance: 413.8
click at [559, 418] on div "✅ Thank You – Your Booking Is Confirmed! Thank you for registering for our trip…" at bounding box center [341, 273] width 657 height 292
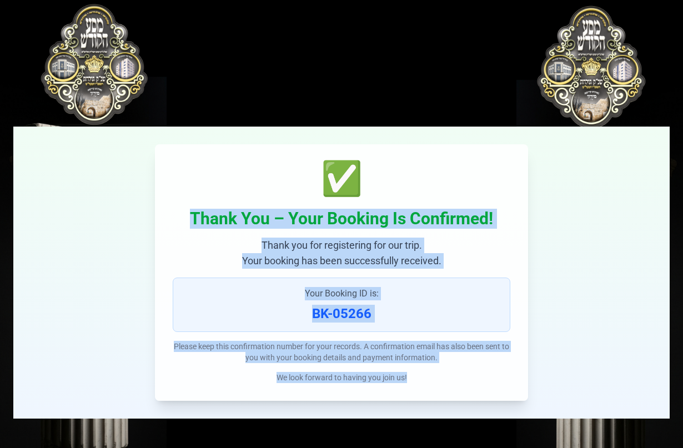
click at [176, 239] on p "Thank you for registering for our trip. Your booking has been successfully rece…" at bounding box center [342, 253] width 338 height 31
click at [292, 304] on div "Your Booking ID is: BK-05266" at bounding box center [342, 305] width 338 height 54
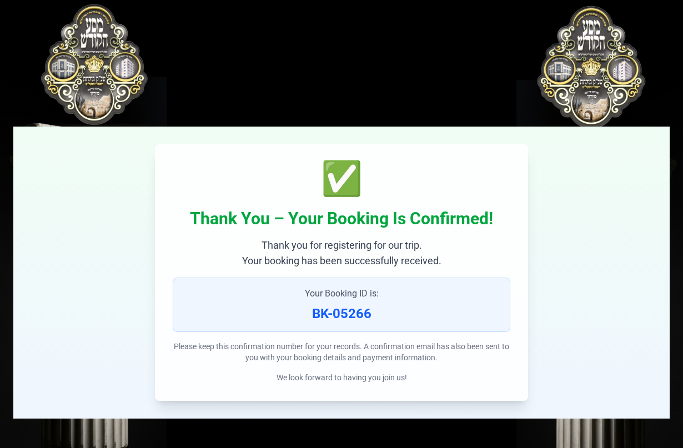
drag, startPoint x: 448, startPoint y: 98, endPoint x: 435, endPoint y: 98, distance: 12.2
click at [443, 98] on div "✅ Thank You – Your Booking Is Confirmed! Thank you for registering for our trip…" at bounding box center [341, 223] width 657 height 392
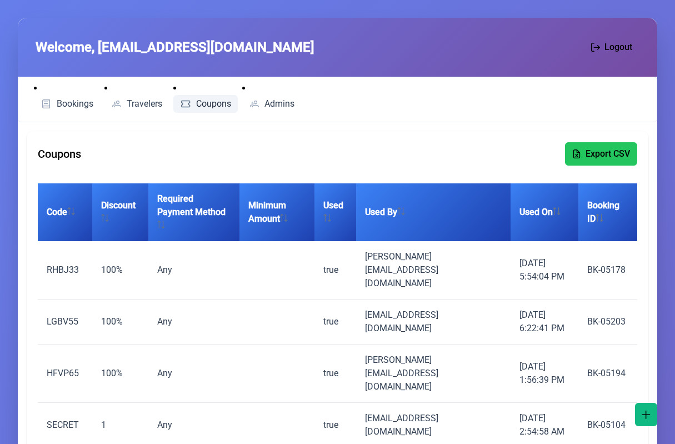
drag, startPoint x: 203, startPoint y: 101, endPoint x: 212, endPoint y: 107, distance: 11.1
click at [203, 101] on span "Coupons" at bounding box center [213, 103] width 35 height 9
click at [211, 108] on span "Coupons" at bounding box center [213, 103] width 35 height 9
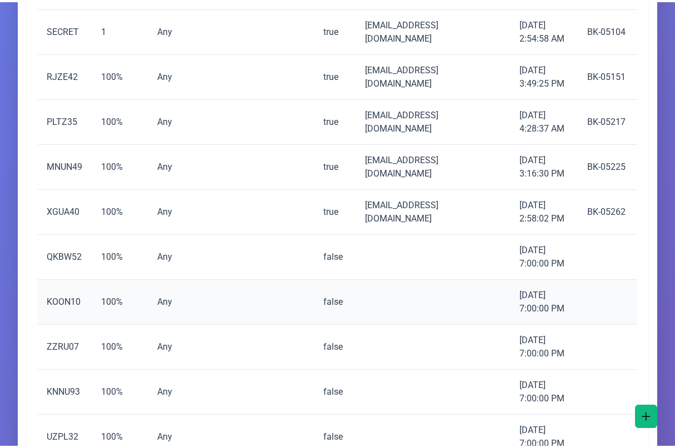
scroll to position [444, 0]
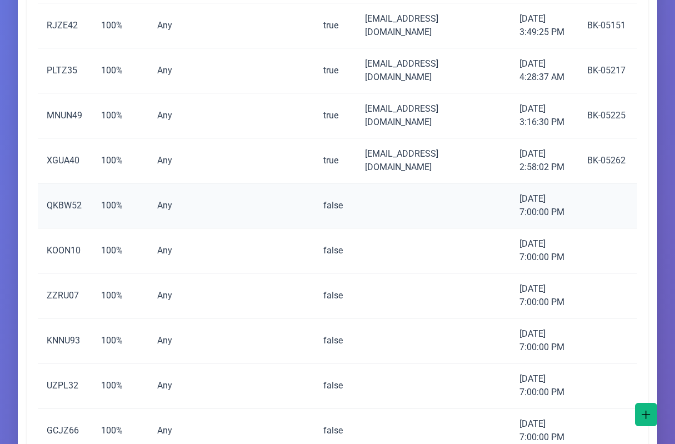
click at [49, 183] on td "QKBW52" at bounding box center [65, 205] width 54 height 45
copy td "QKBW52"
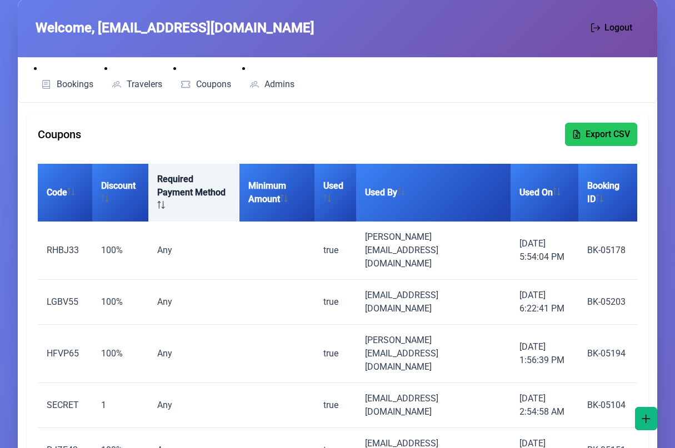
scroll to position [0, 0]
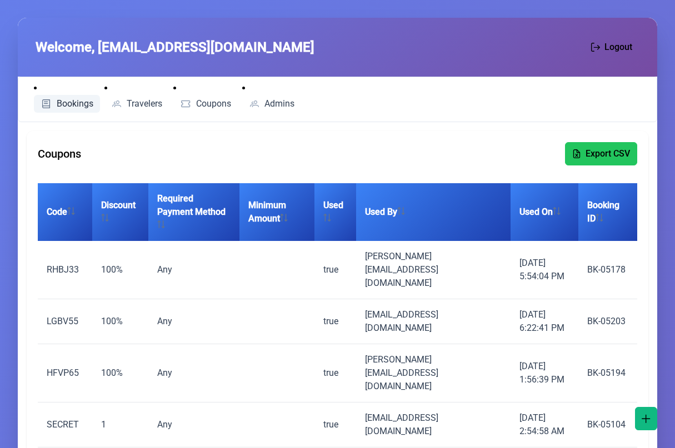
click at [145, 114] on ul "Bookings Travelers Coupons Admins" at bounding box center [163, 100] width 276 height 36
click at [141, 103] on span "Travelers" at bounding box center [145, 103] width 36 height 9
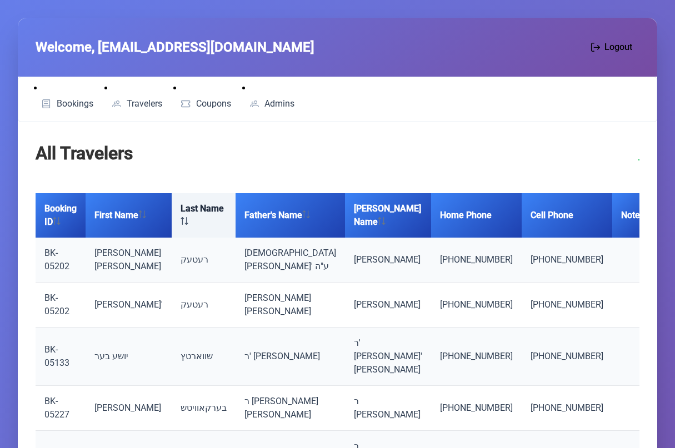
click at [188, 229] on th "Last Name" at bounding box center [204, 215] width 64 height 44
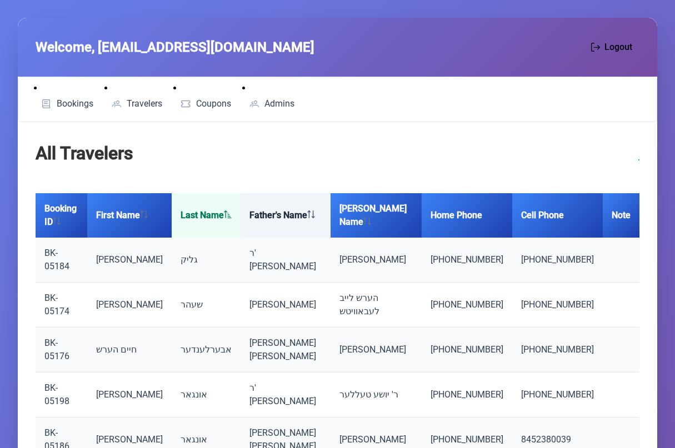
click at [232, 211] on icon at bounding box center [228, 215] width 8 height 8
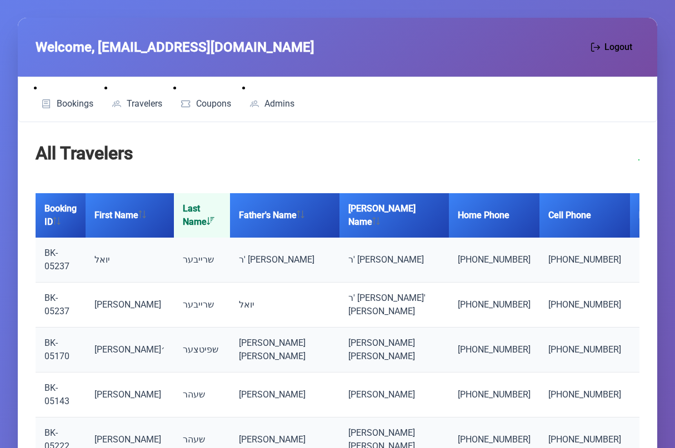
click at [212, 209] on th "Last Name" at bounding box center [202, 215] width 56 height 44
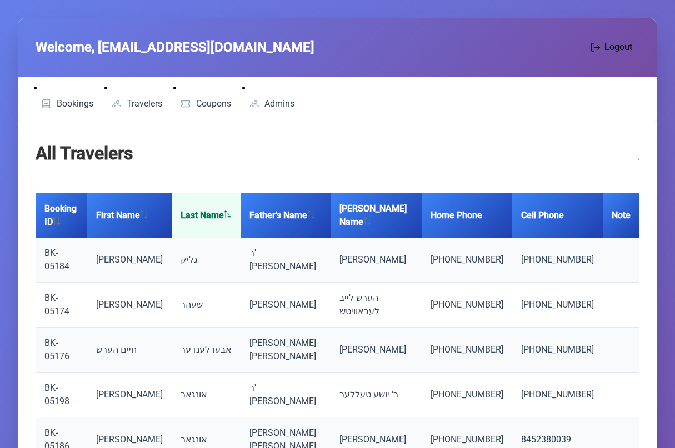
click at [212, 209] on th "Last Name" at bounding box center [206, 215] width 69 height 44
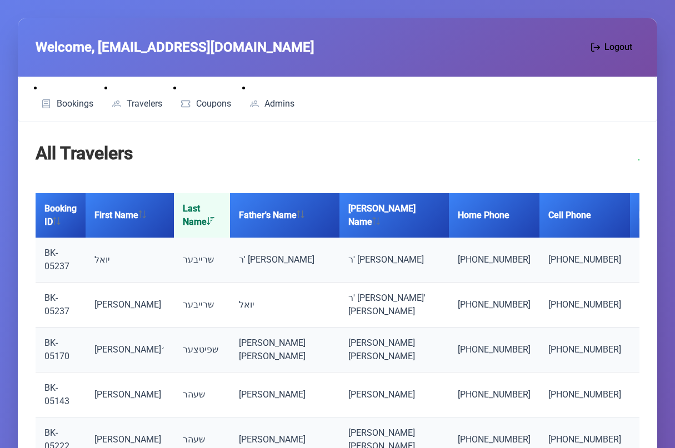
click at [212, 209] on th "Last Name" at bounding box center [202, 215] width 56 height 44
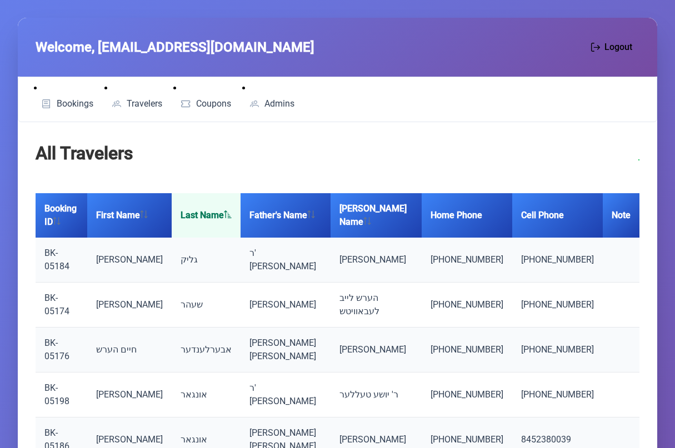
click at [212, 209] on th "Last Name" at bounding box center [206, 215] width 69 height 44
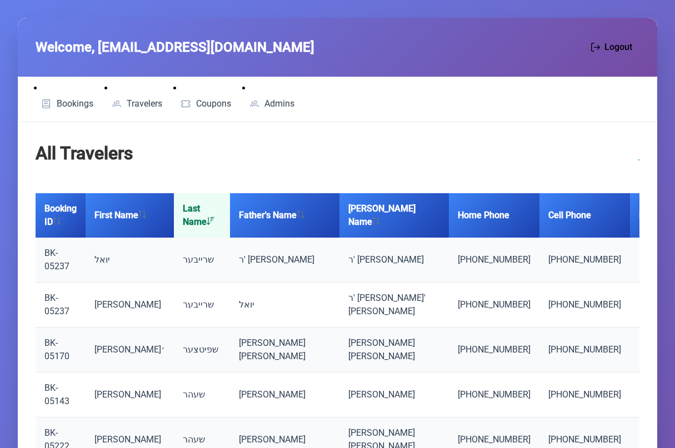
click at [212, 209] on th "Last Name" at bounding box center [202, 215] width 56 height 44
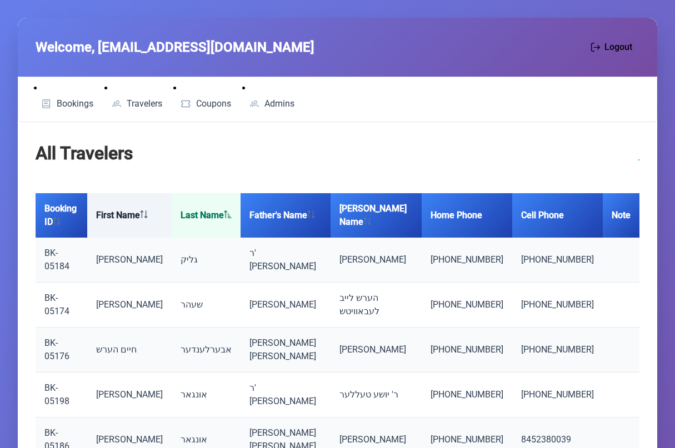
click at [169, 213] on th "First Name" at bounding box center [129, 215] width 84 height 44
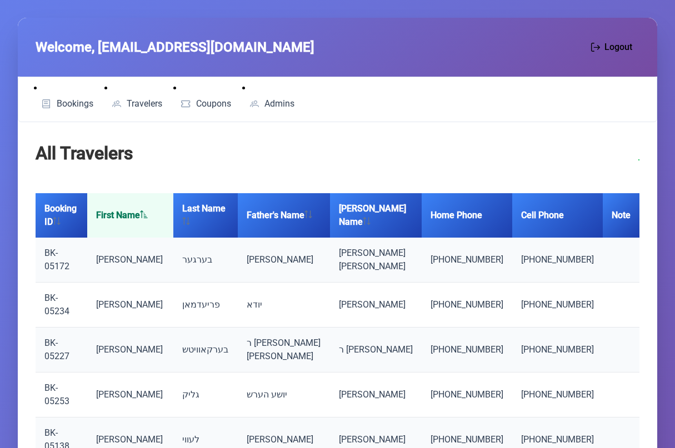
click at [169, 213] on th "First Name" at bounding box center [130, 215] width 86 height 44
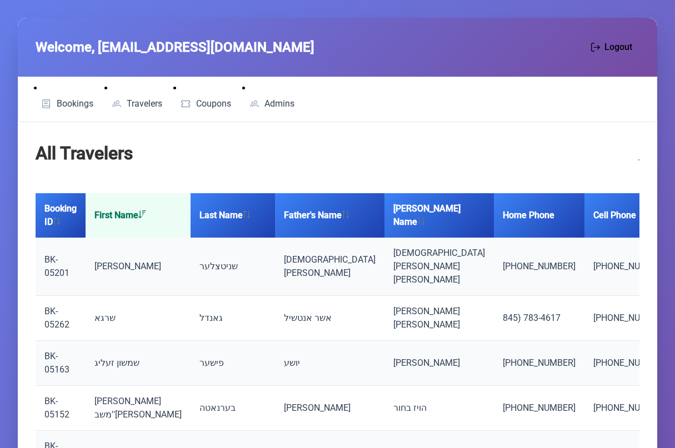
click at [169, 213] on th "First Name" at bounding box center [138, 215] width 105 height 44
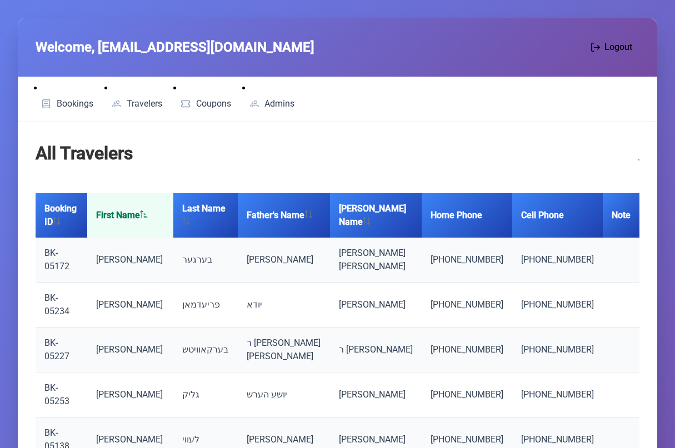
click at [169, 213] on th "First Name" at bounding box center [130, 215] width 86 height 44
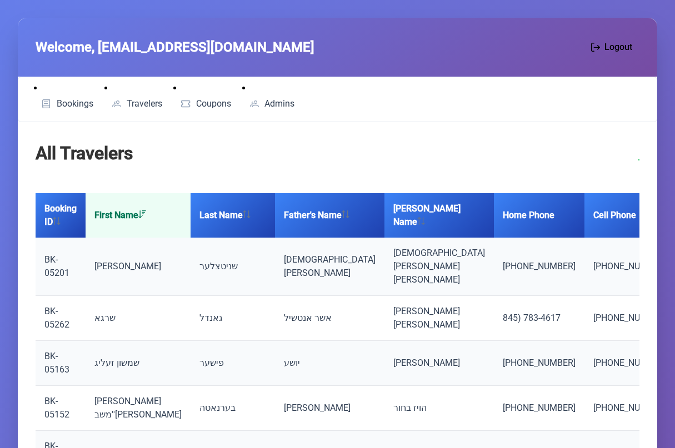
click at [169, 213] on th "First Name" at bounding box center [138, 215] width 105 height 44
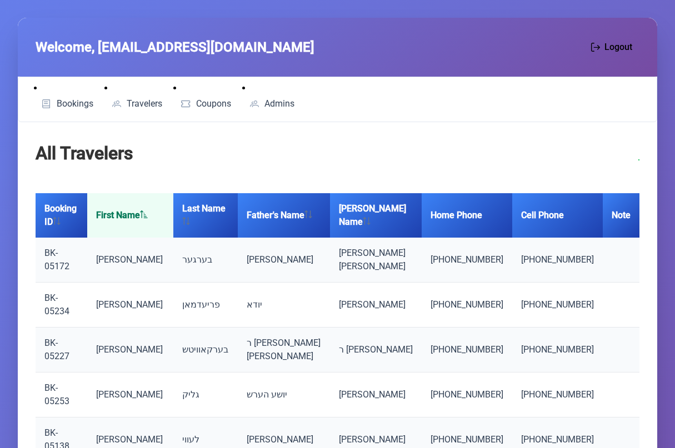
click at [169, 213] on th "First Name" at bounding box center [130, 215] width 86 height 44
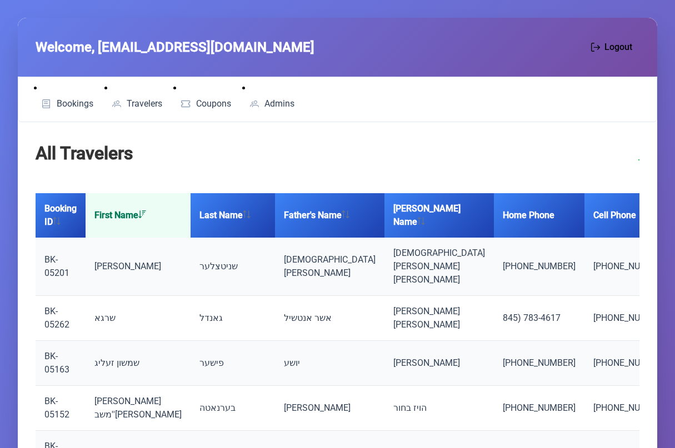
click at [169, 213] on th "First Name" at bounding box center [138, 215] width 105 height 44
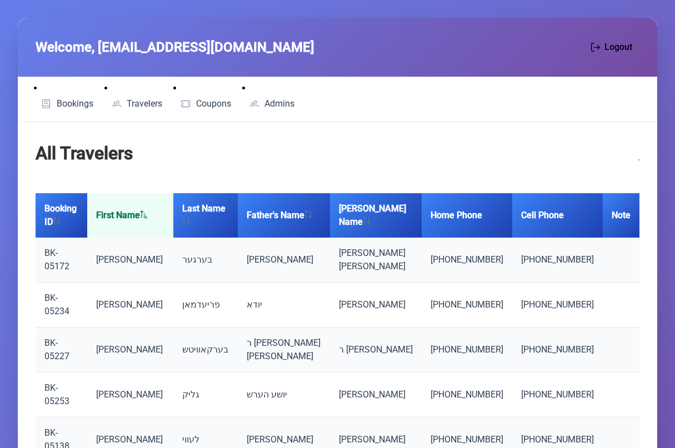
click at [169, 213] on th "First Name" at bounding box center [130, 215] width 86 height 44
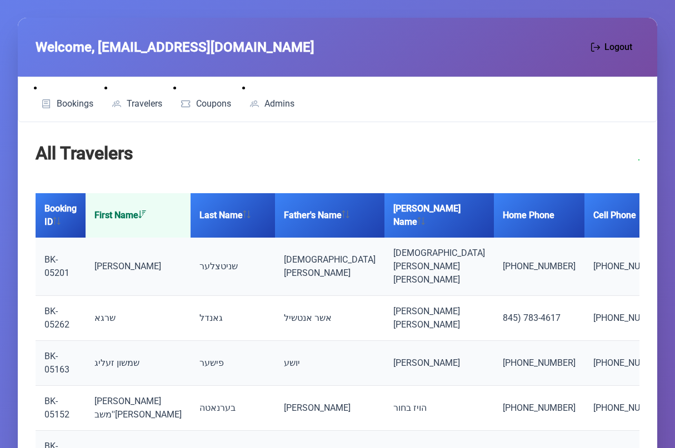
click at [169, 213] on th "First Name" at bounding box center [138, 215] width 105 height 44
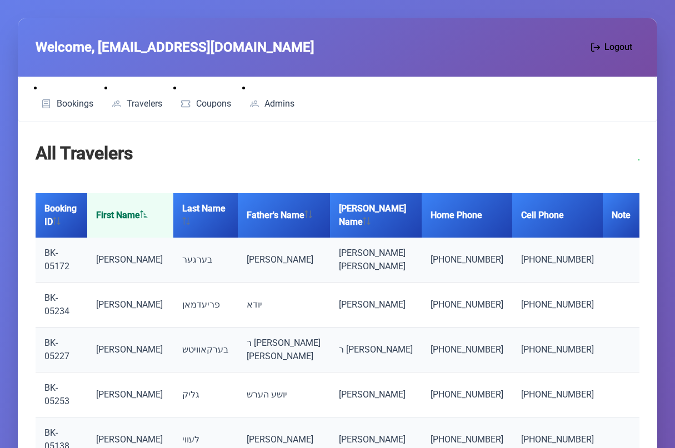
click at [169, 213] on th "First Name" at bounding box center [130, 215] width 86 height 44
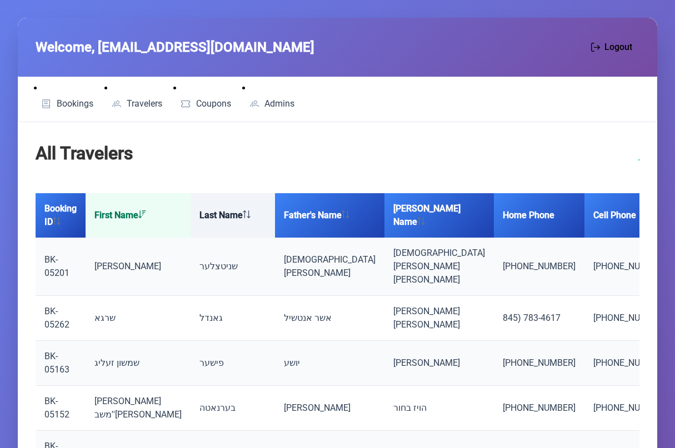
click at [243, 228] on th "Last Name" at bounding box center [233, 215] width 84 height 44
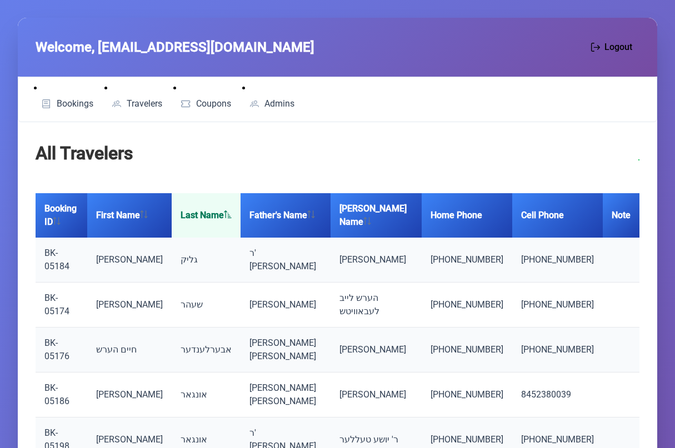
click at [241, 238] on td "גליק" at bounding box center [206, 260] width 69 height 45
click at [232, 211] on icon at bounding box center [228, 215] width 8 height 8
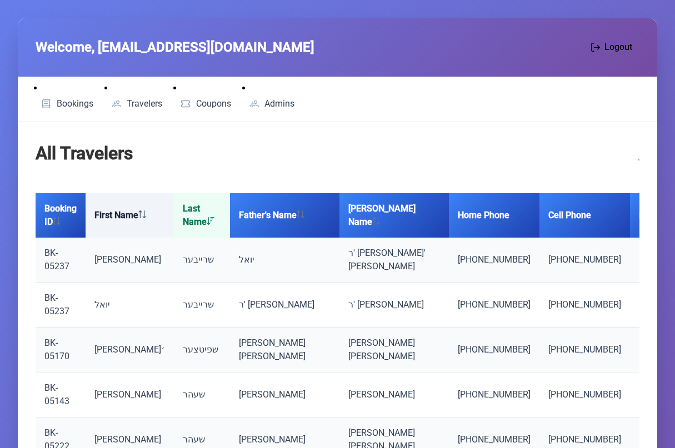
drag, startPoint x: 177, startPoint y: 212, endPoint x: 126, endPoint y: 213, distance: 51.1
drag, startPoint x: 126, startPoint y: 213, endPoint x: 124, endPoint y: 201, distance: 11.7
click at [124, 201] on th "First Name" at bounding box center [130, 215] width 88 height 44
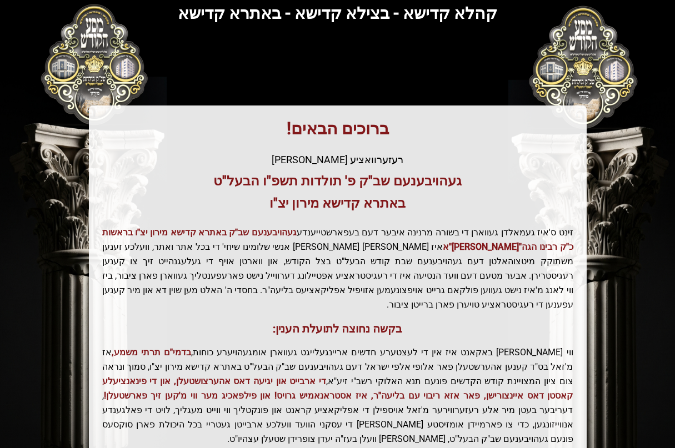
scroll to position [195, 0]
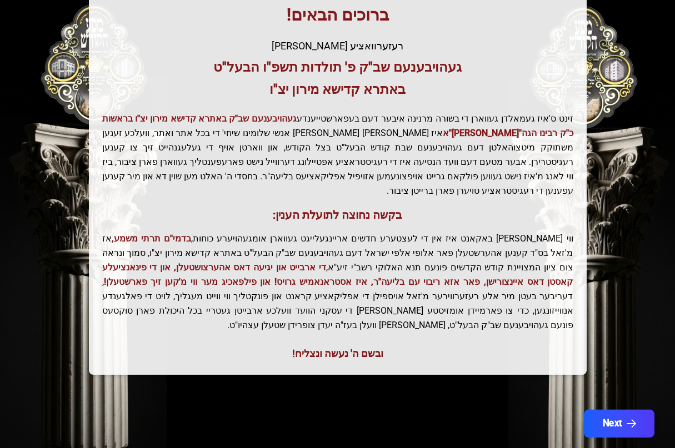
click at [590, 410] on button "Next" at bounding box center [619, 424] width 71 height 28
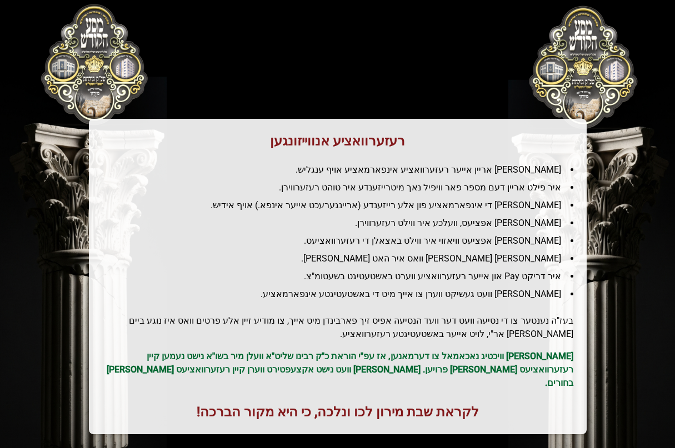
scroll to position [0, 0]
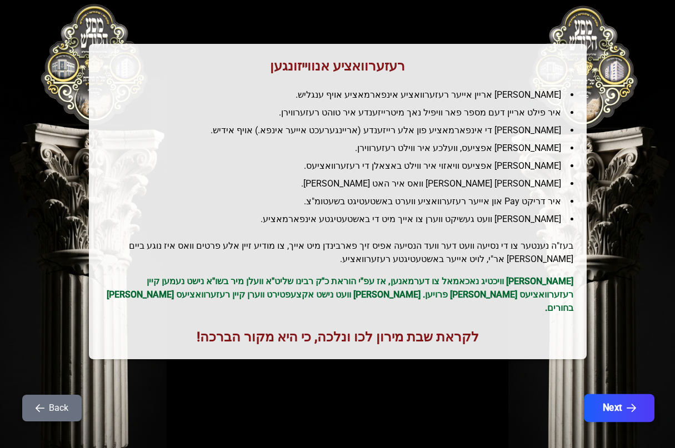
click at [595, 405] on button "Next" at bounding box center [619, 408] width 71 height 28
